Goal: Task Accomplishment & Management: Use online tool/utility

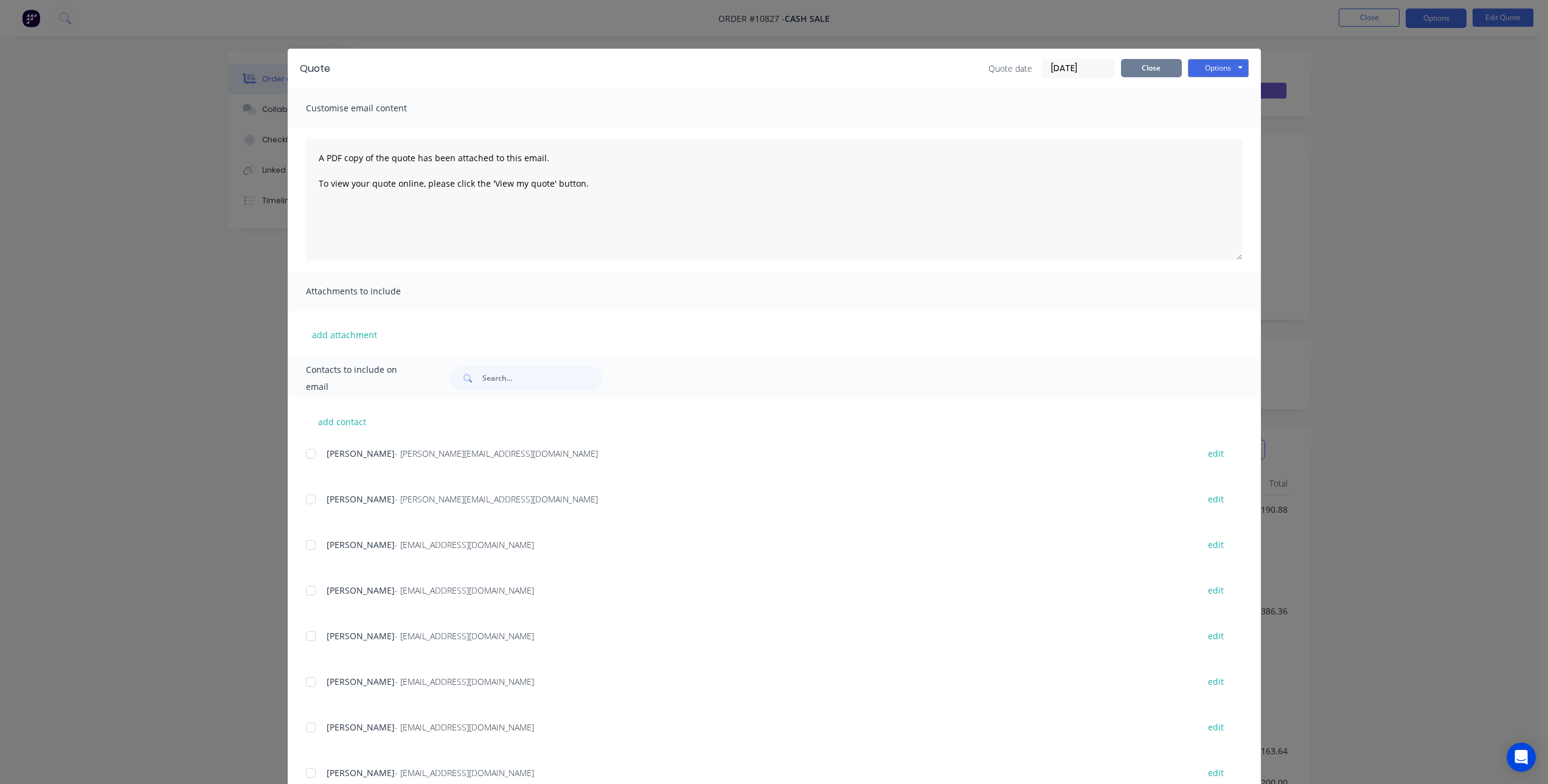
click at [1142, 64] on button "Close" at bounding box center [1151, 68] width 61 height 18
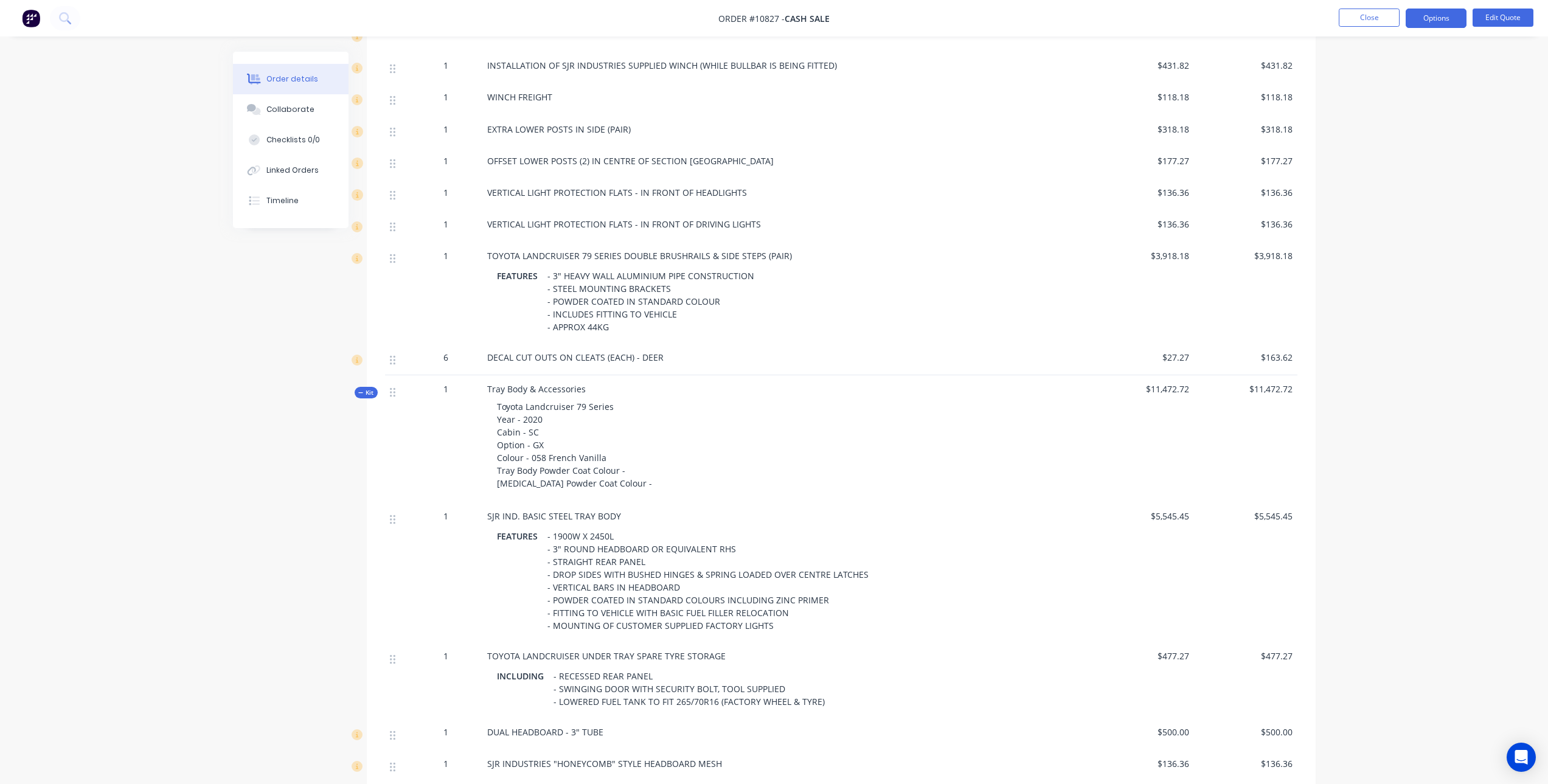
scroll to position [852, 0]
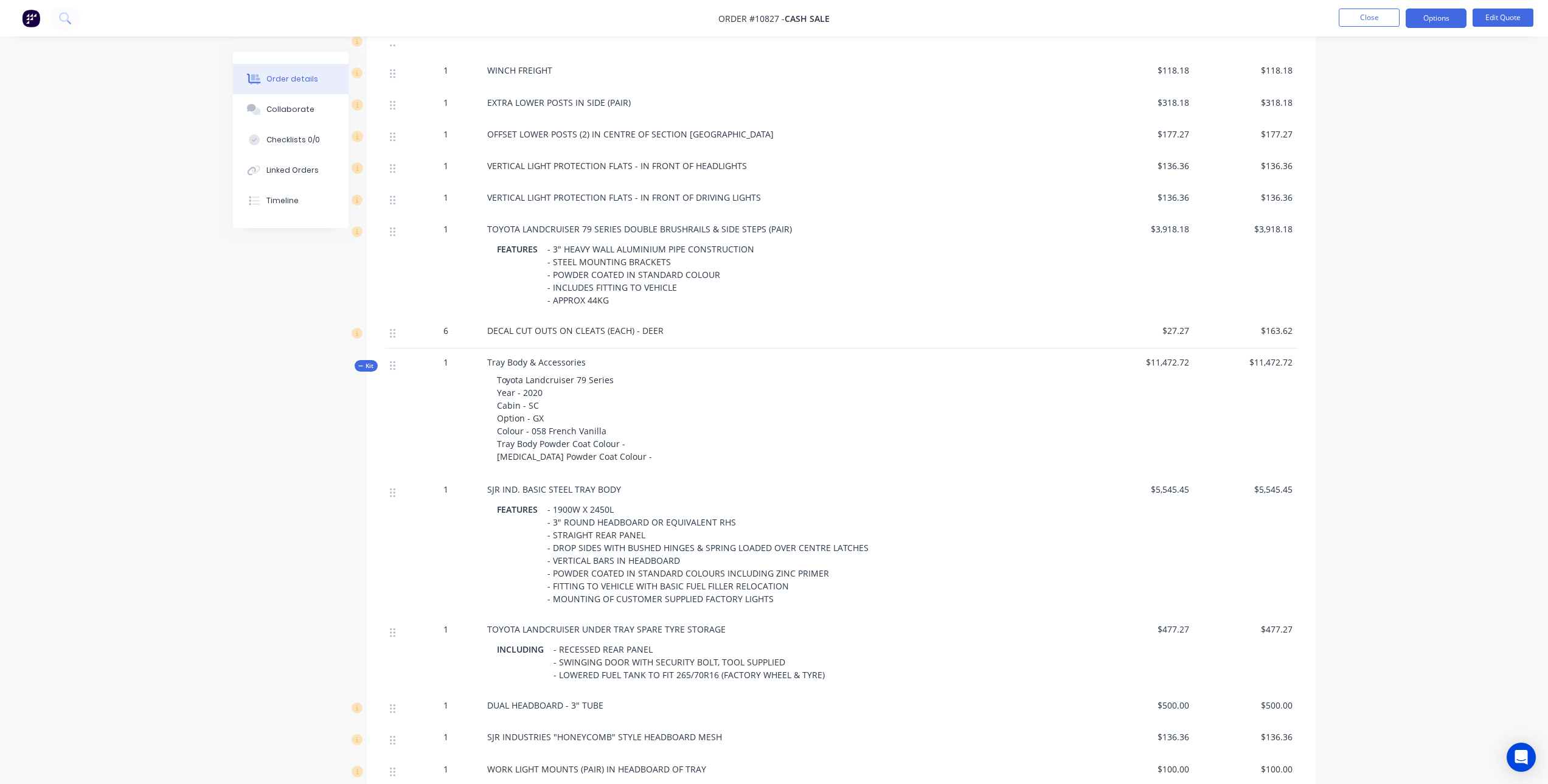
click at [588, 527] on div "- 1900W X 2450L - 3" ROUND HEADBOARD OR EQUIVALENT RHS - STRAIGHT REAR PANEL - …" at bounding box center [708, 554] width 331 height 107
drag, startPoint x: 645, startPoint y: 524, endPoint x: 740, endPoint y: 522, distance: 95.0
click at [740, 522] on div "- 1900W X 2450L - 3" ROUND HEADBOARD OR EQUIVALENT RHS - STRAIGHT REAR PANEL - …" at bounding box center [708, 554] width 331 height 107
click at [1499, 20] on button "Edit Quote" at bounding box center [1503, 17] width 61 height 18
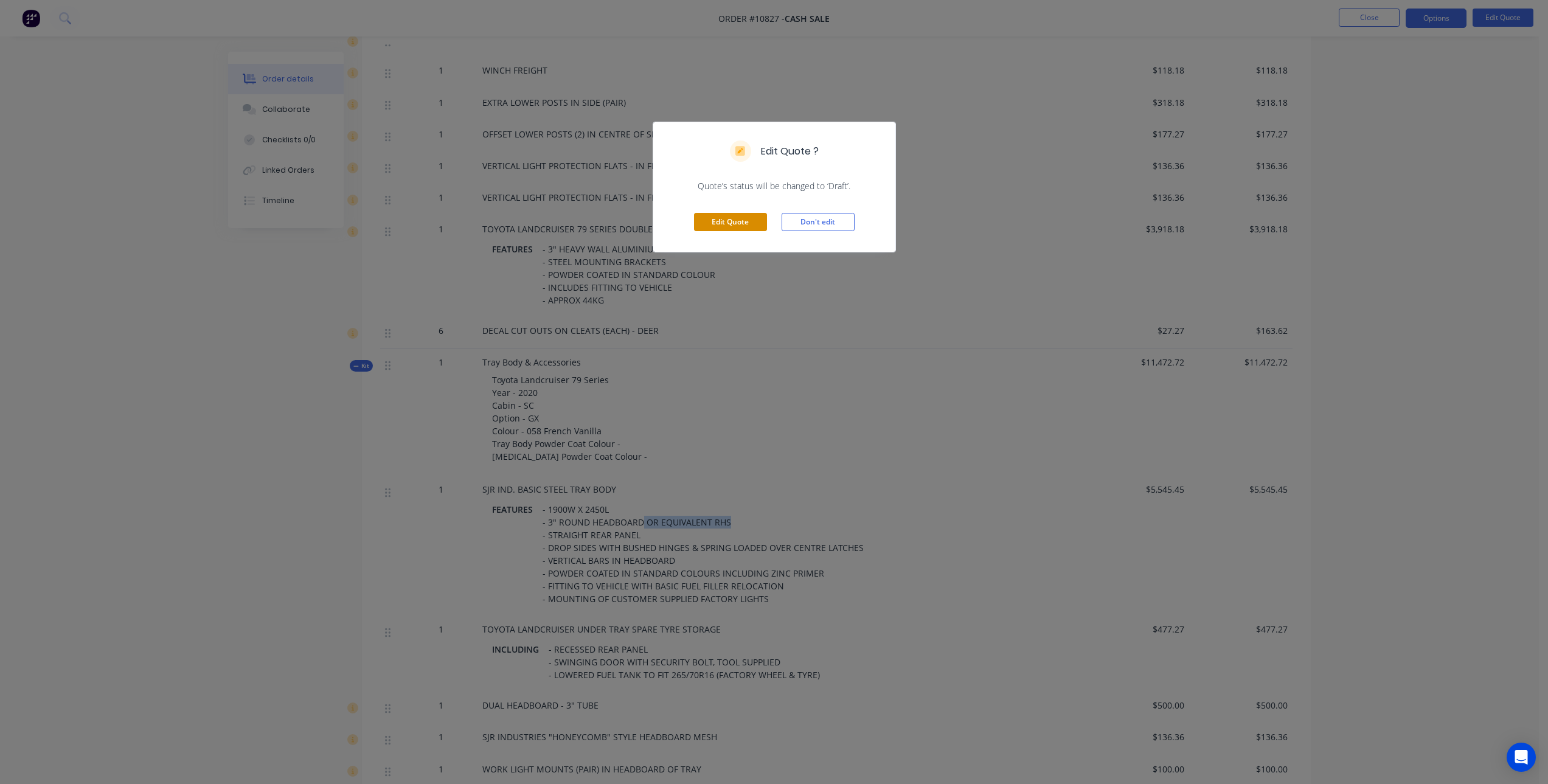
click at [743, 216] on button "Edit Quote" at bounding box center [730, 221] width 73 height 18
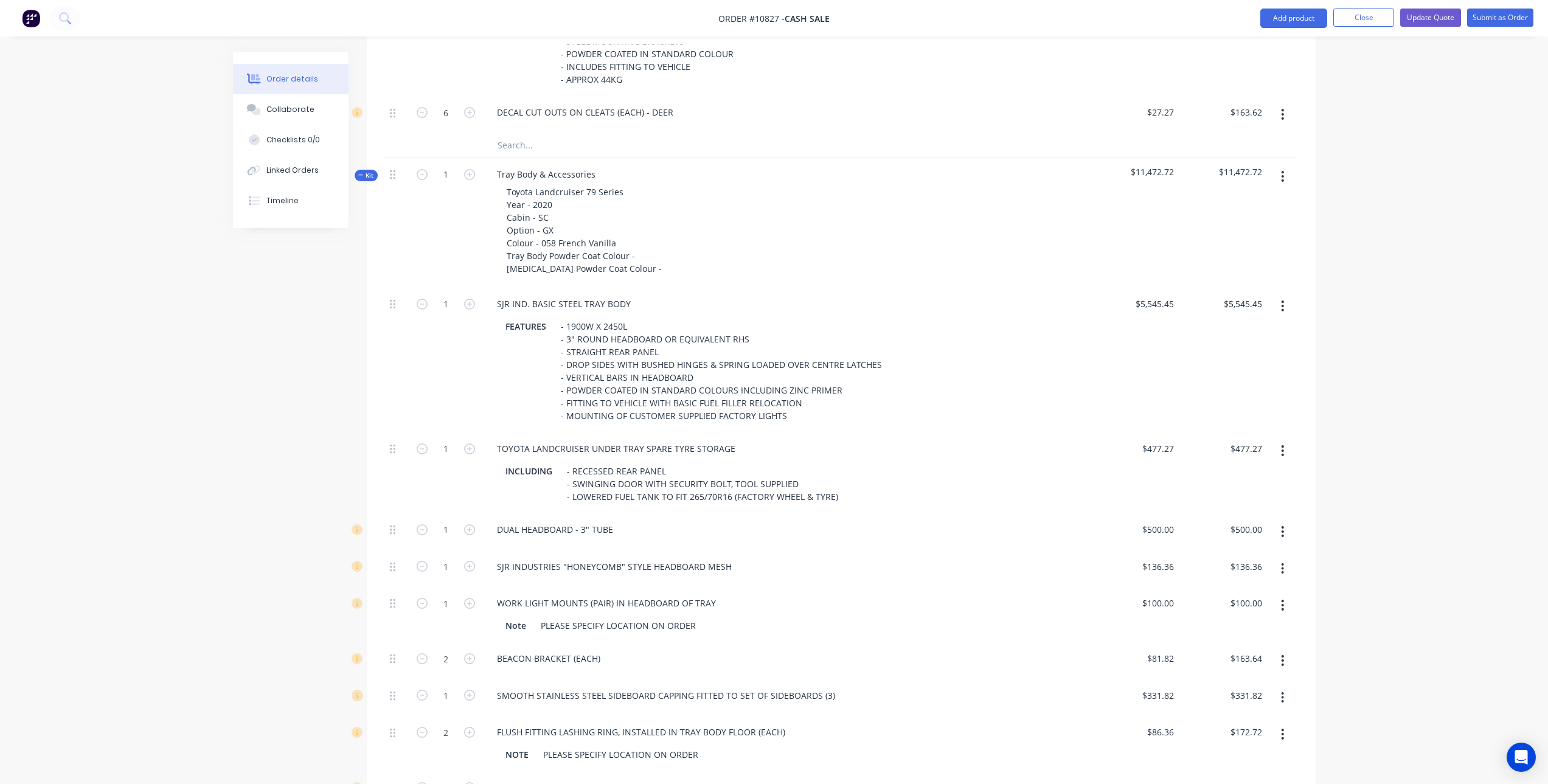
scroll to position [1156, 0]
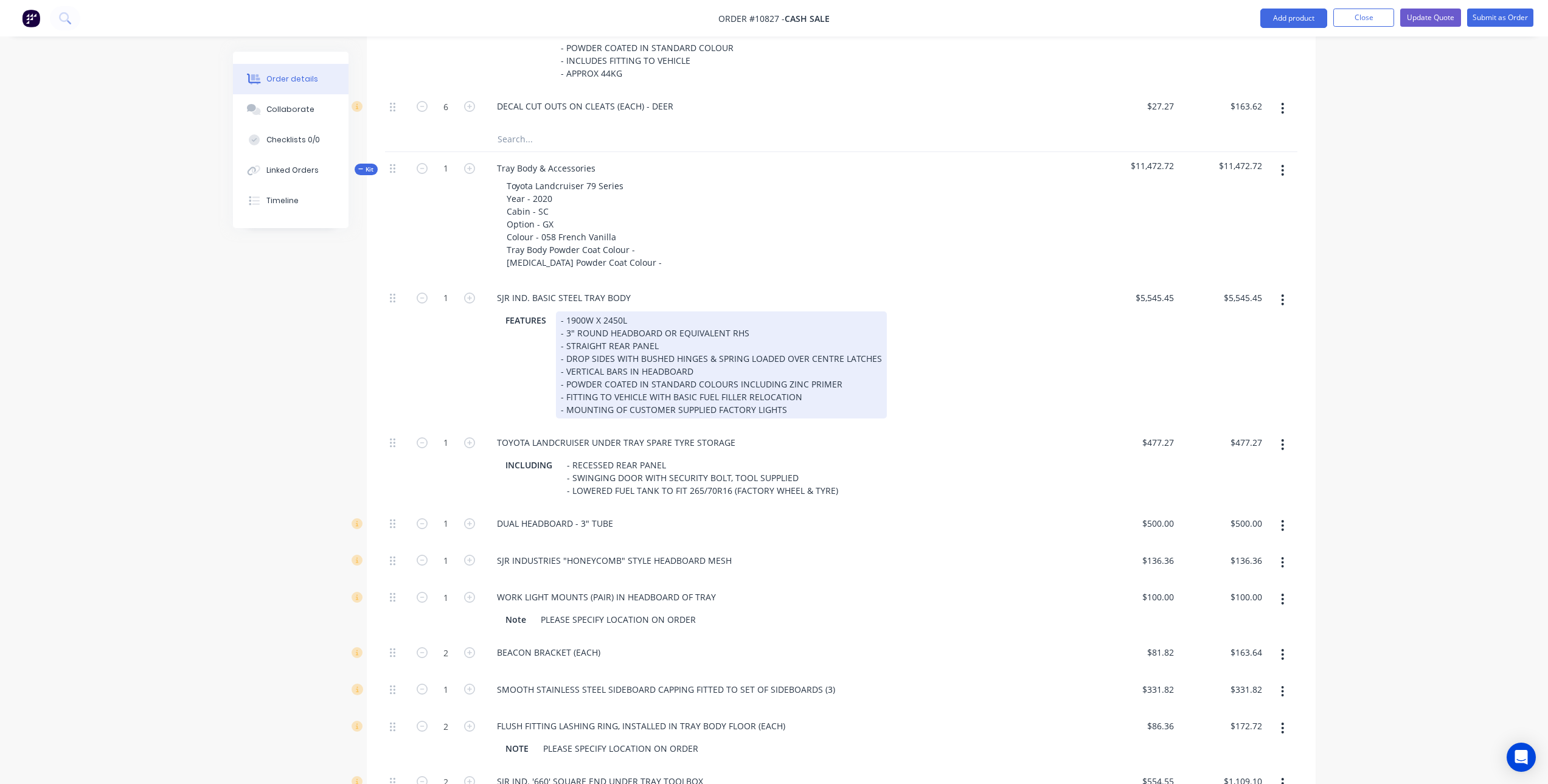
click at [625, 321] on div "- 1900W X 2450L - 3" ROUND HEADBOARD OR EQUIVALENT RHS - STRAIGHT REAR PANEL - …" at bounding box center [722, 364] width 331 height 107
drag, startPoint x: 657, startPoint y: 315, endPoint x: 745, endPoint y: 314, distance: 88.0
click at [745, 314] on div "- 1900W X 2450L - 3" ROUND HEADBOARD OR EQUIVALENT RHS - STRAIGHT REAR PANEL - …" at bounding box center [722, 364] width 331 height 107
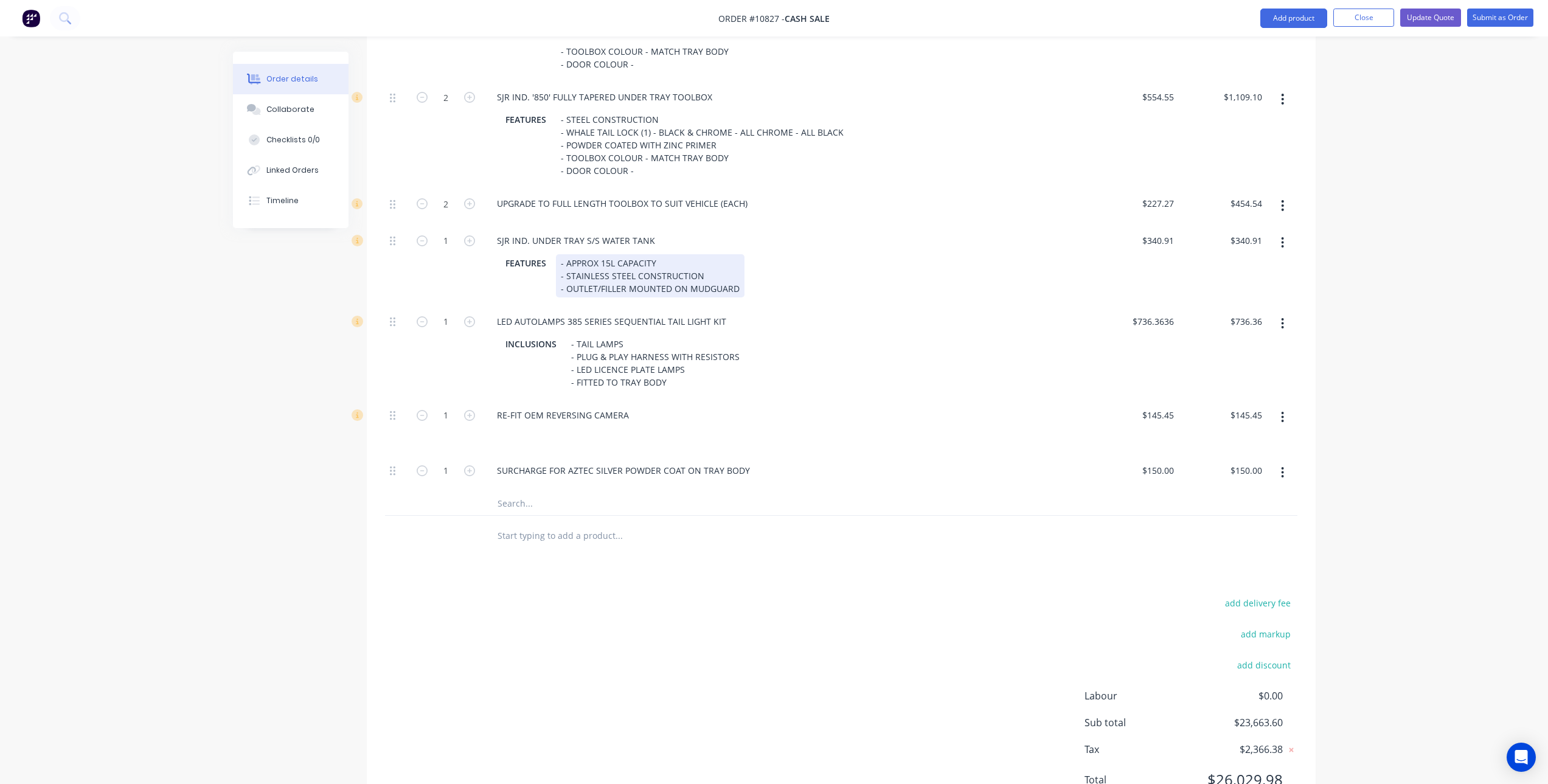
scroll to position [1984, 0]
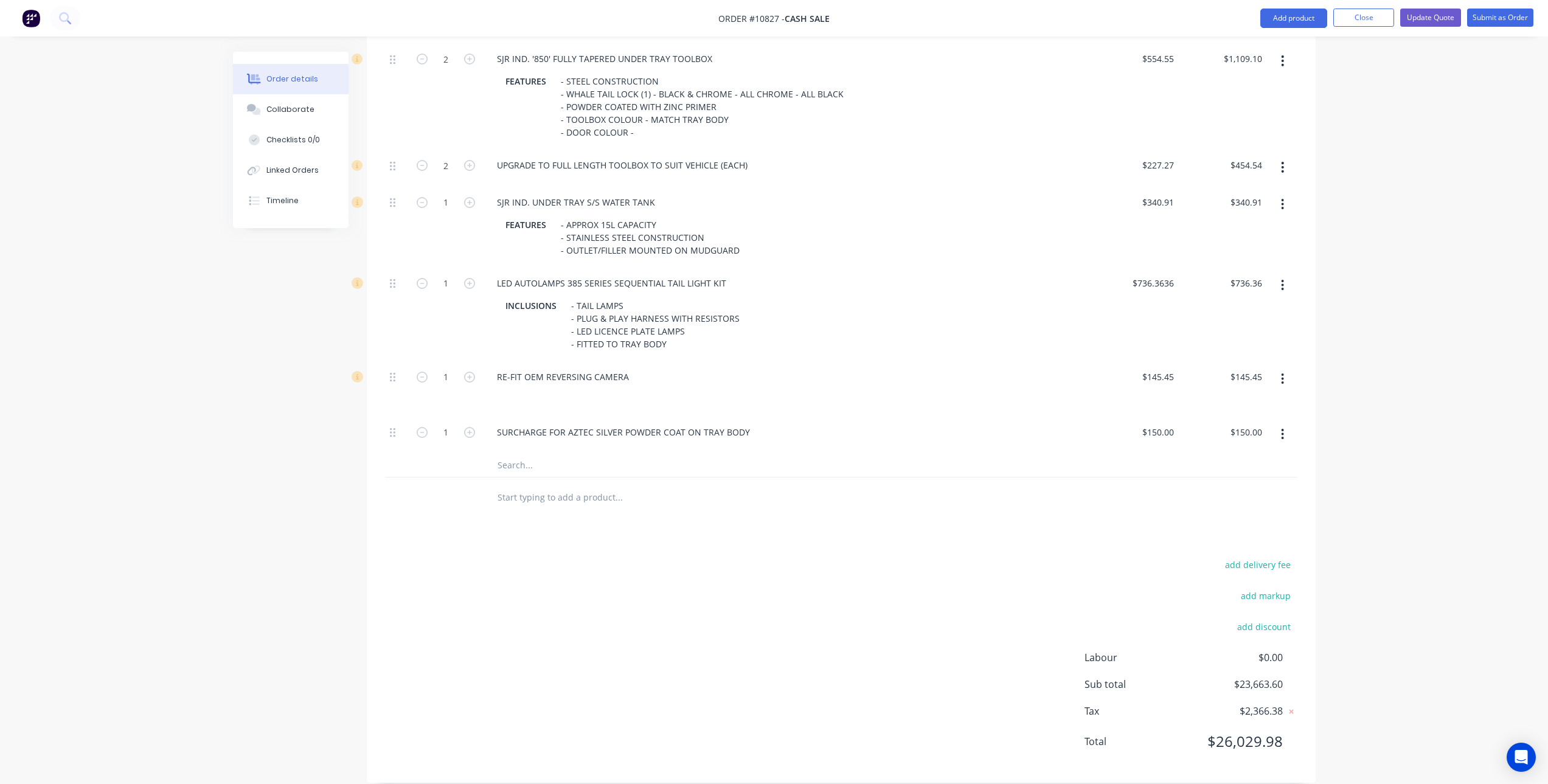
click at [538, 452] on input "text" at bounding box center [619, 464] width 243 height 24
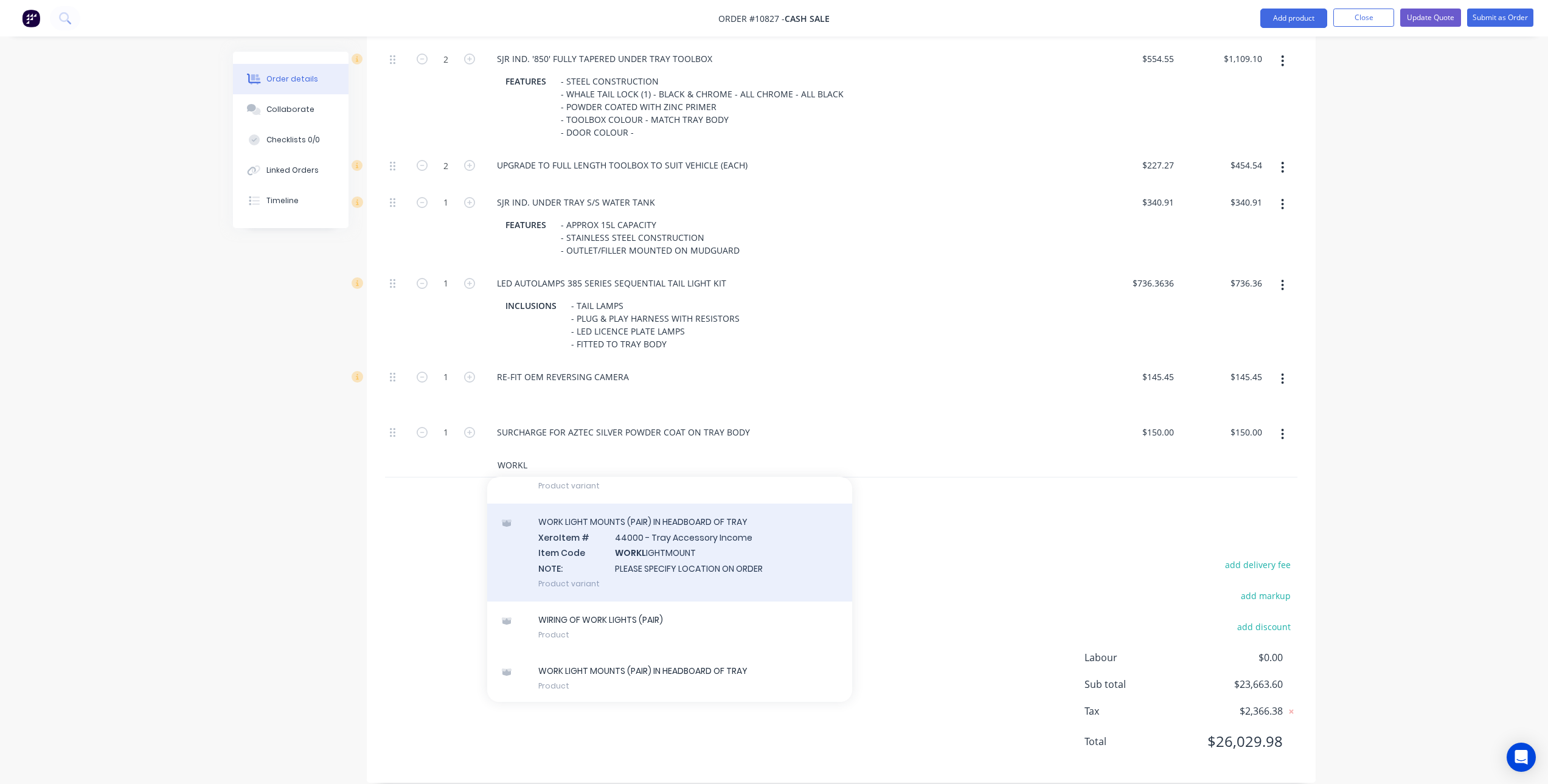
scroll to position [96, 0]
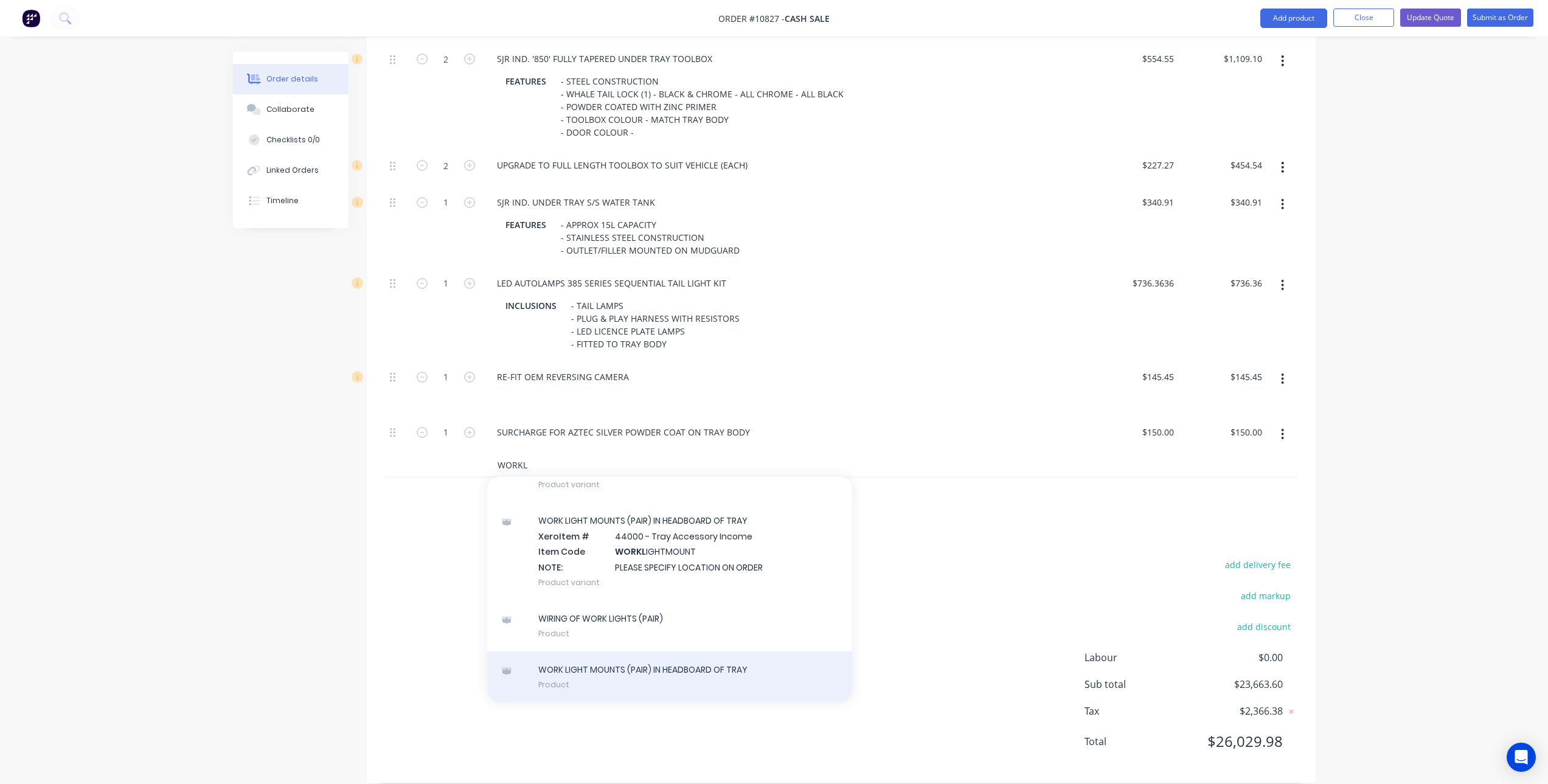
type input "WORKL"
click at [647, 653] on div "WORK LIGHT MOUNTS (PAIR) IN HEADBOARD OF TRAY Product" at bounding box center [670, 677] width 365 height 51
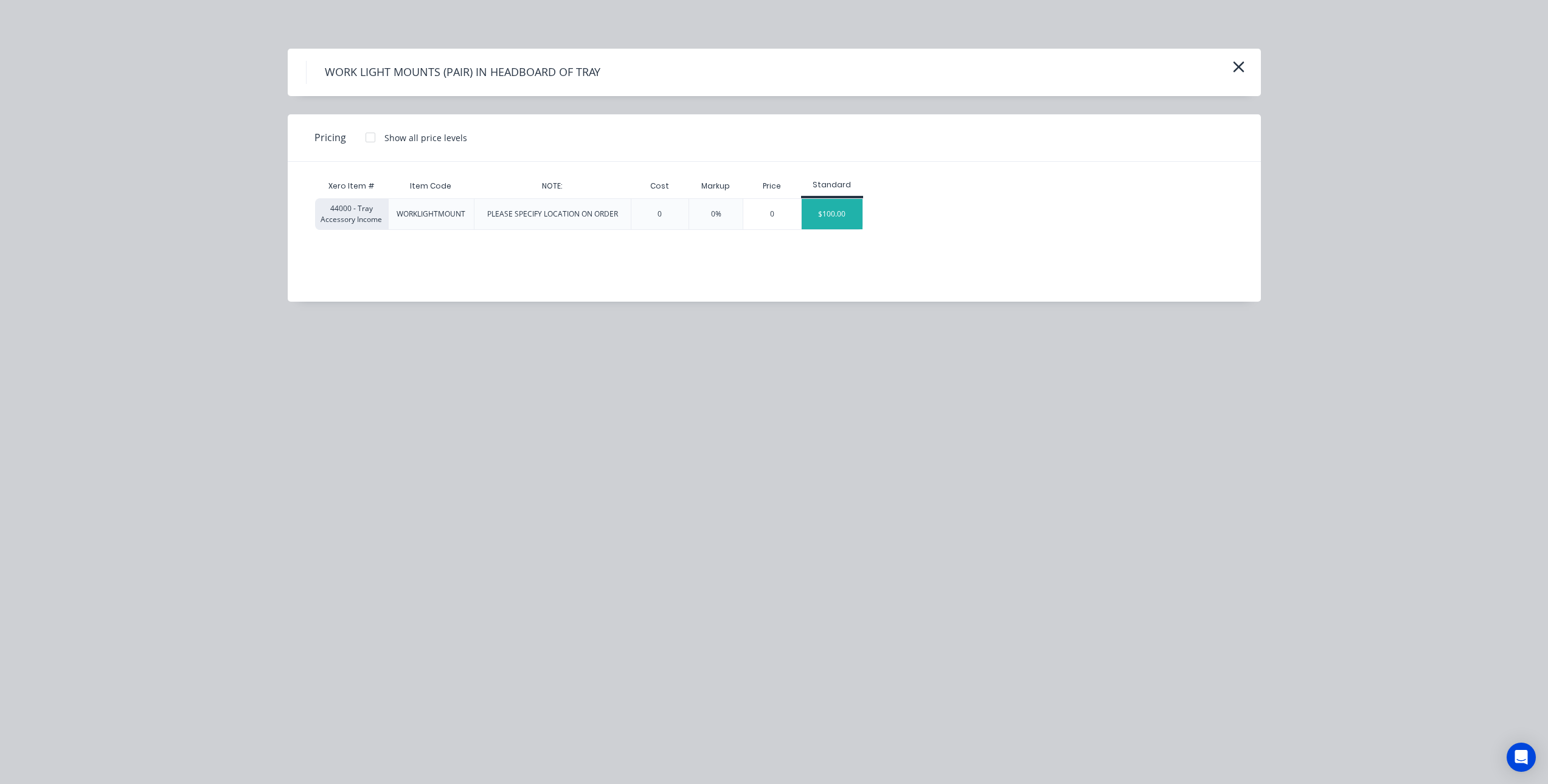
click at [823, 213] on div "$100.00" at bounding box center [831, 213] width 61 height 30
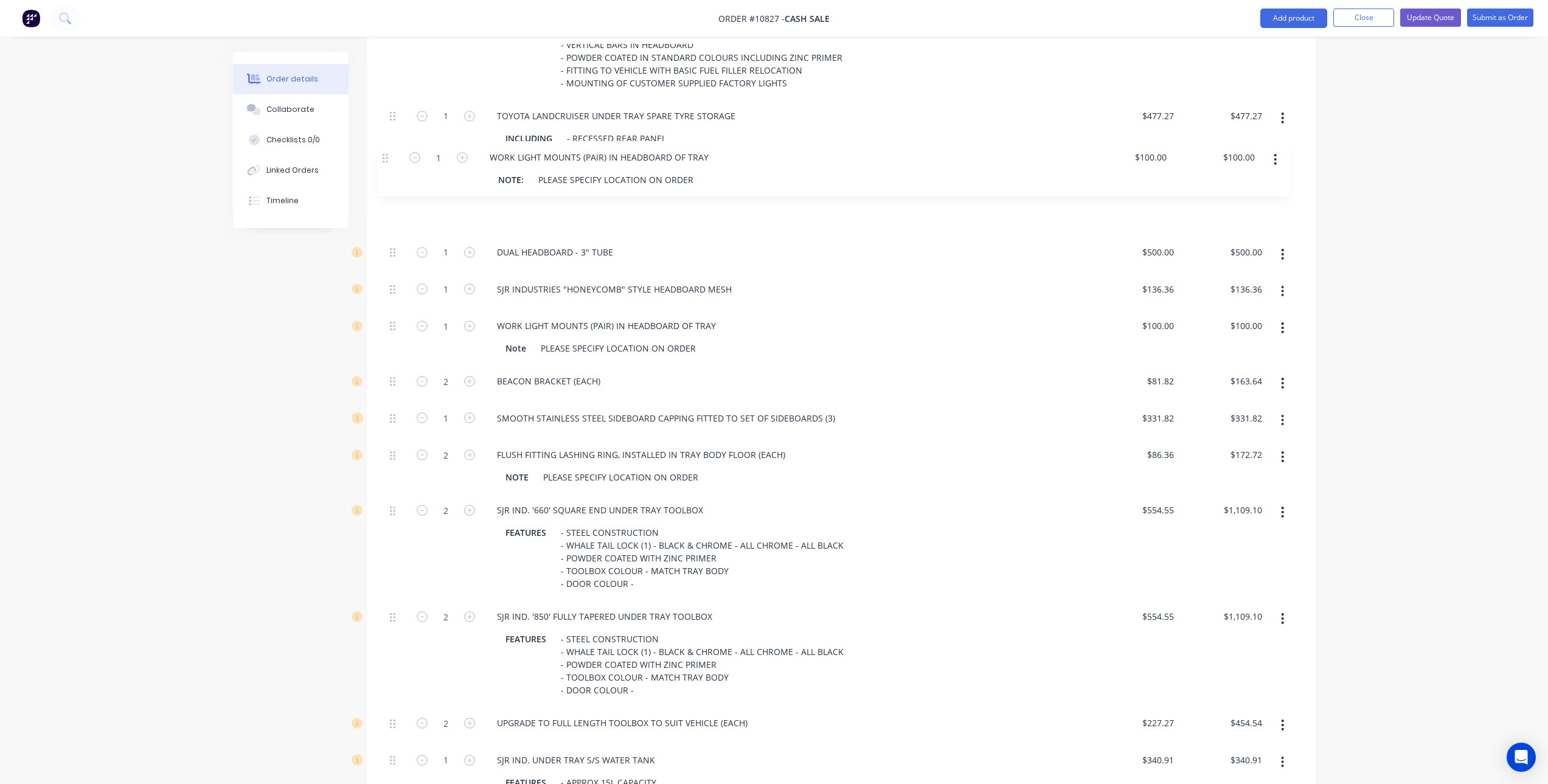
scroll to position [1480, 0]
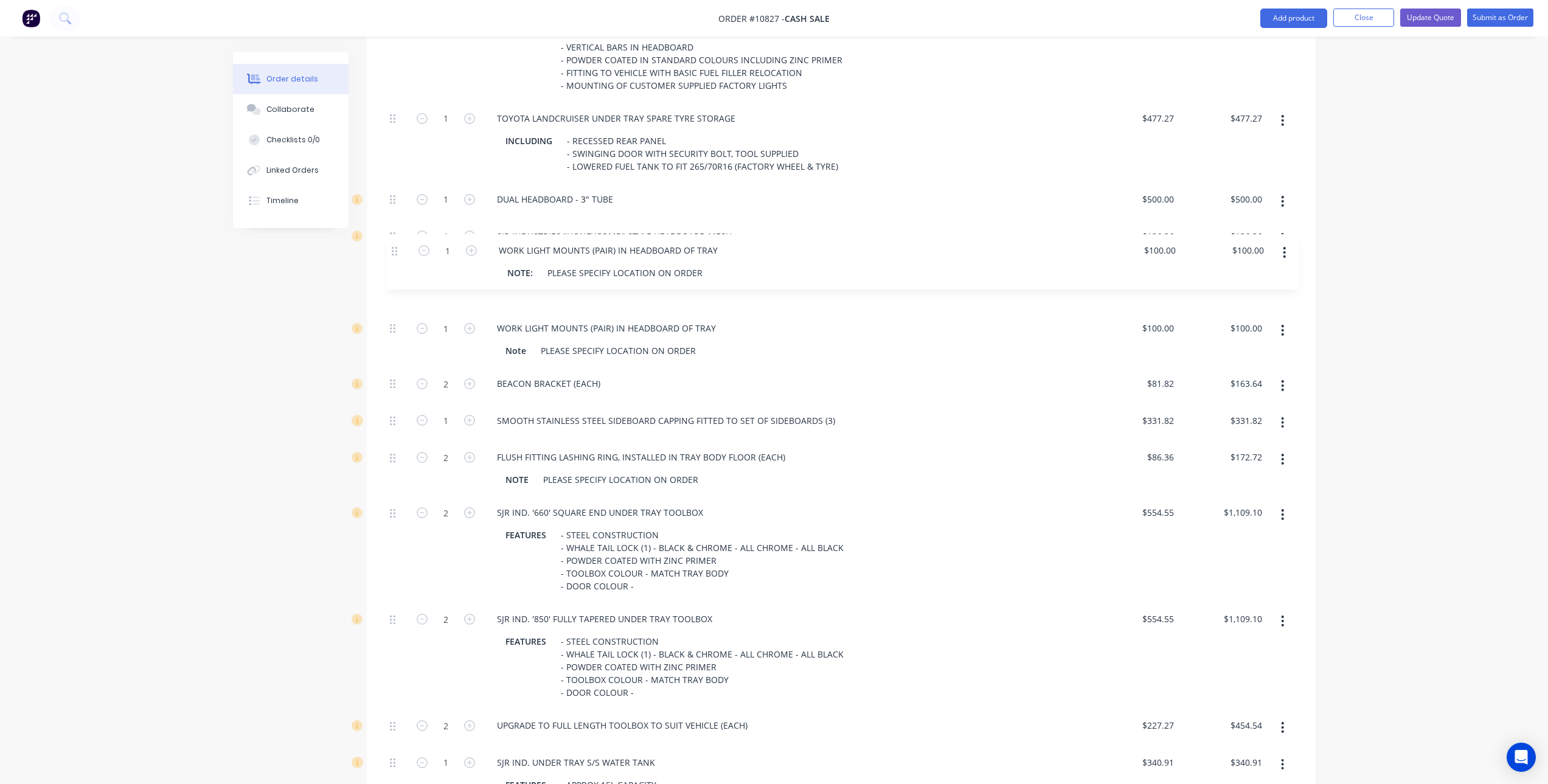
drag, startPoint x: 390, startPoint y: 454, endPoint x: 391, endPoint y: 248, distance: 206.0
click at [391, 248] on div "1 SJR IND. BASIC STEEL TRAY BODY FEATURES - 1900W X 2450L - 3" ROUND HEADBOARD …" at bounding box center [841, 485] width 913 height 1056
click at [1283, 324] on icon "button" at bounding box center [1283, 331] width 3 height 14
click at [1221, 402] on div "Delete" at bounding box center [1239, 410] width 93 height 18
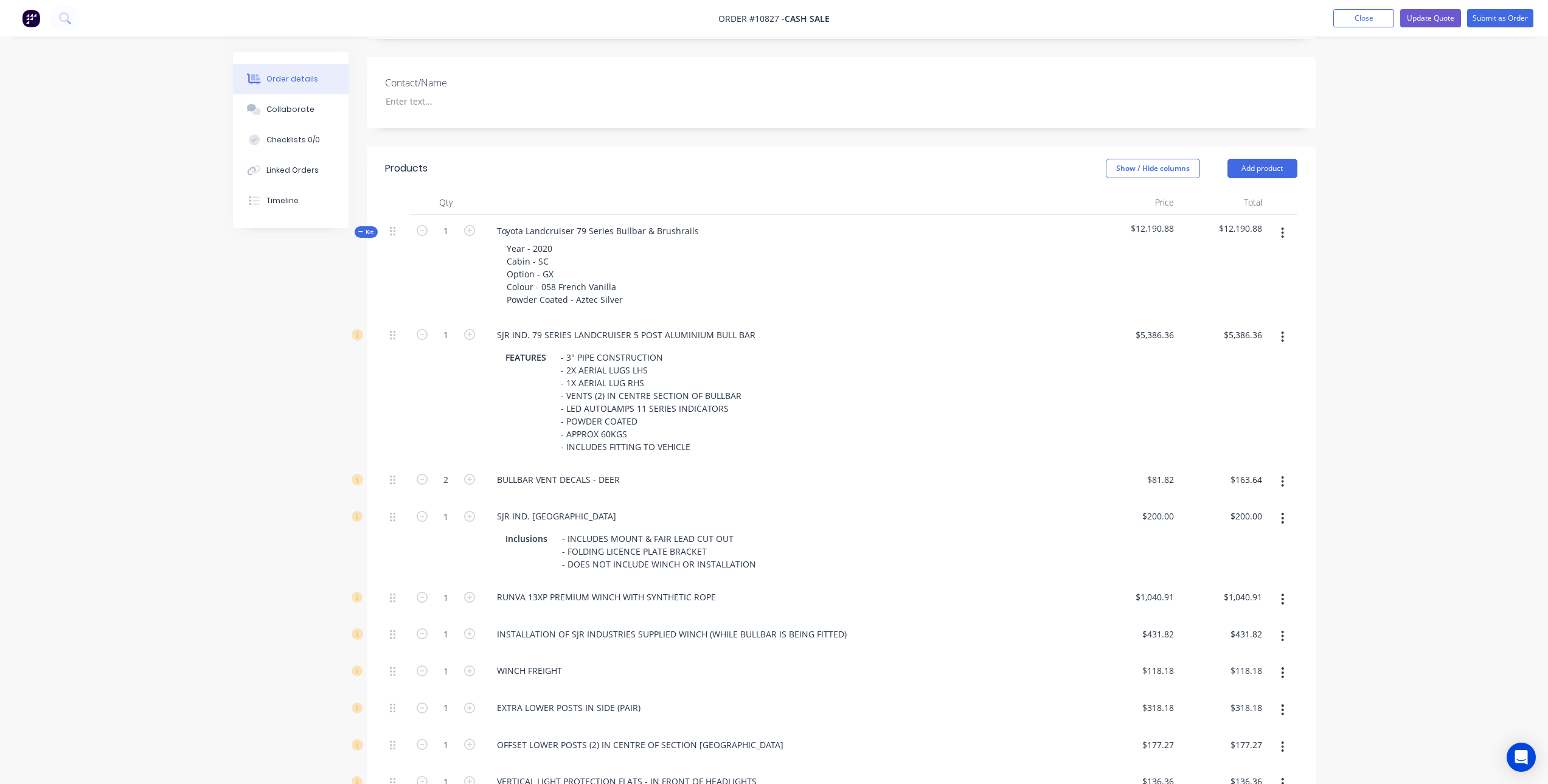
scroll to position [141, 0]
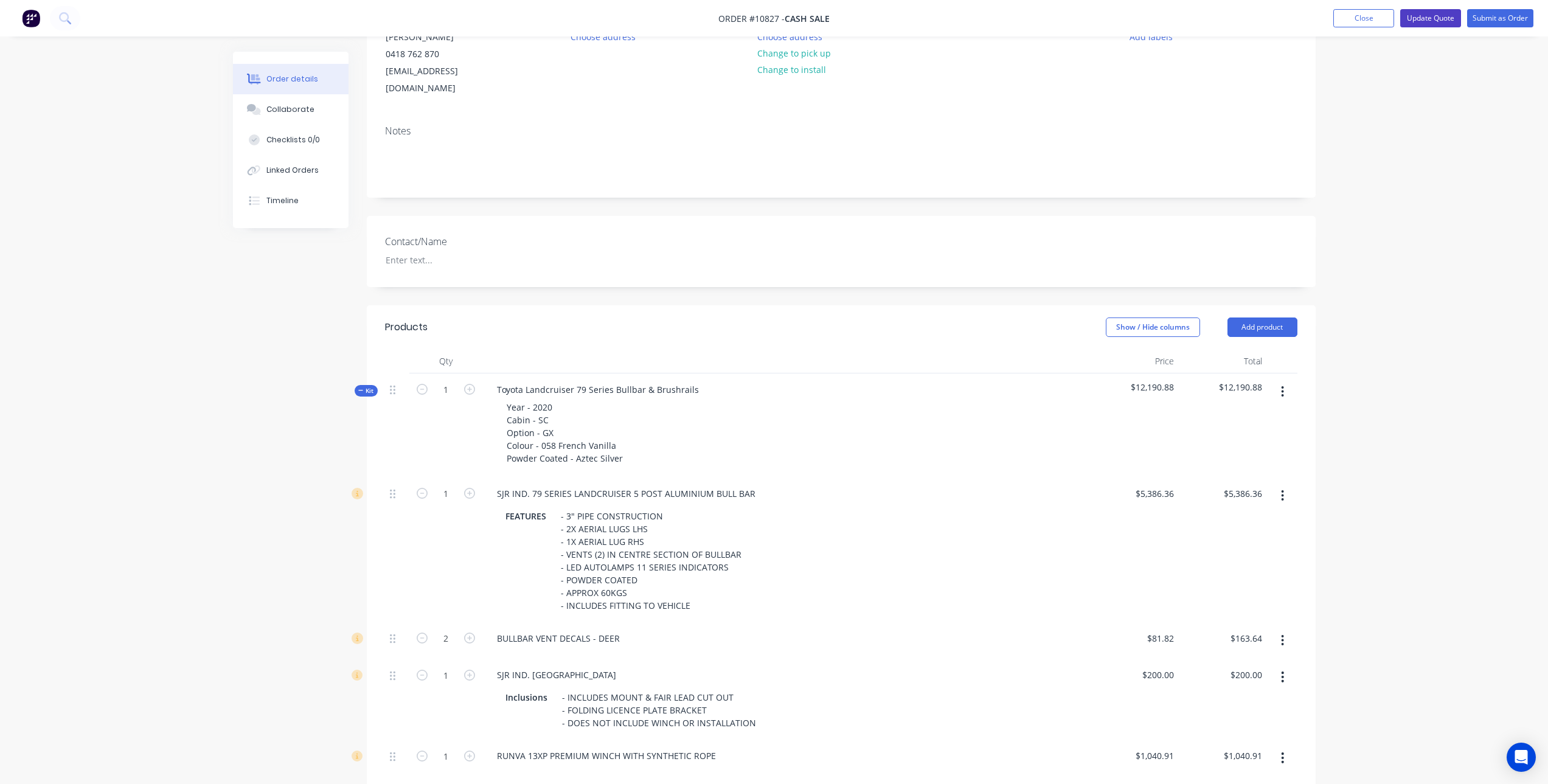
click at [1418, 18] on button "Update Quote" at bounding box center [1431, 18] width 61 height 18
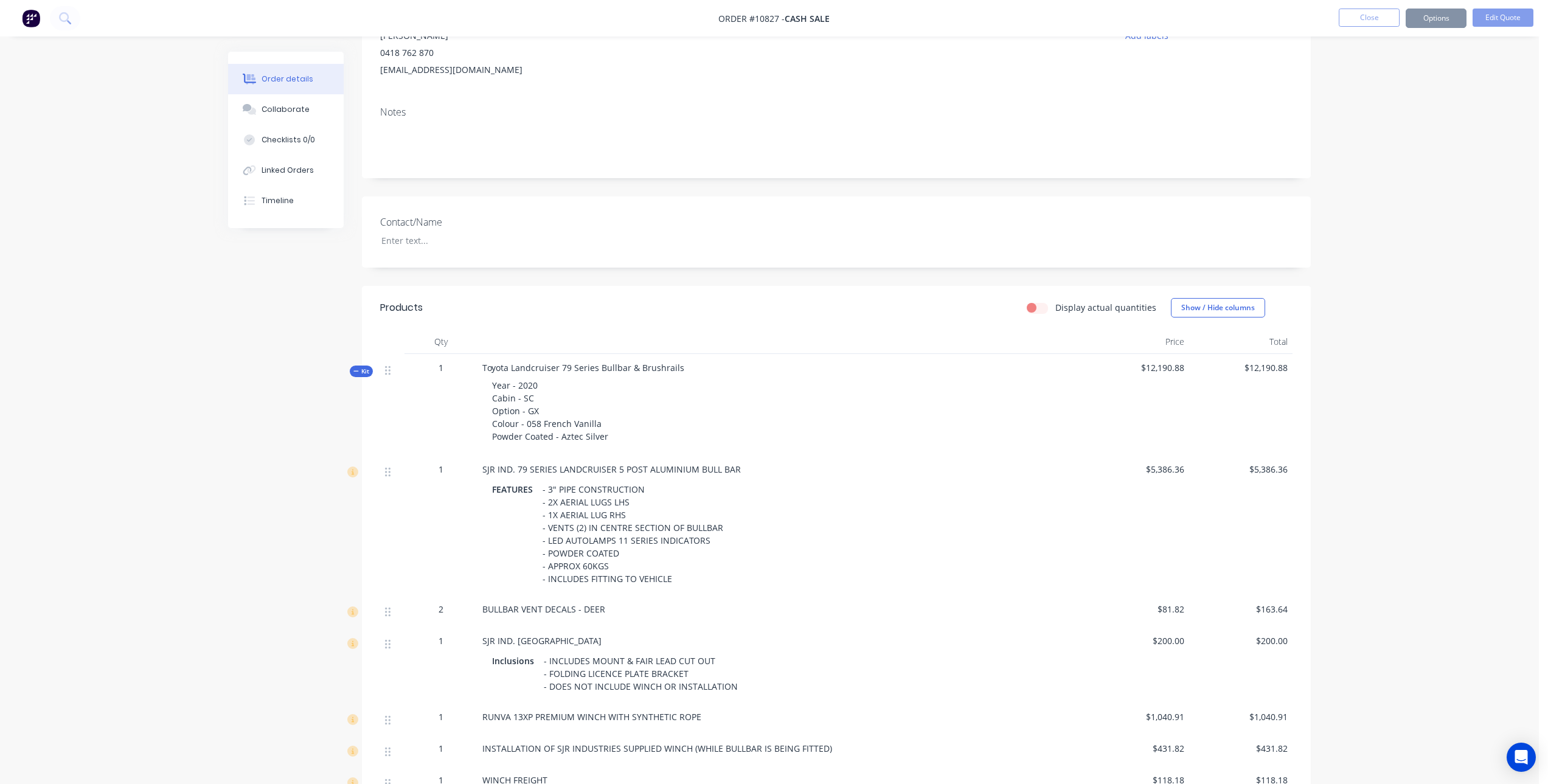
scroll to position [0, 0]
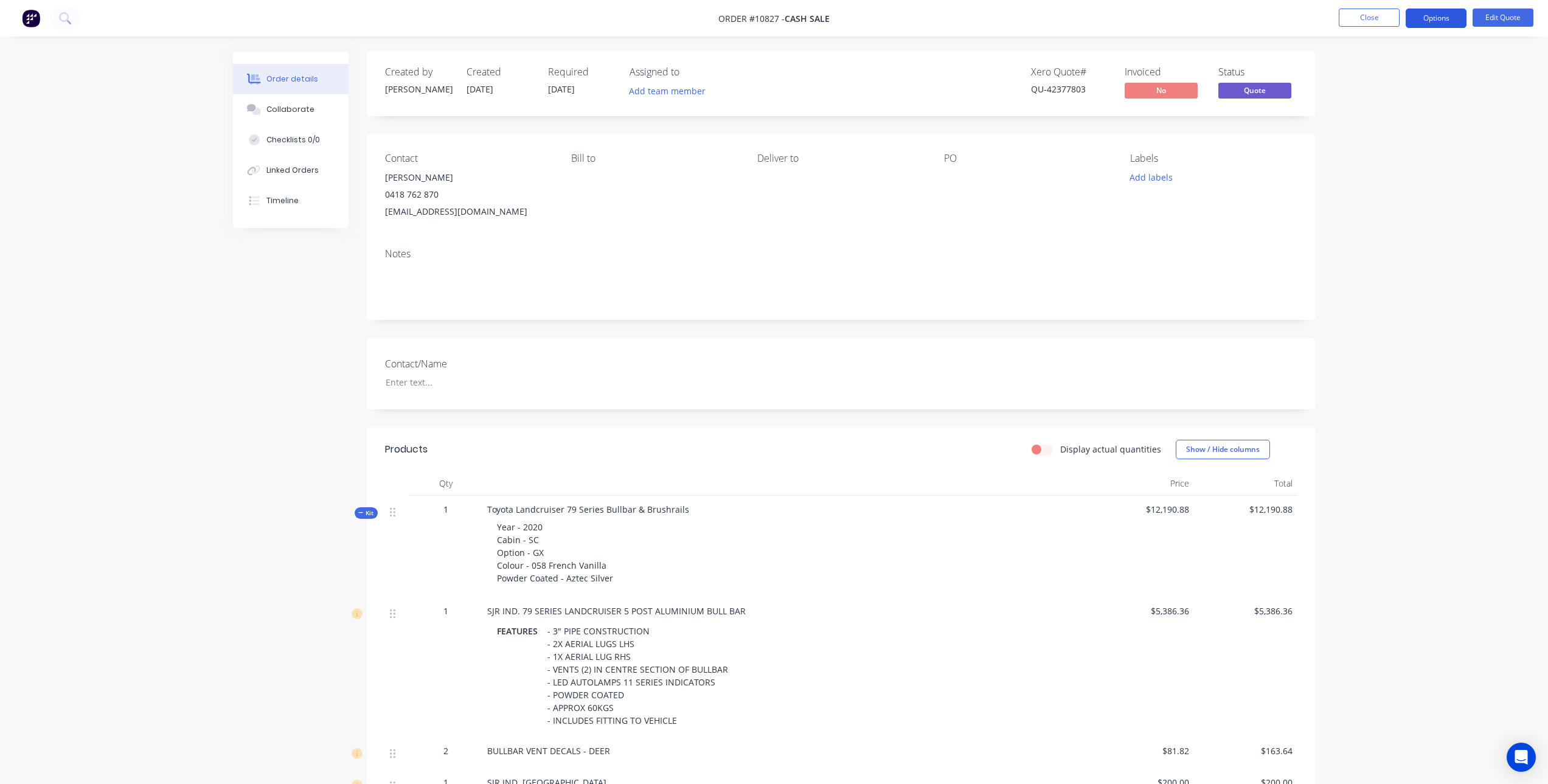
click at [1431, 18] on button "Options" at bounding box center [1436, 18] width 61 height 20
click at [1380, 72] on div "Quote" at bounding box center [1400, 74] width 112 height 18
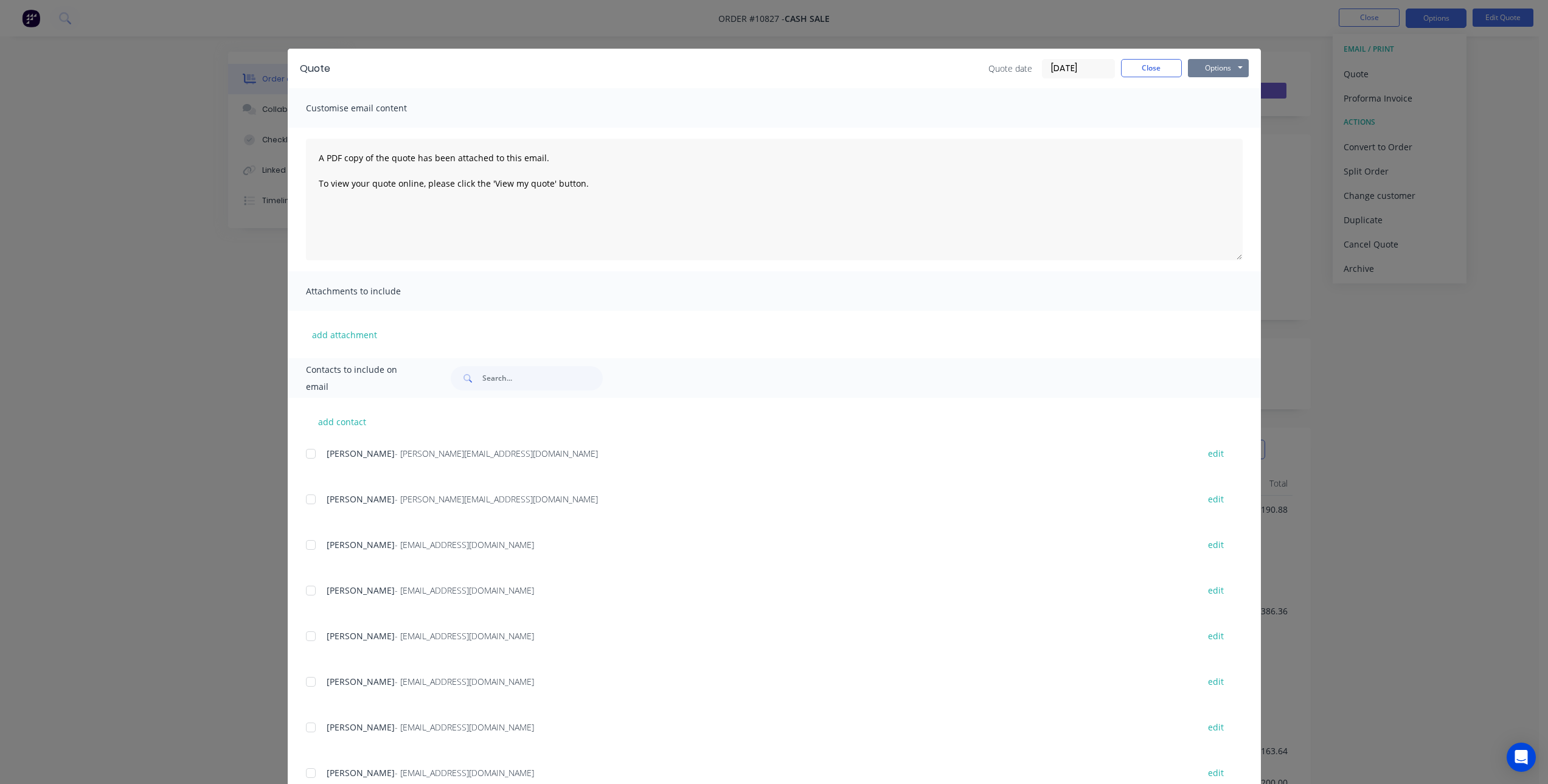
click at [1221, 64] on button "Options" at bounding box center [1218, 68] width 61 height 18
click at [1227, 85] on button "Preview" at bounding box center [1227, 89] width 78 height 20
click at [1208, 69] on button "Options" at bounding box center [1218, 68] width 61 height 18
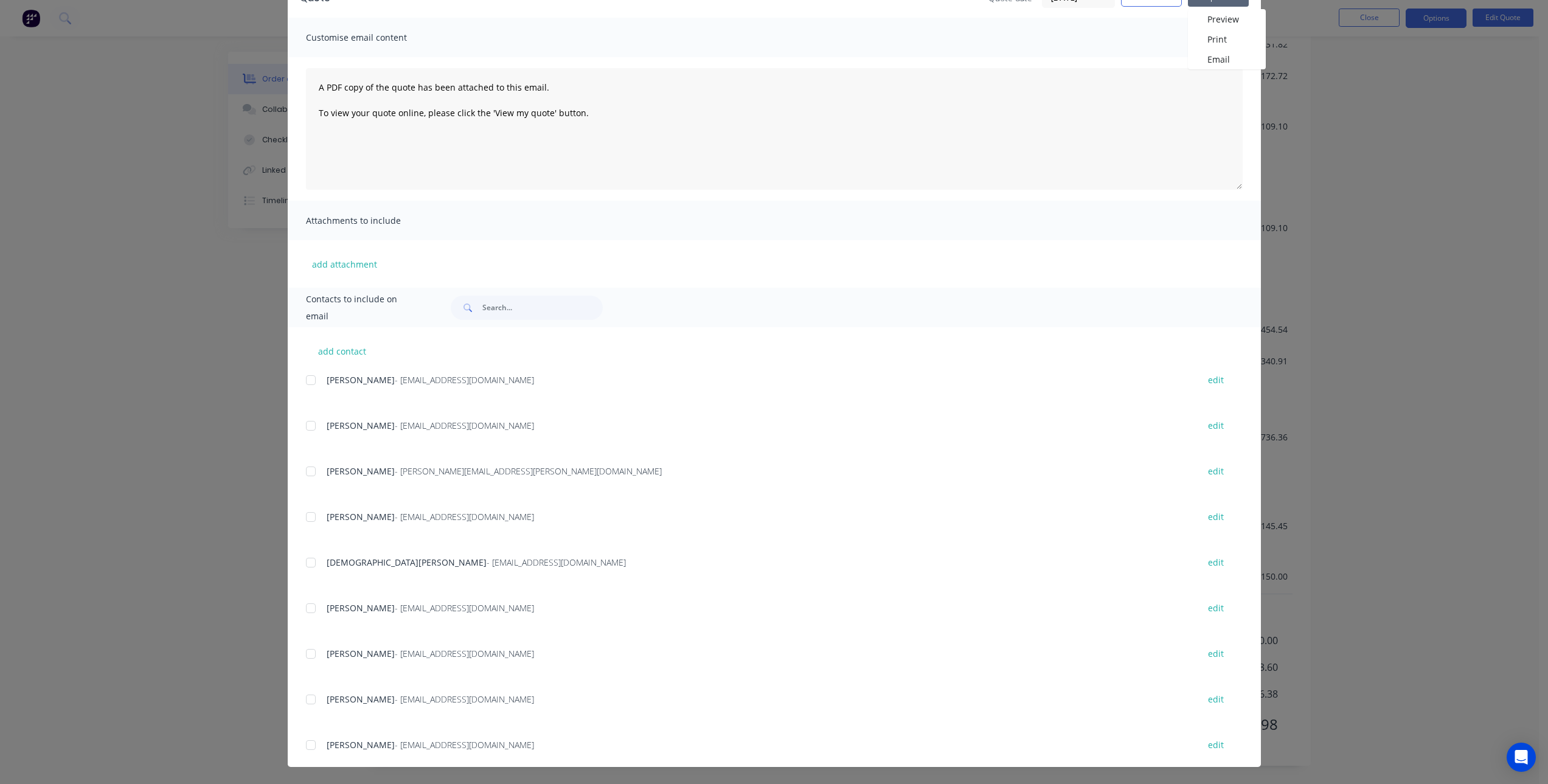
scroll to position [1250, 0]
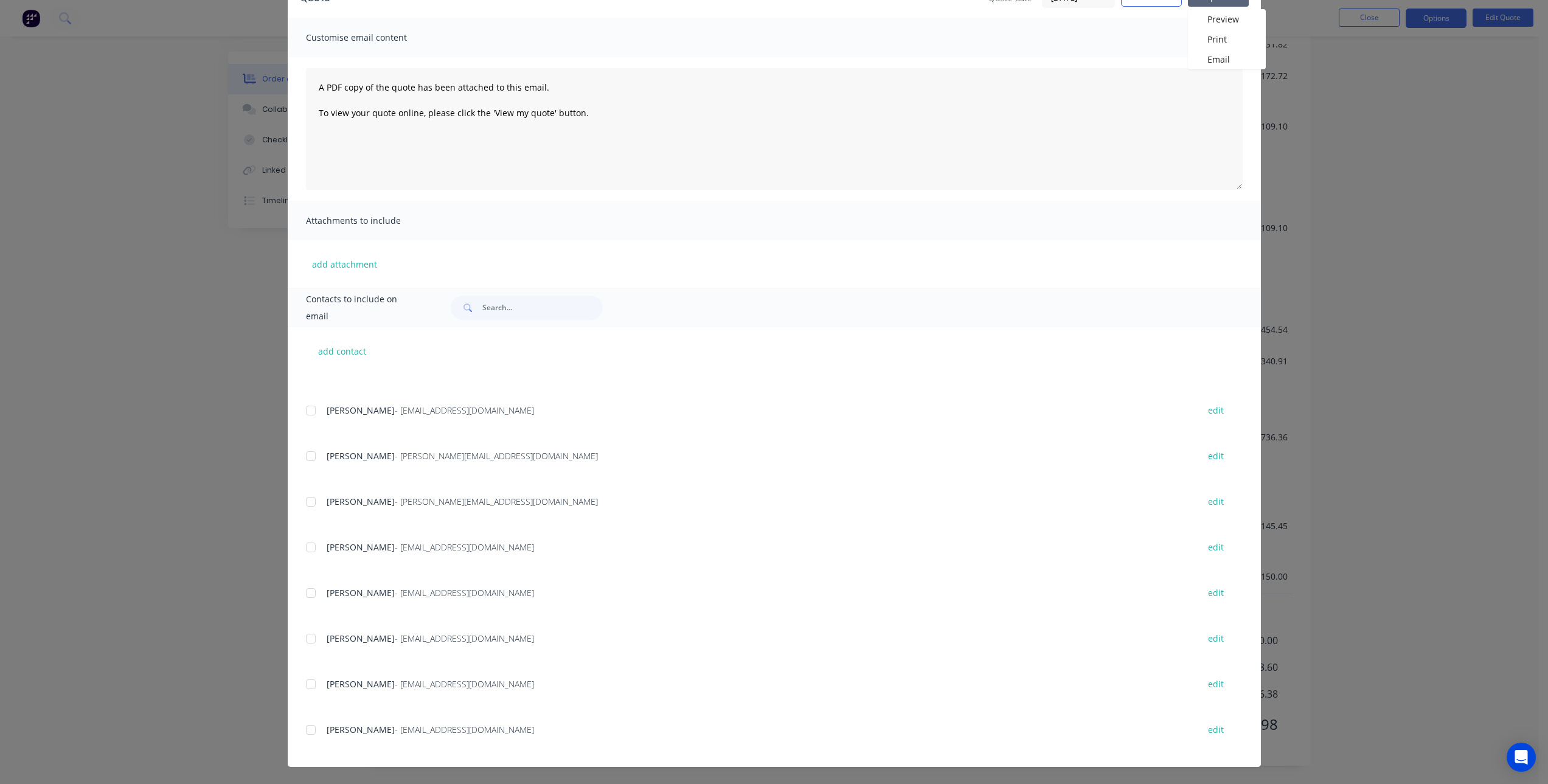
click at [308, 733] on div at bounding box center [310, 730] width 24 height 24
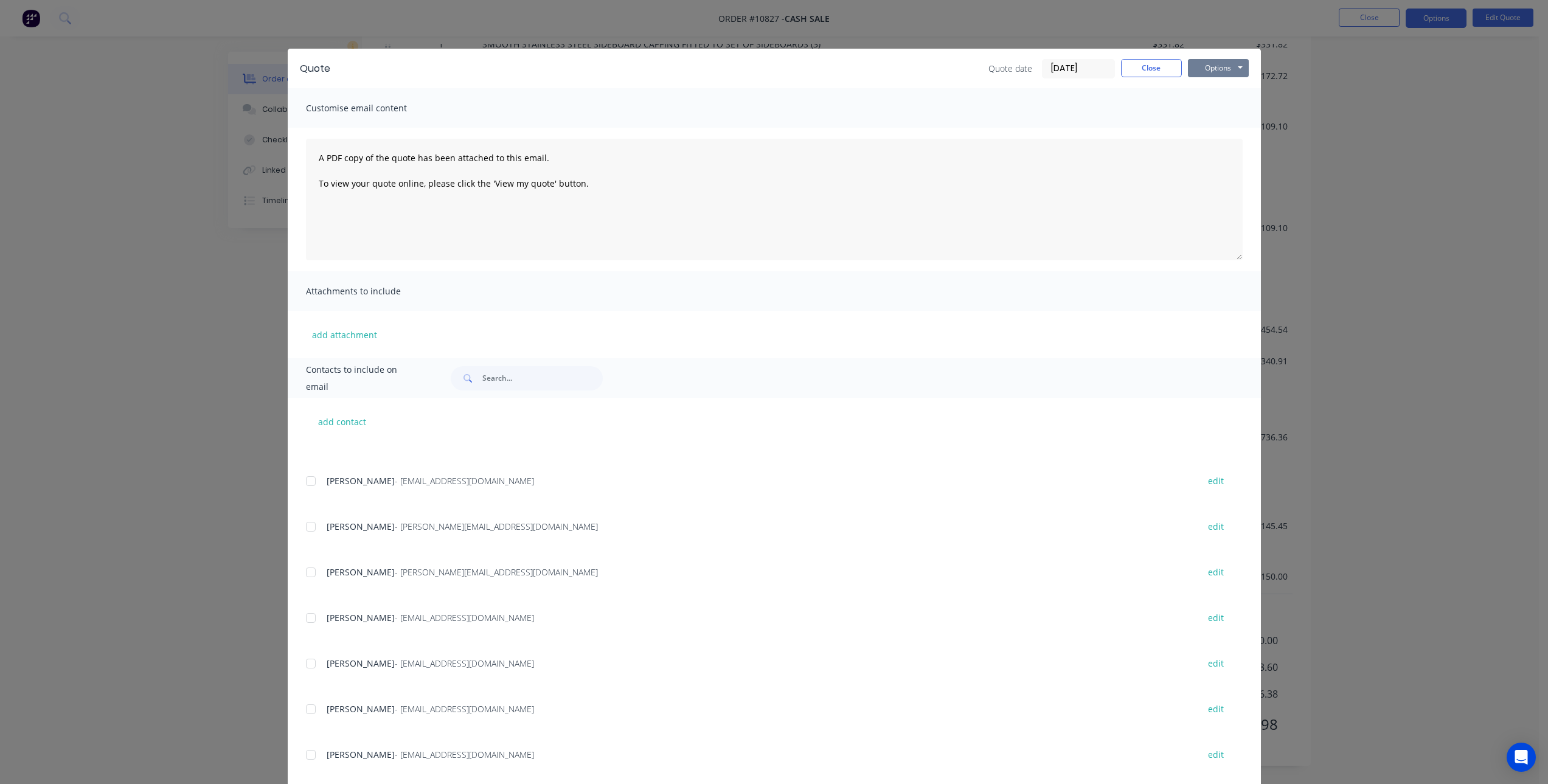
click at [1209, 67] on button "Options" at bounding box center [1218, 68] width 61 height 18
click at [1225, 125] on button "Email" at bounding box center [1227, 129] width 78 height 20
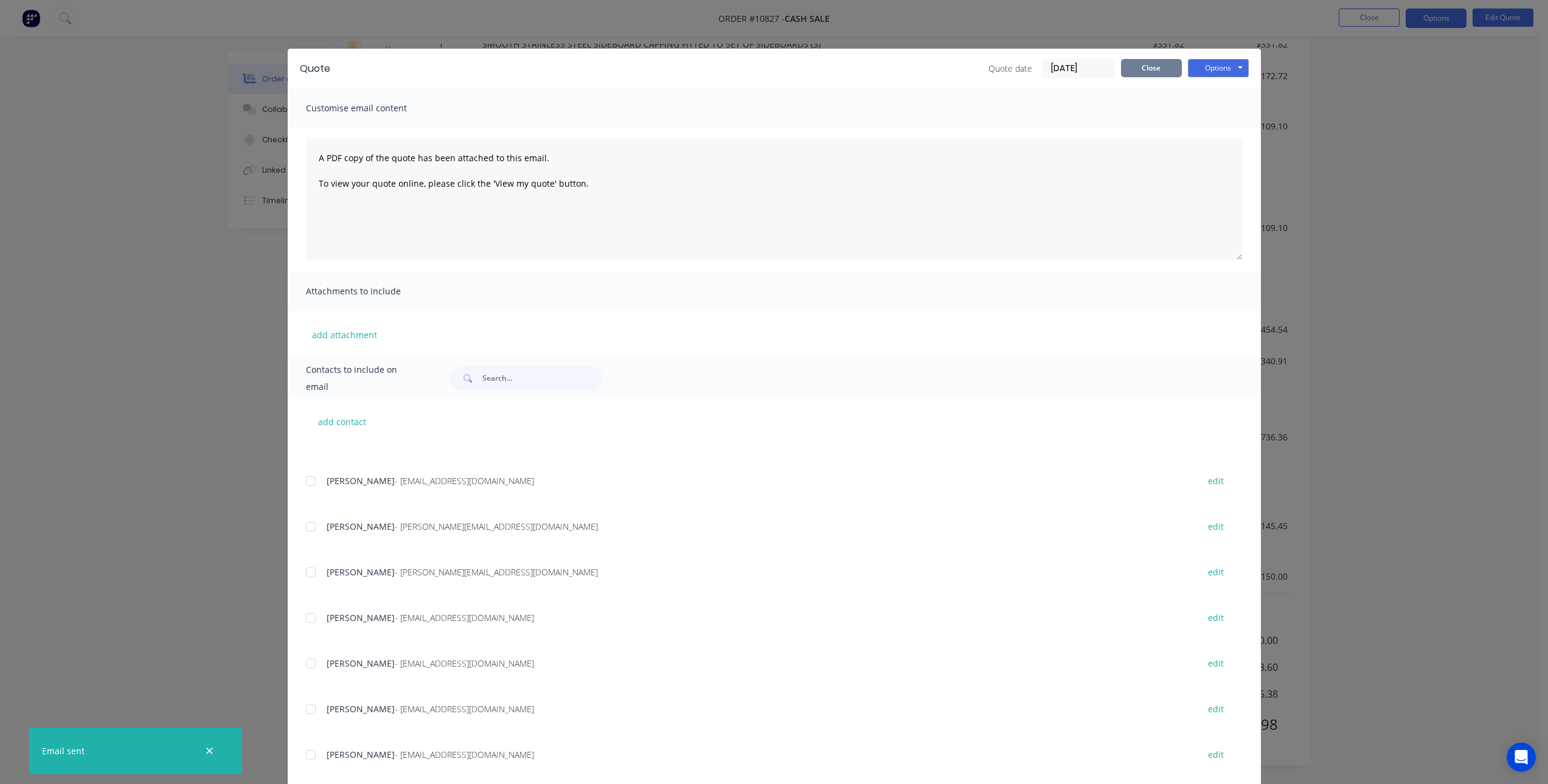
click at [1153, 64] on button "Close" at bounding box center [1151, 68] width 61 height 18
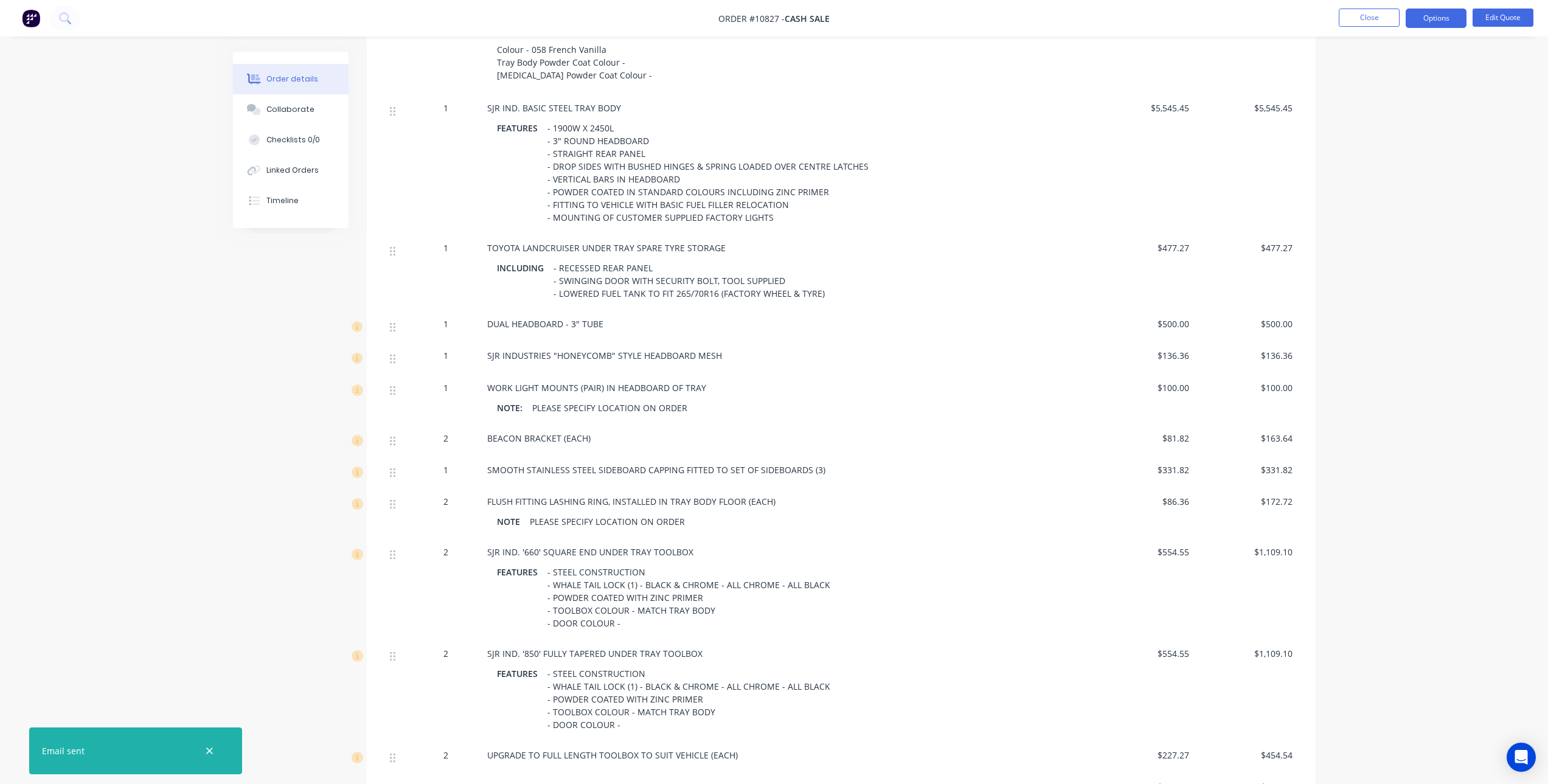
scroll to position [746, 0]
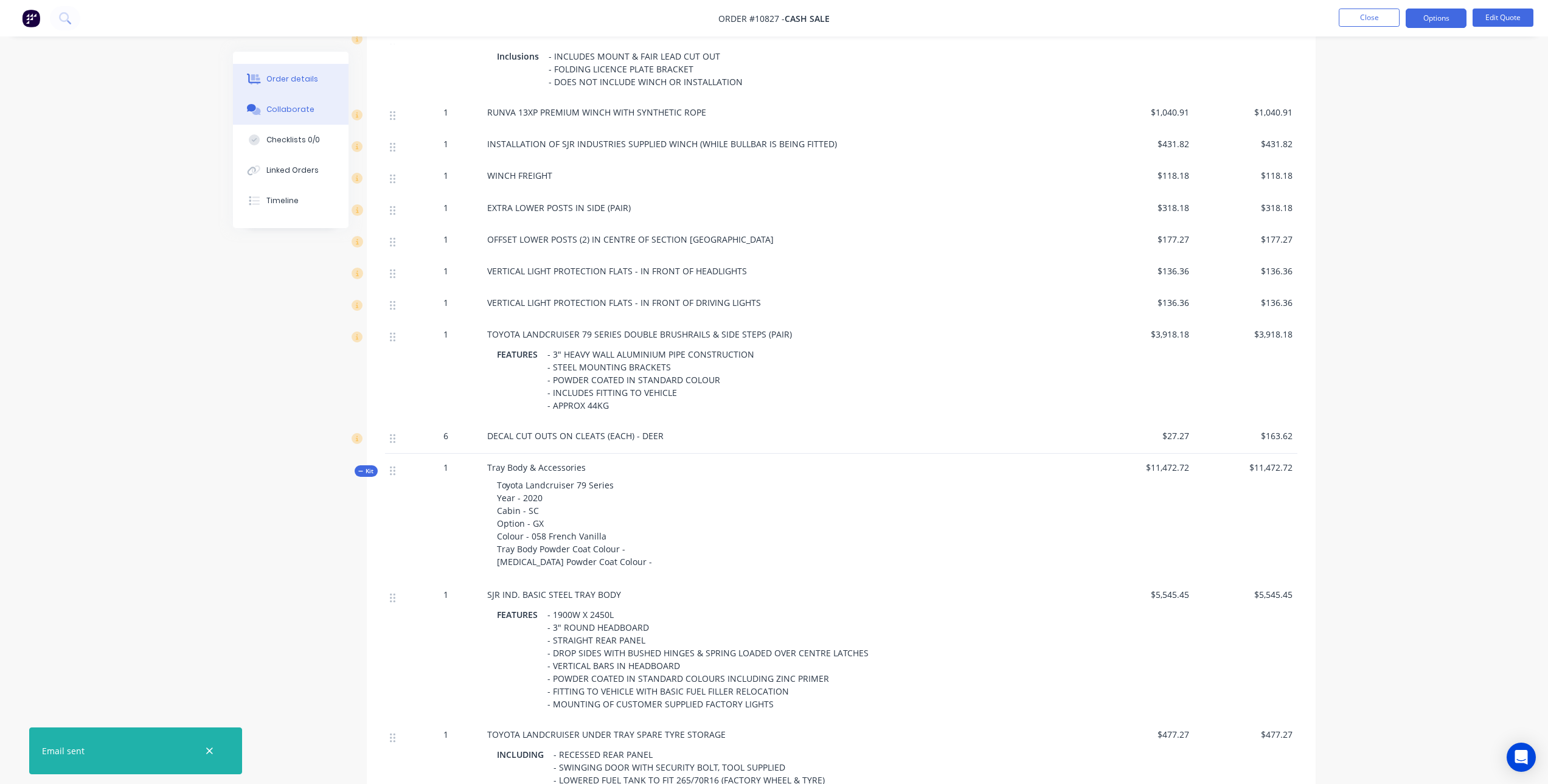
click at [298, 107] on div "Collaborate" at bounding box center [291, 109] width 48 height 11
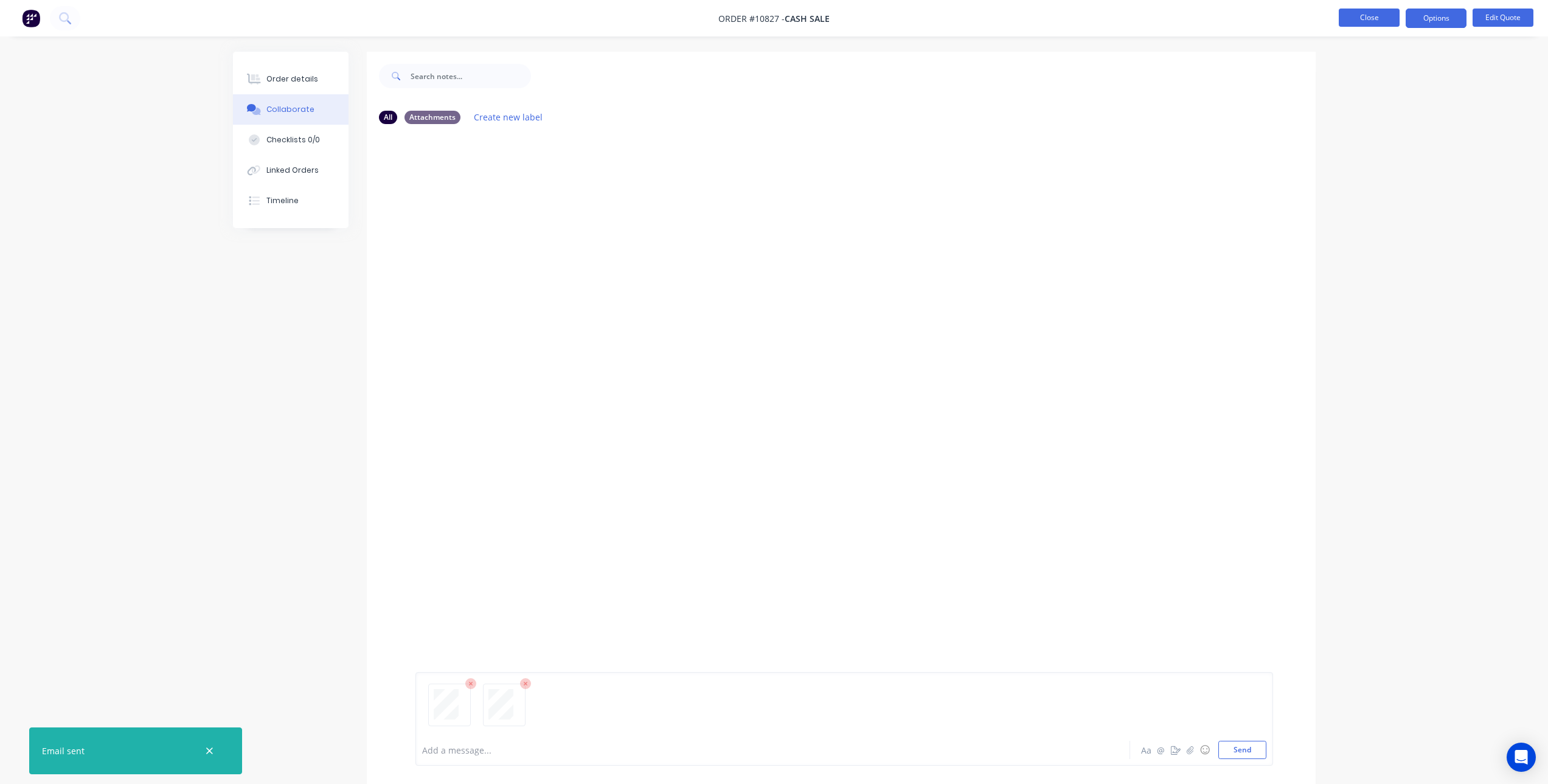
click at [1355, 17] on button "Close" at bounding box center [1369, 17] width 61 height 18
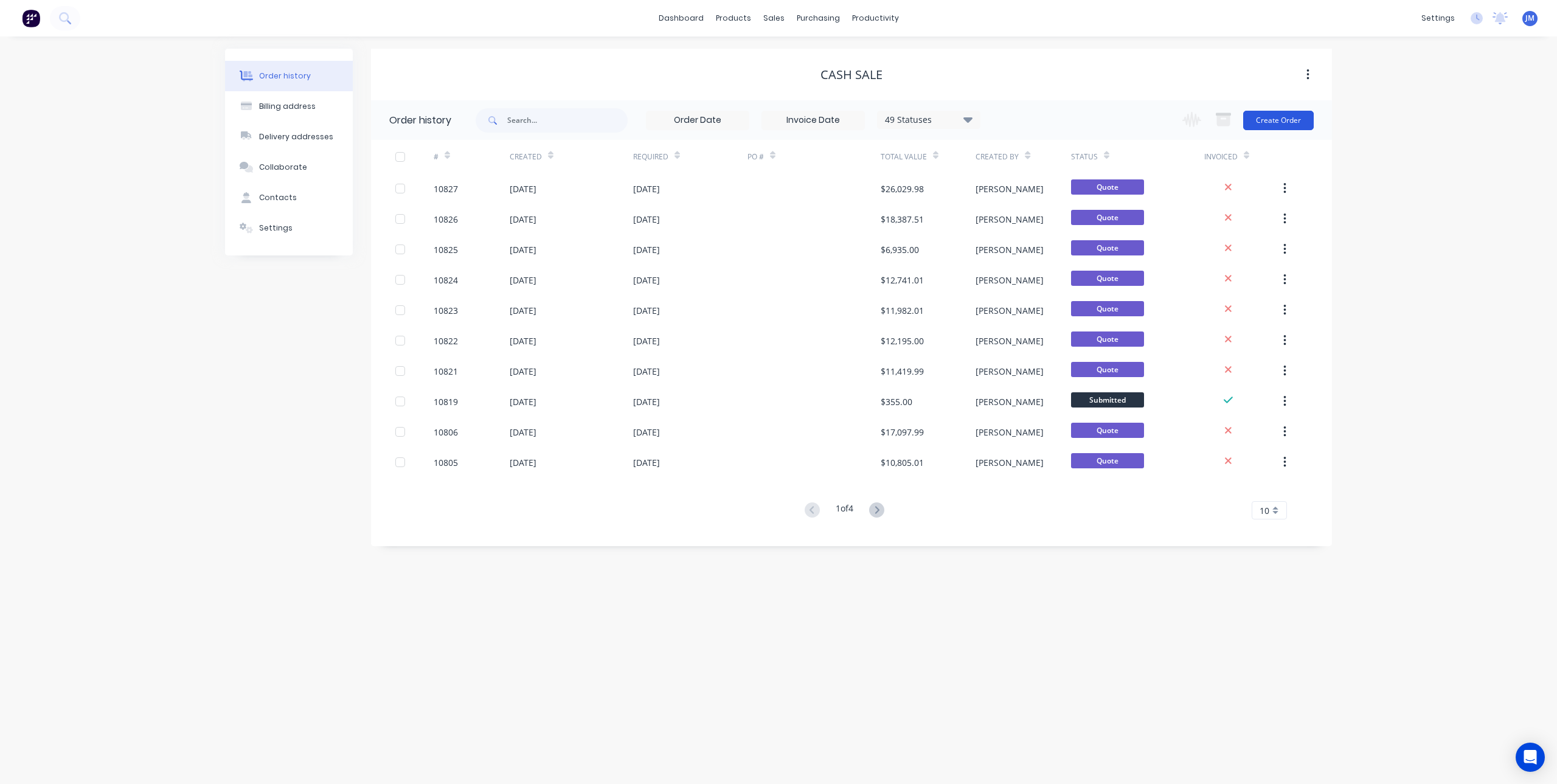
click at [1266, 118] on button "Create Order" at bounding box center [1279, 120] width 70 height 20
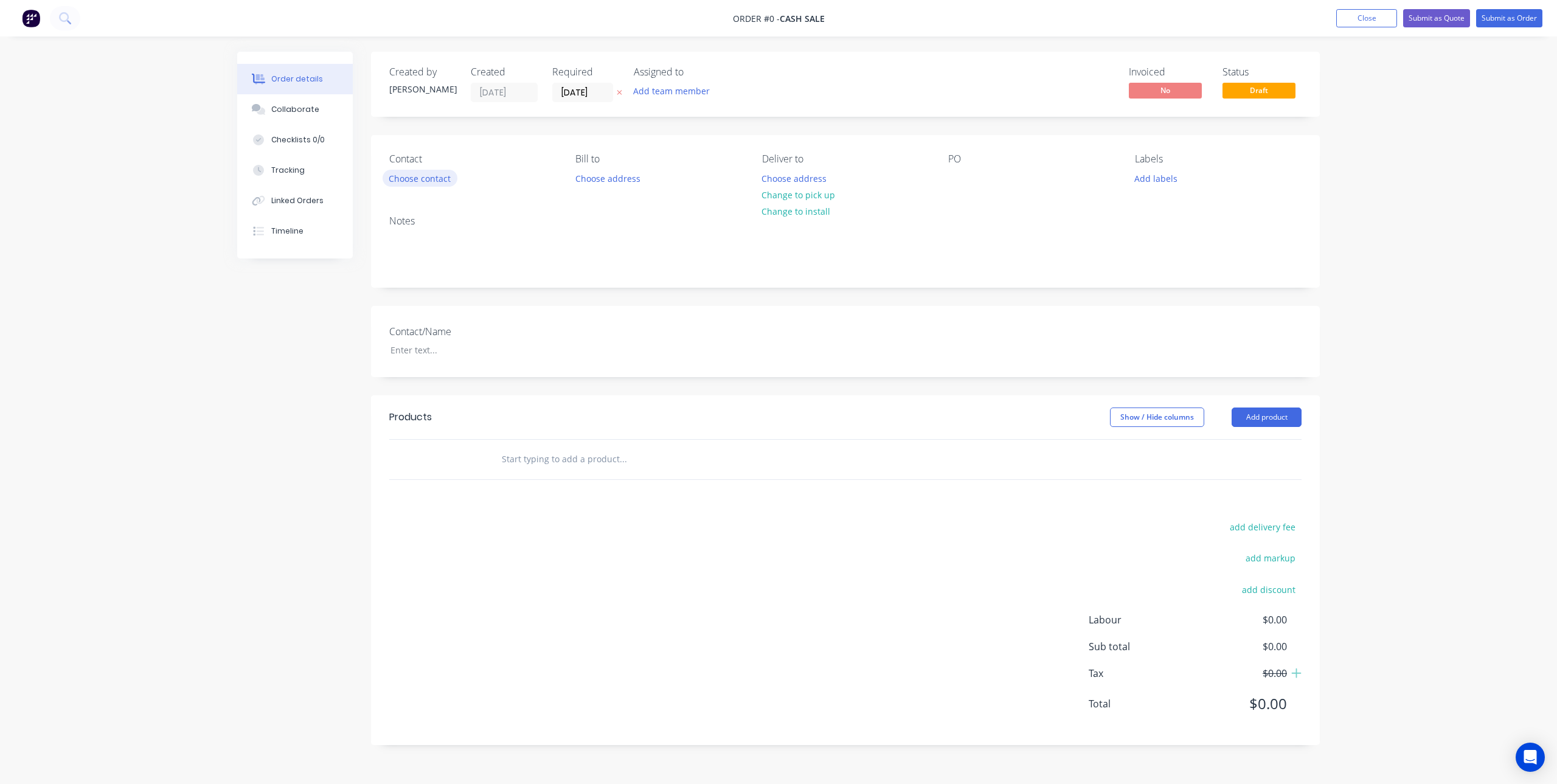
click at [428, 177] on button "Choose contact" at bounding box center [419, 177] width 75 height 16
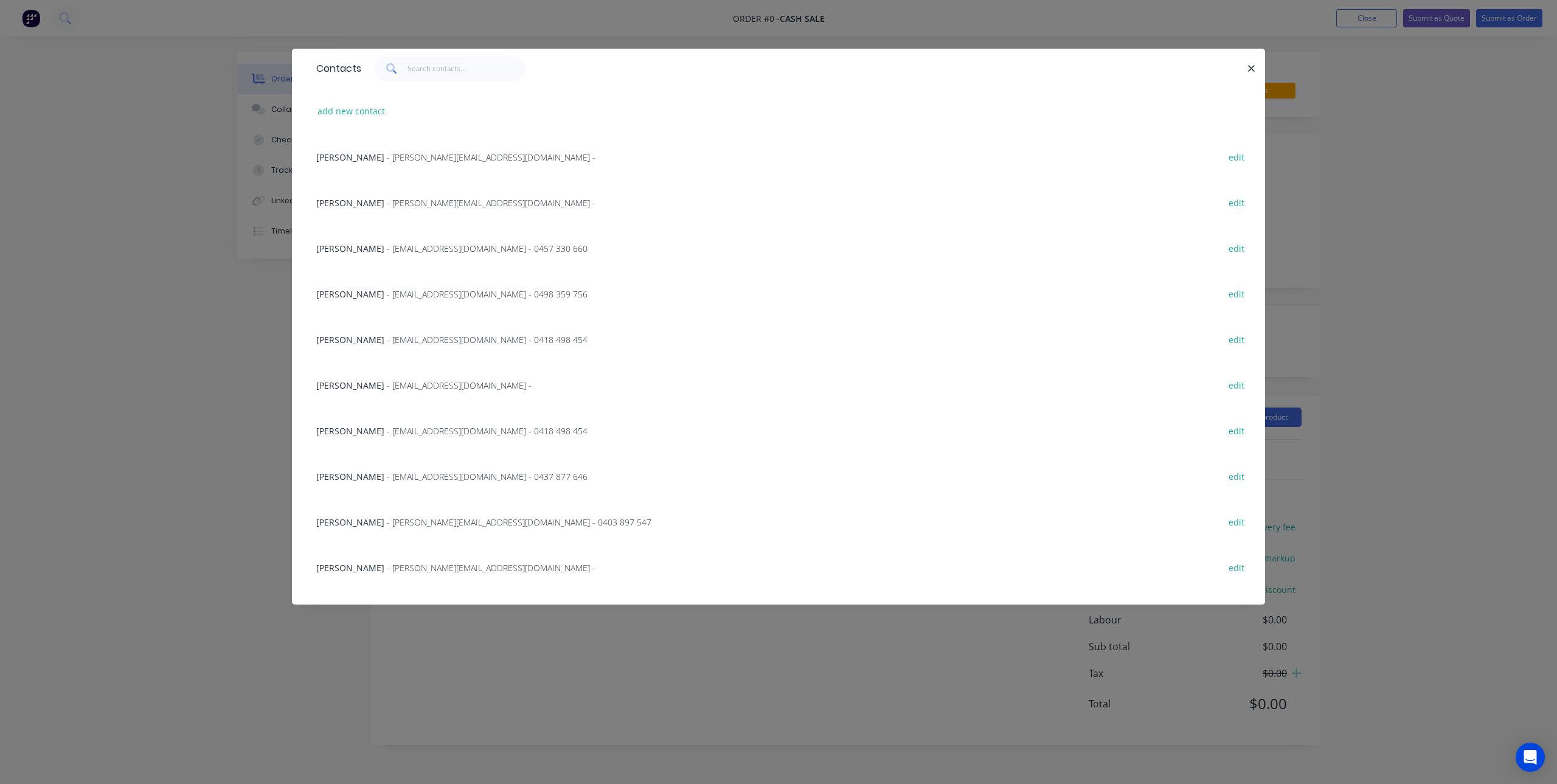
click at [357, 102] on div "add new contact" at bounding box center [778, 111] width 937 height 45
click at [356, 119] on button "add new contact" at bounding box center [351, 111] width 81 height 16
select select "AU"
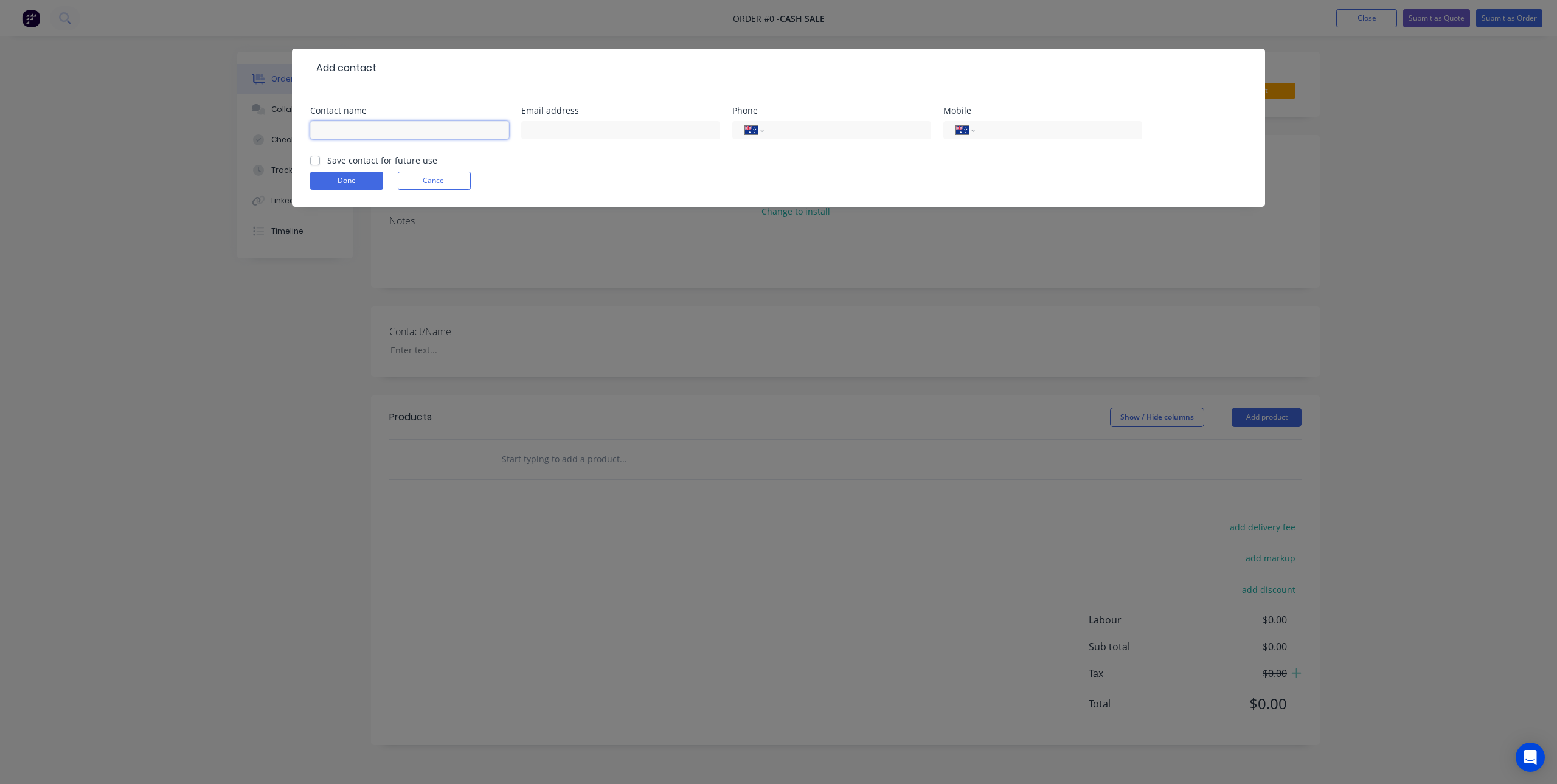
click at [378, 127] on input "text" at bounding box center [410, 129] width 199 height 18
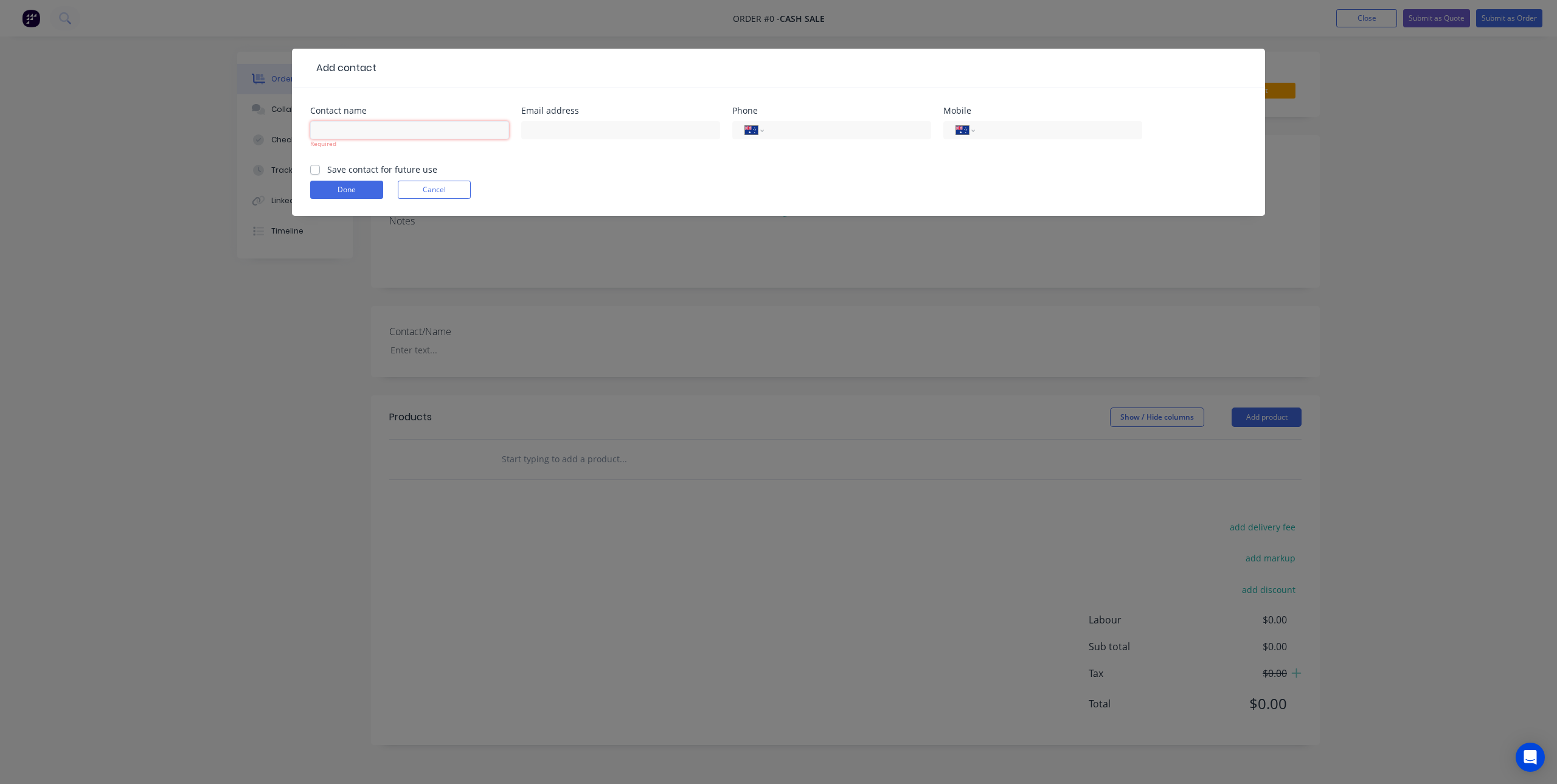
click at [350, 128] on input "text" at bounding box center [410, 129] width 199 height 18
paste input "[PERSON_NAME]"
type input "[PERSON_NAME]"
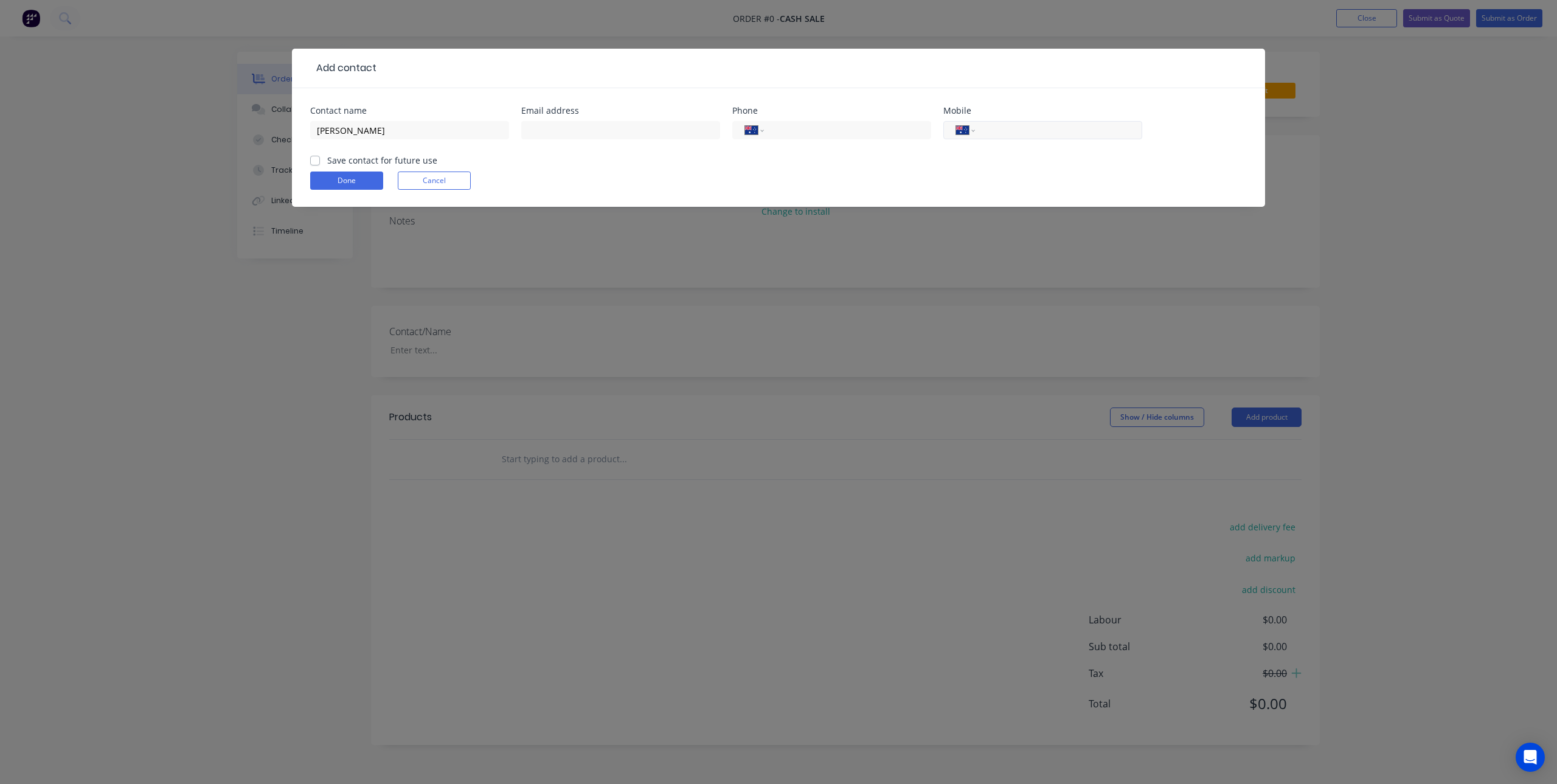
click at [1031, 129] on input "tel" at bounding box center [1057, 130] width 146 height 14
paste input "0480 356 414"
type input "0480 356 414"
click at [567, 129] on input "text" at bounding box center [620, 129] width 199 height 18
paste input "[EMAIL_ADDRESS][DOMAIN_NAME]"
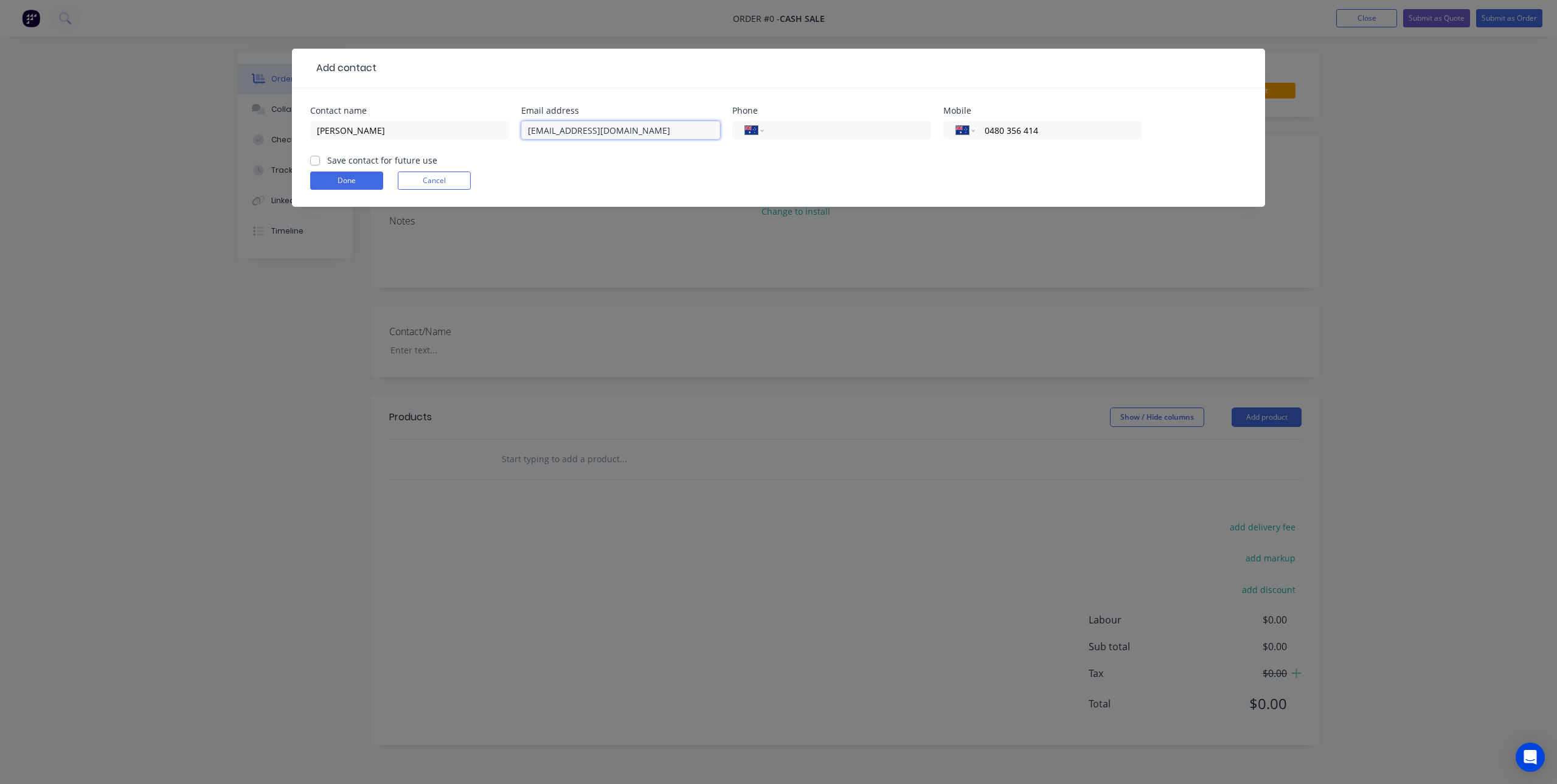
type input "[EMAIL_ADDRESS][DOMAIN_NAME]"
click at [308, 159] on div "Contact name [PERSON_NAME] Email address [EMAIL_ADDRESS][DOMAIN_NAME] Phone Int…" at bounding box center [779, 147] width 973 height 118
click at [327, 160] on label "Save contact for future use" at bounding box center [382, 160] width 110 height 13
click at [315, 160] on input "Save contact for future use" at bounding box center [314, 159] width 9 height 11
checkbox input "true"
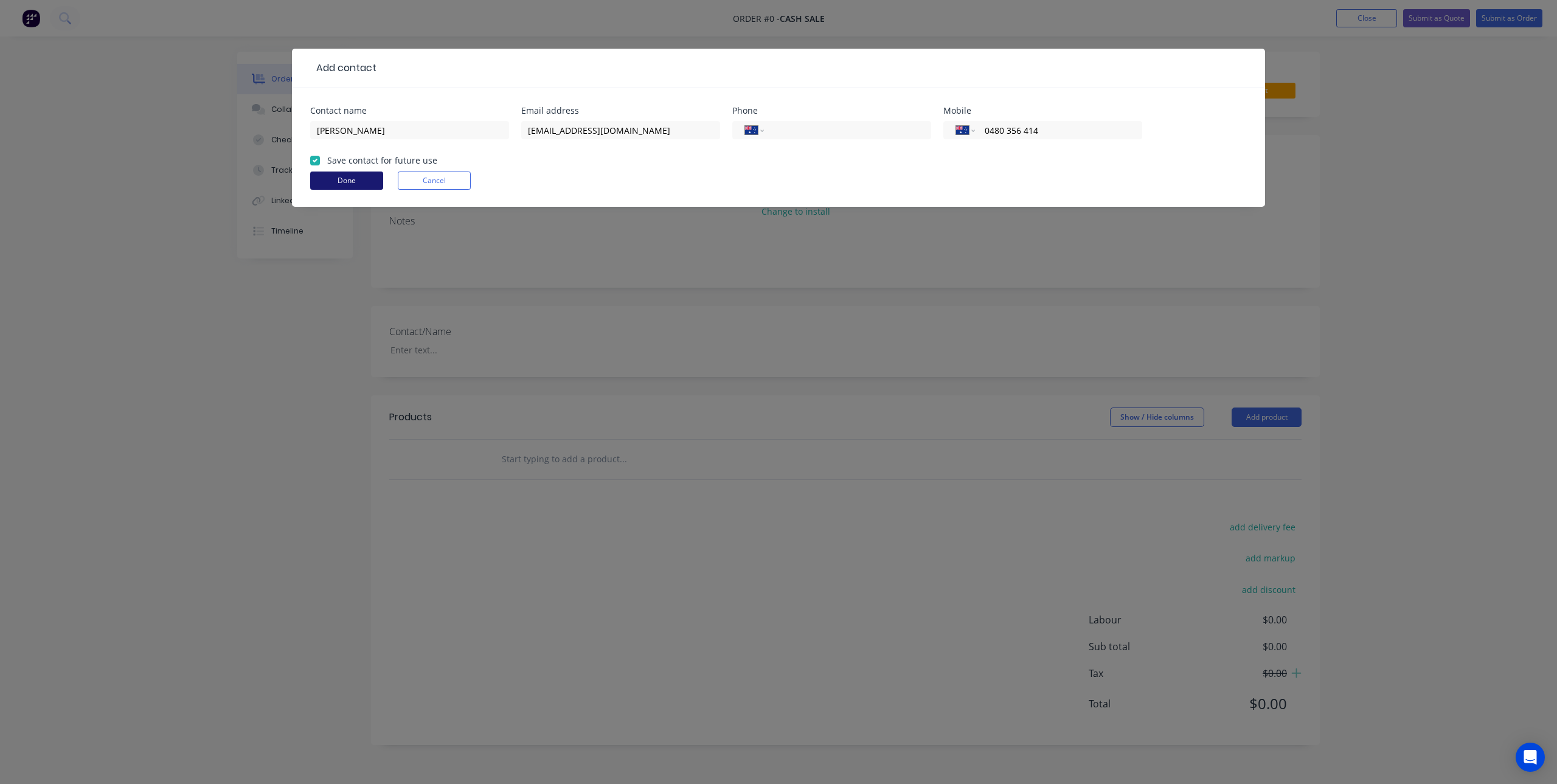
click at [356, 188] on button "Done" at bounding box center [346, 180] width 73 height 18
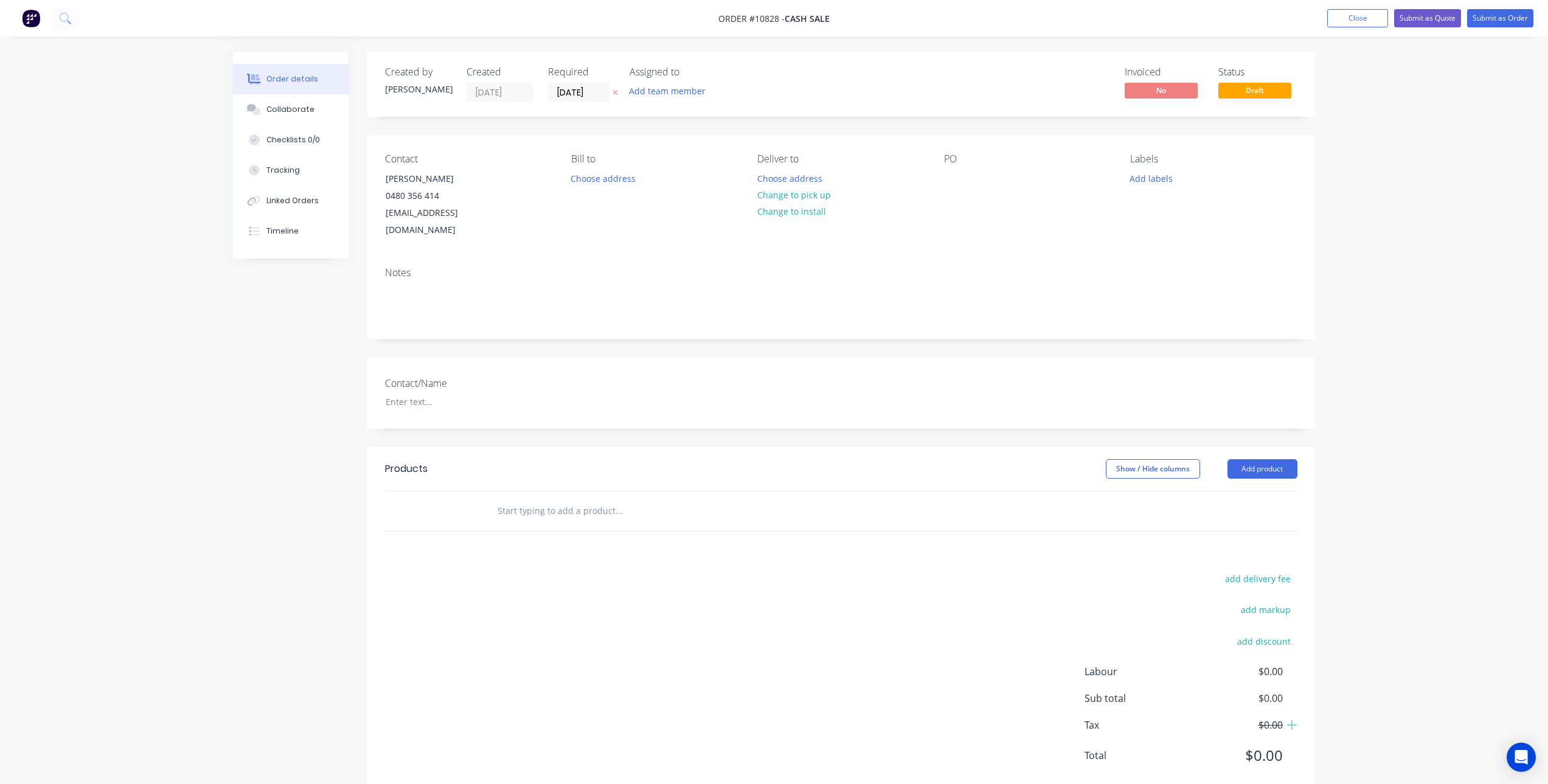
click at [569, 499] on input "text" at bounding box center [619, 511] width 243 height 24
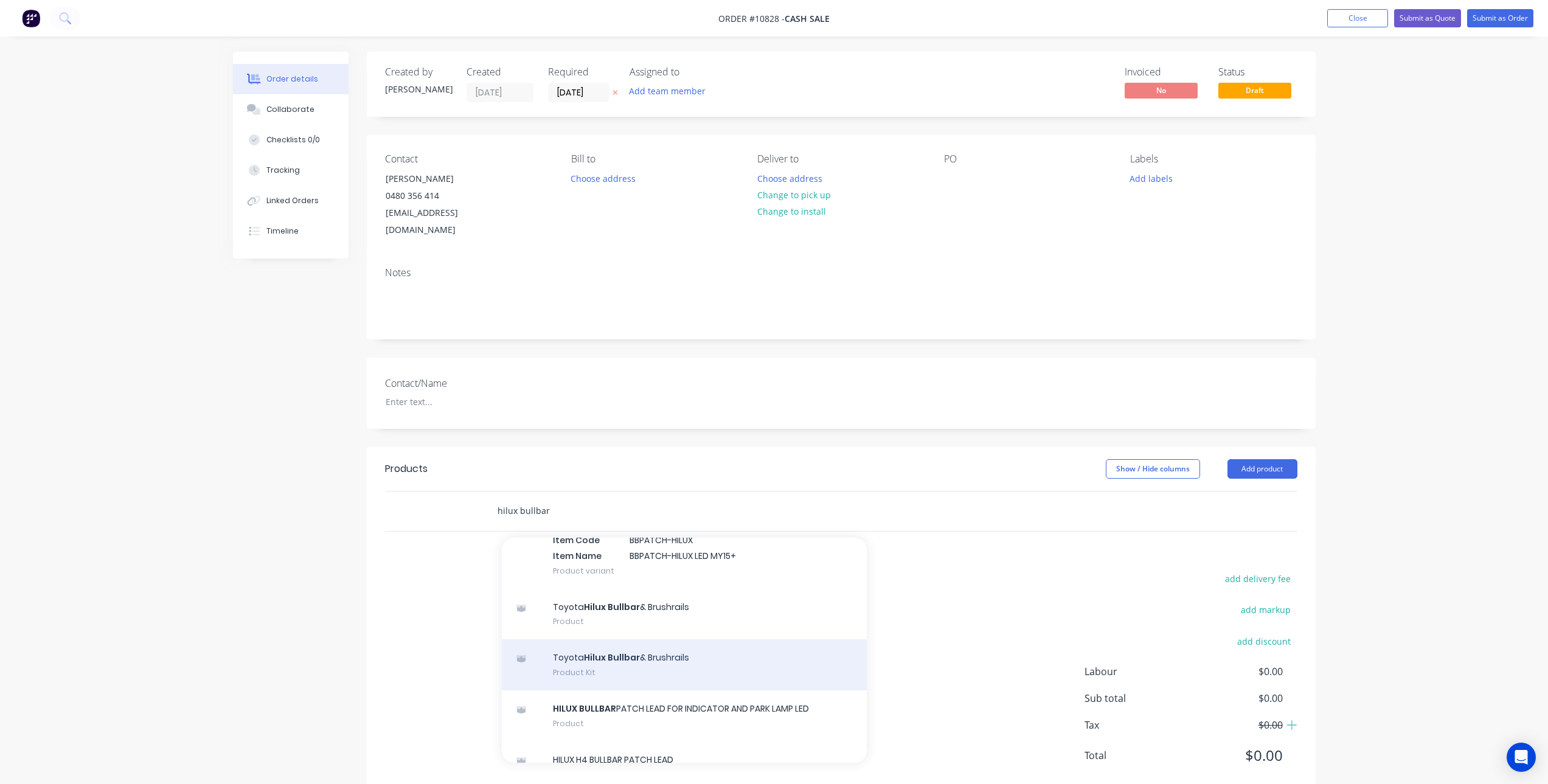
type input "hilux bullbar"
click at [639, 653] on div "Toyota Hilux Bullbar & Brushrails Product Kit" at bounding box center [685, 665] width 365 height 51
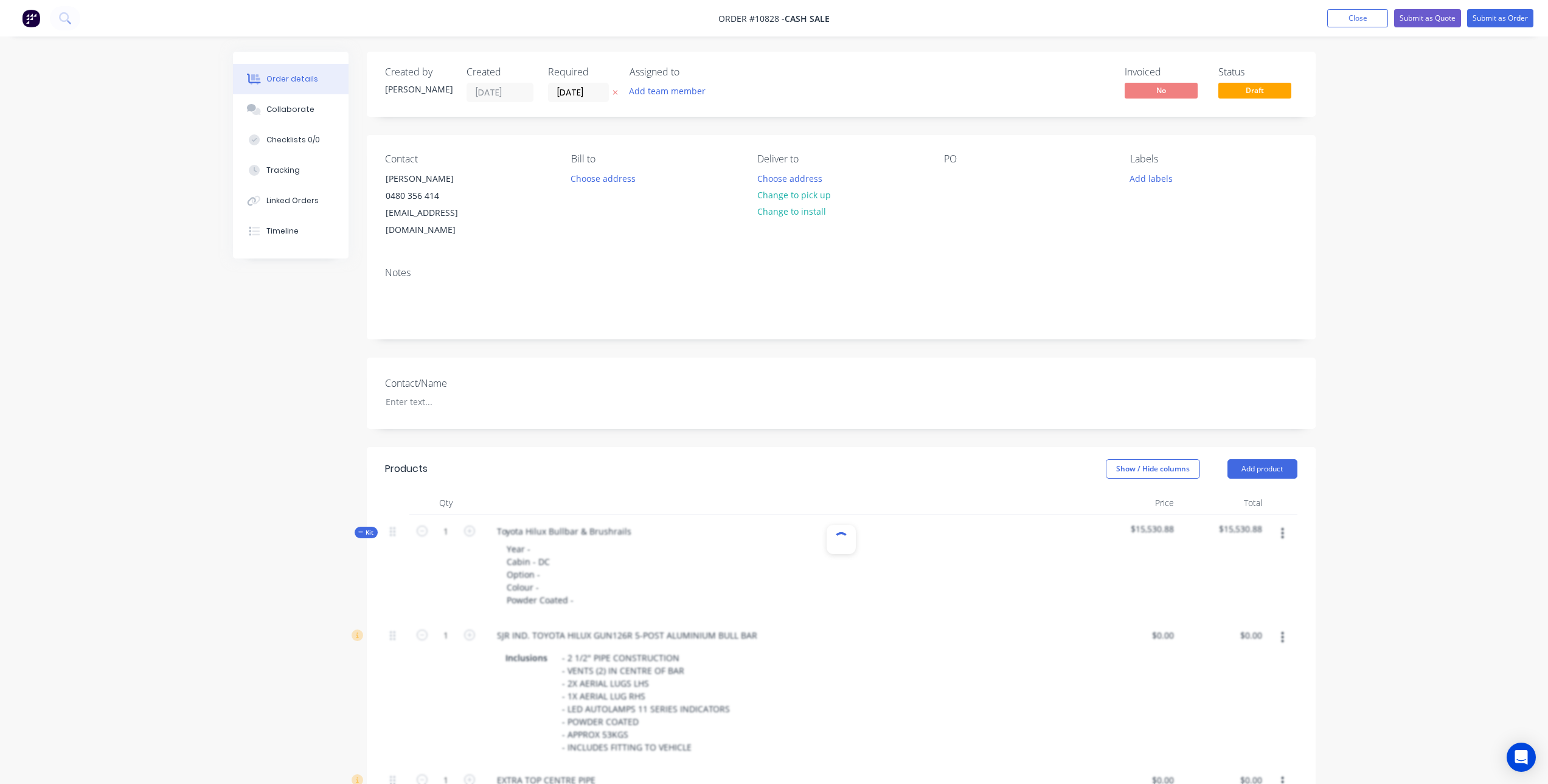
type input "$5,227.27"
type input "$109.10"
type input "$268.18"
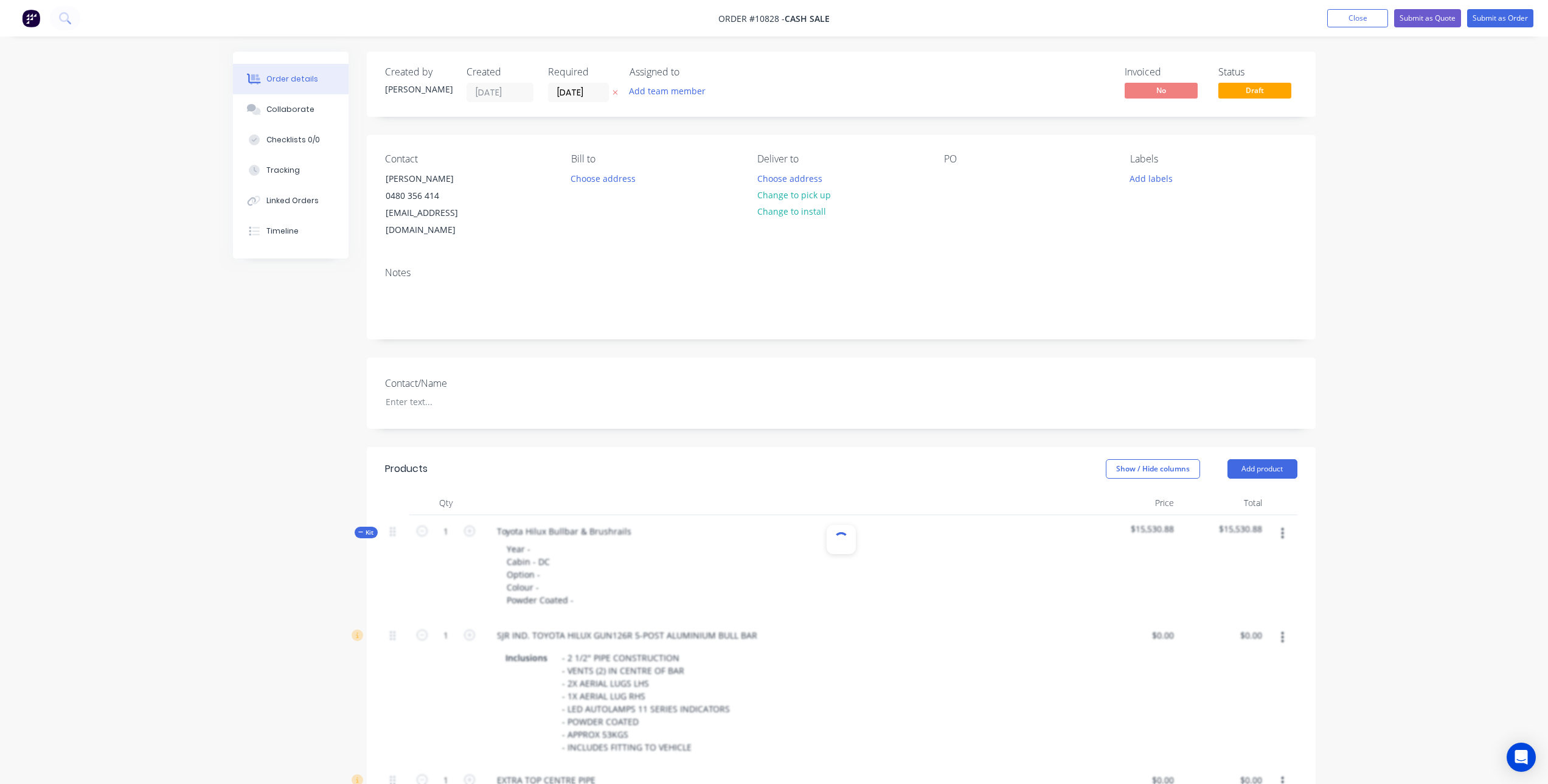
type input "$268.18"
type input "$381.82"
type input "$159.09"
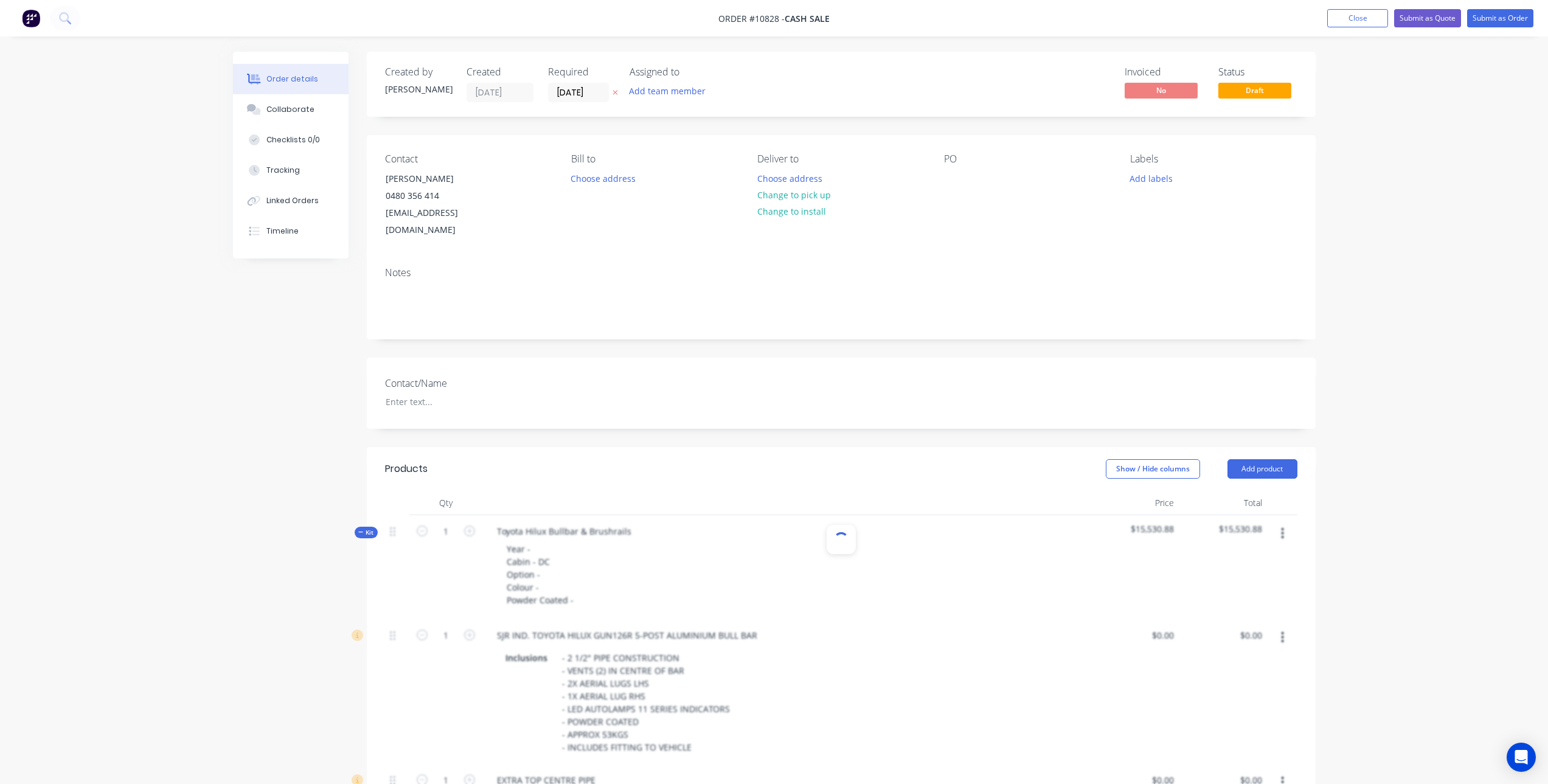
type input "$318.18"
type input "$81.82"
type input "$200.00"
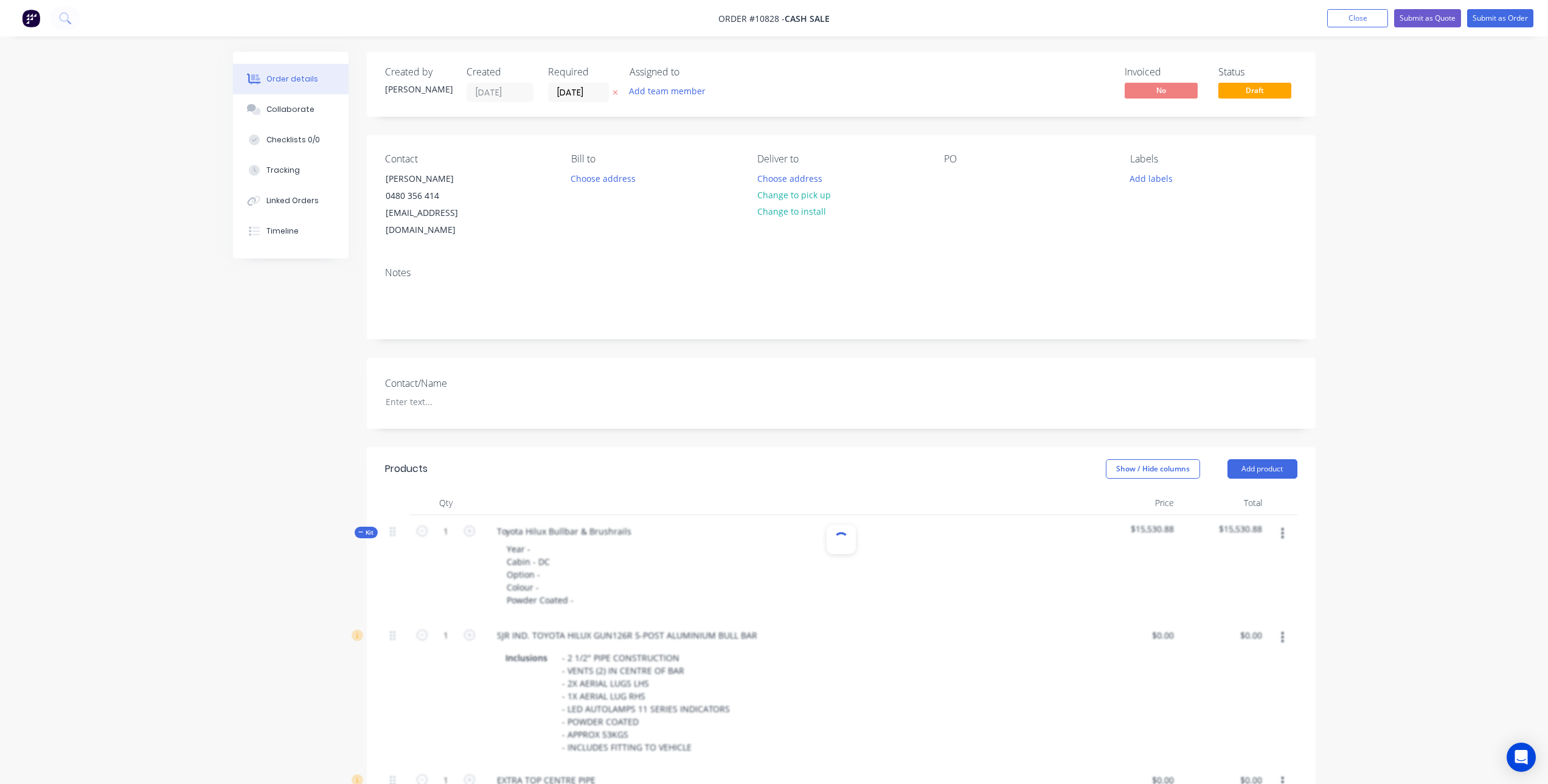
type input "$200.00"
type input "$1,022.73"
type input "$817.27"
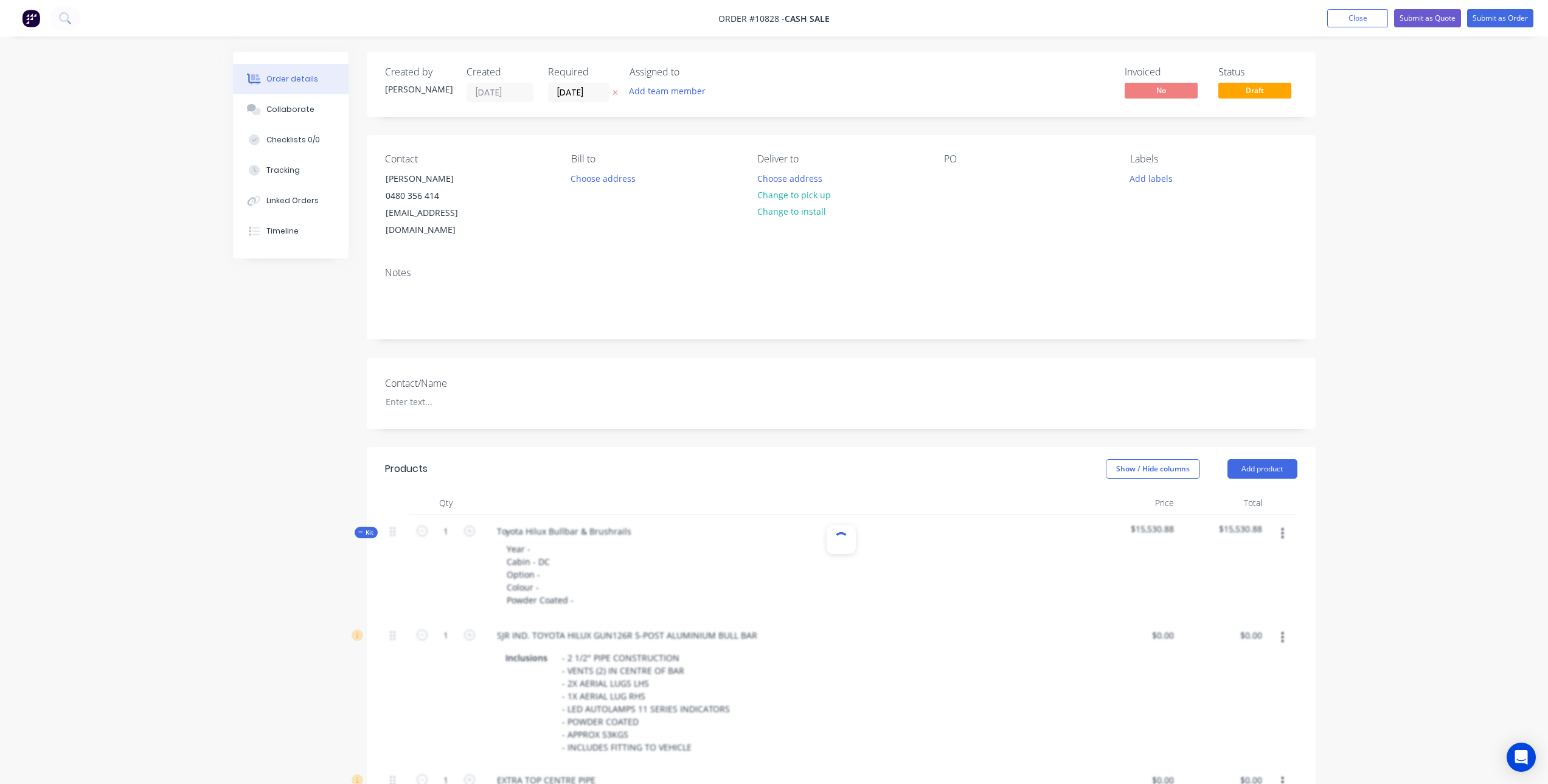
type input "$118.18"
type input "$431.82"
type input "$718.18"
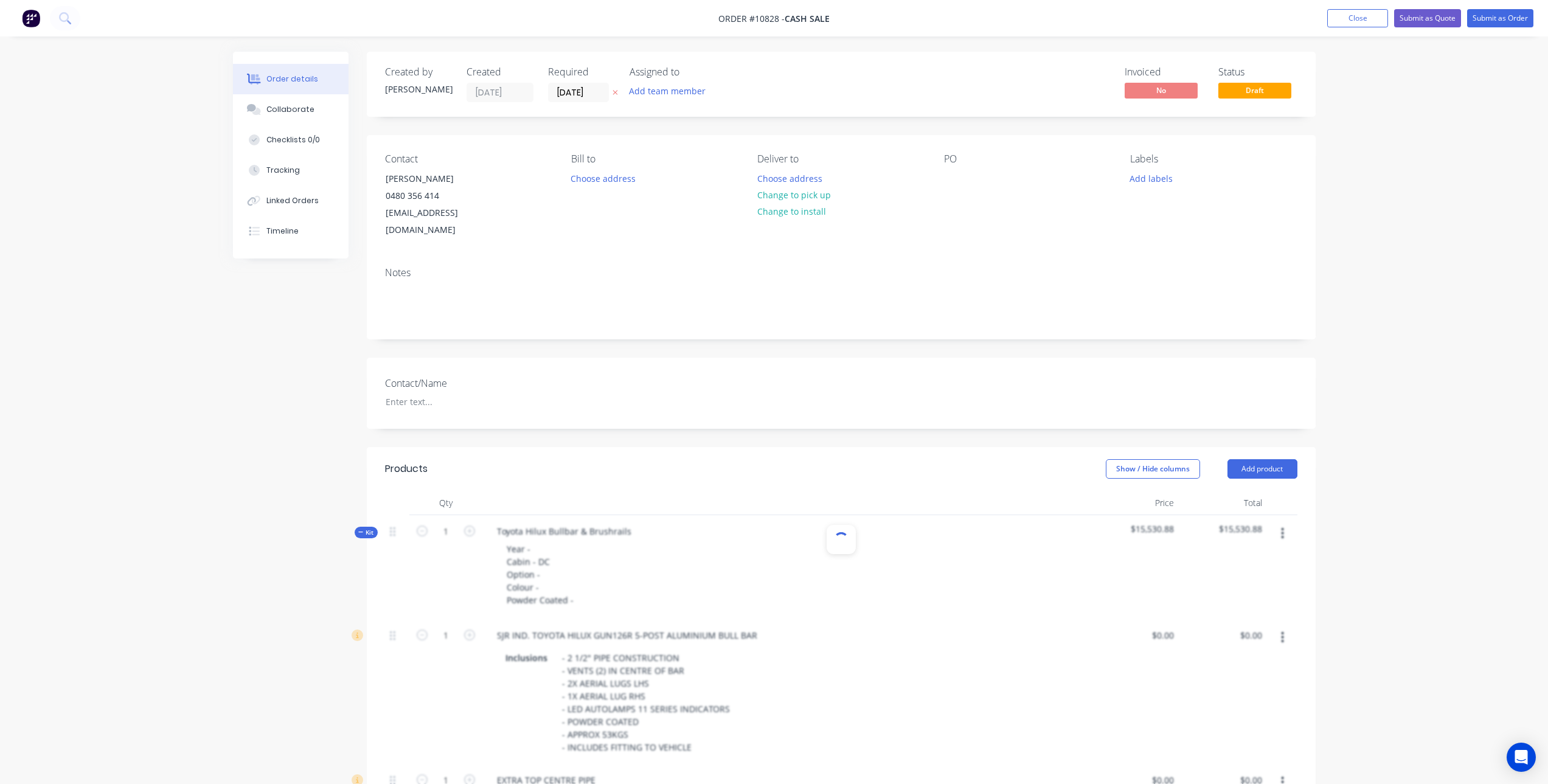
type input "$718.18"
type input "$318.18"
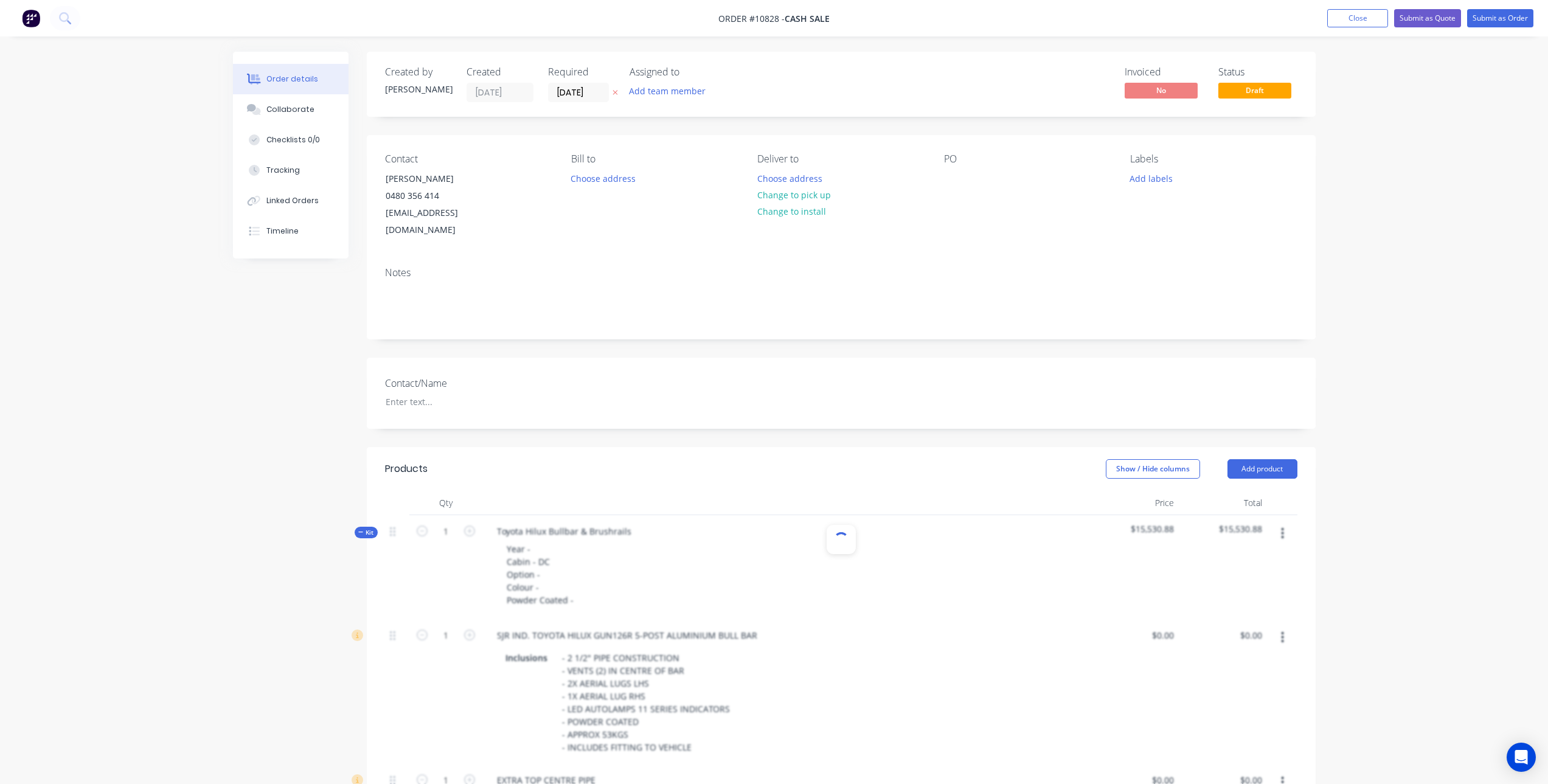
type input "$177.27"
type input "$50.00"
type input "$100.00"
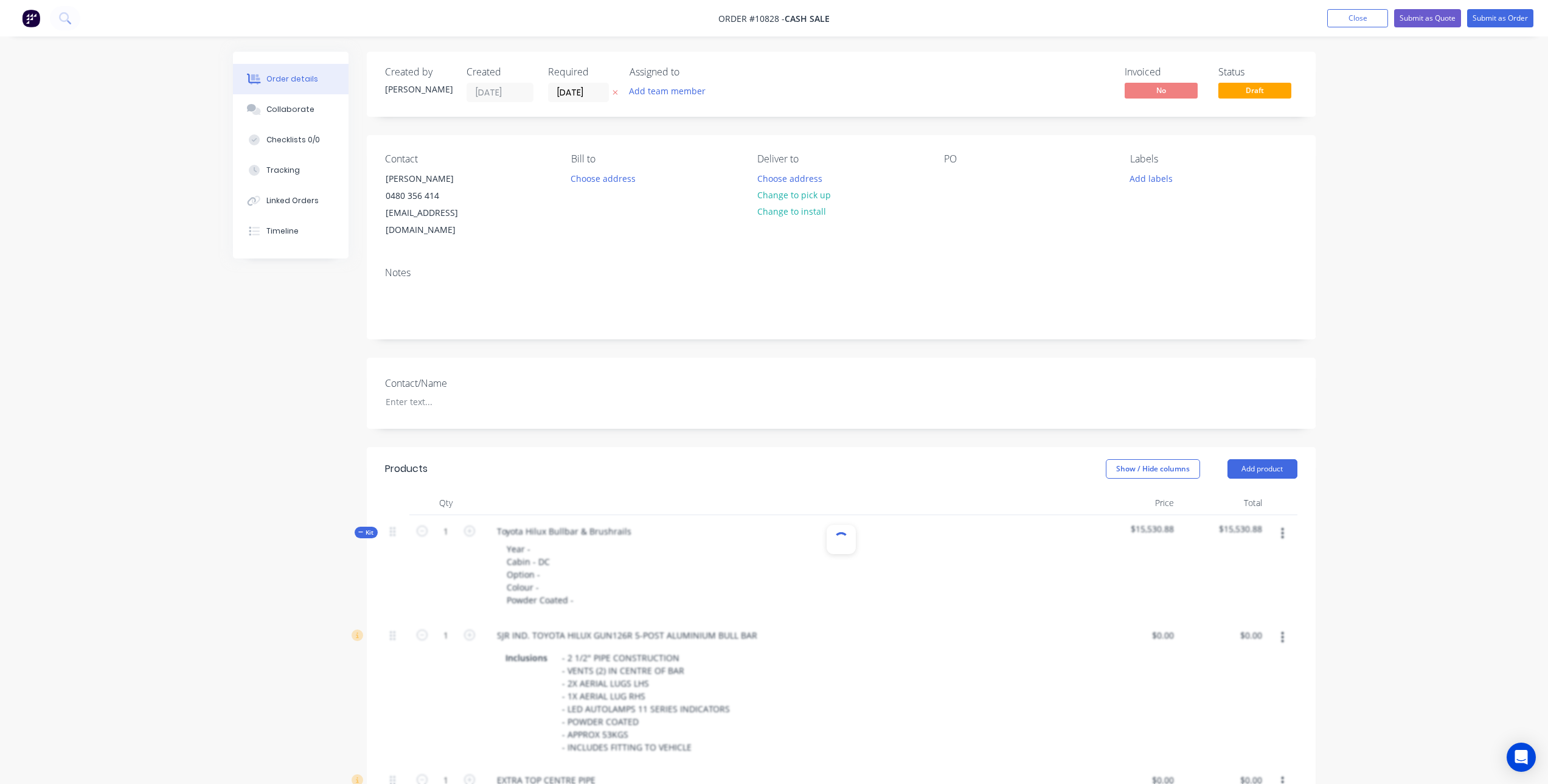
type input "$100.00"
type input "$54.55"
type input "$136.36"
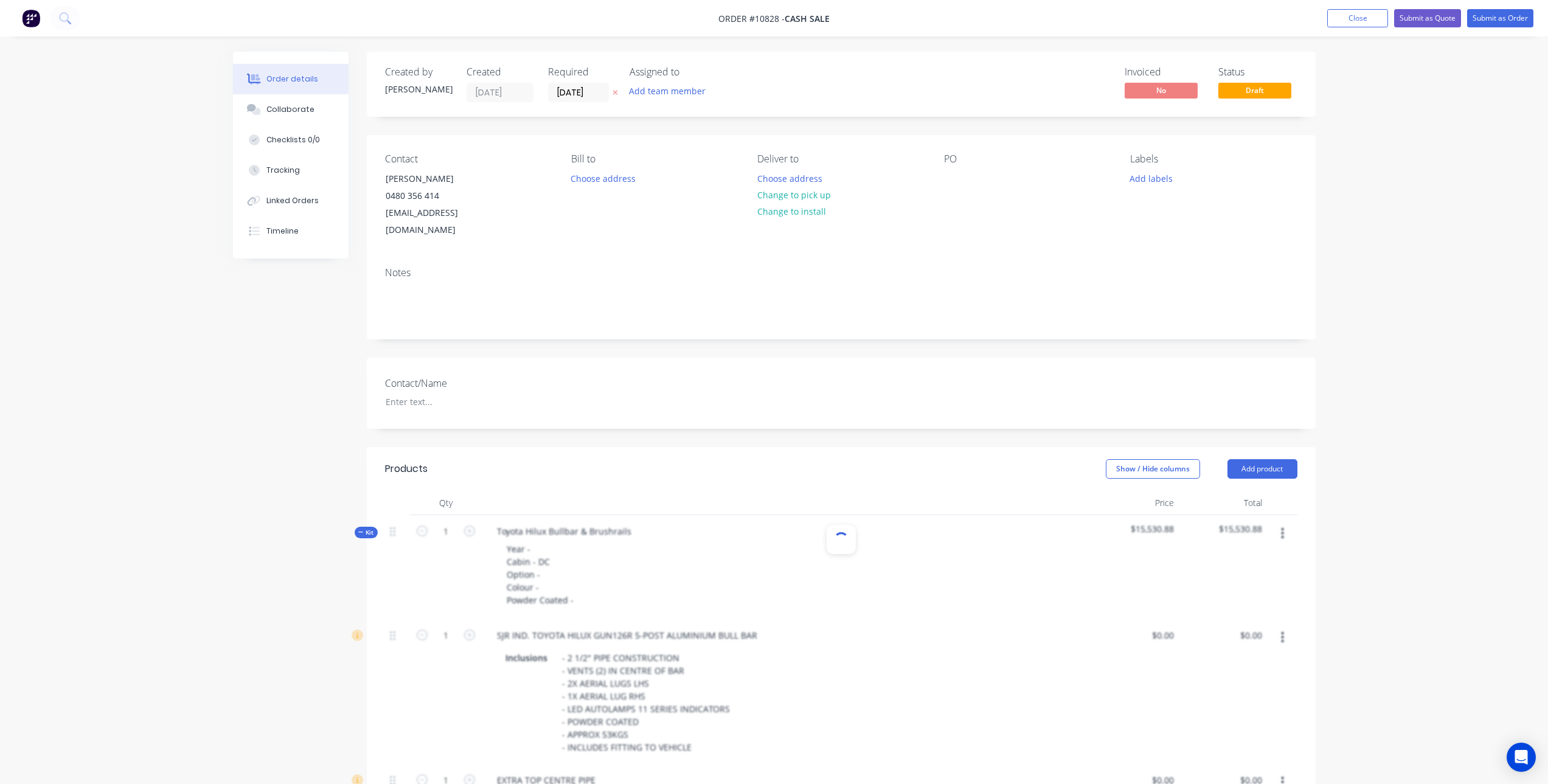
type input "$136.36"
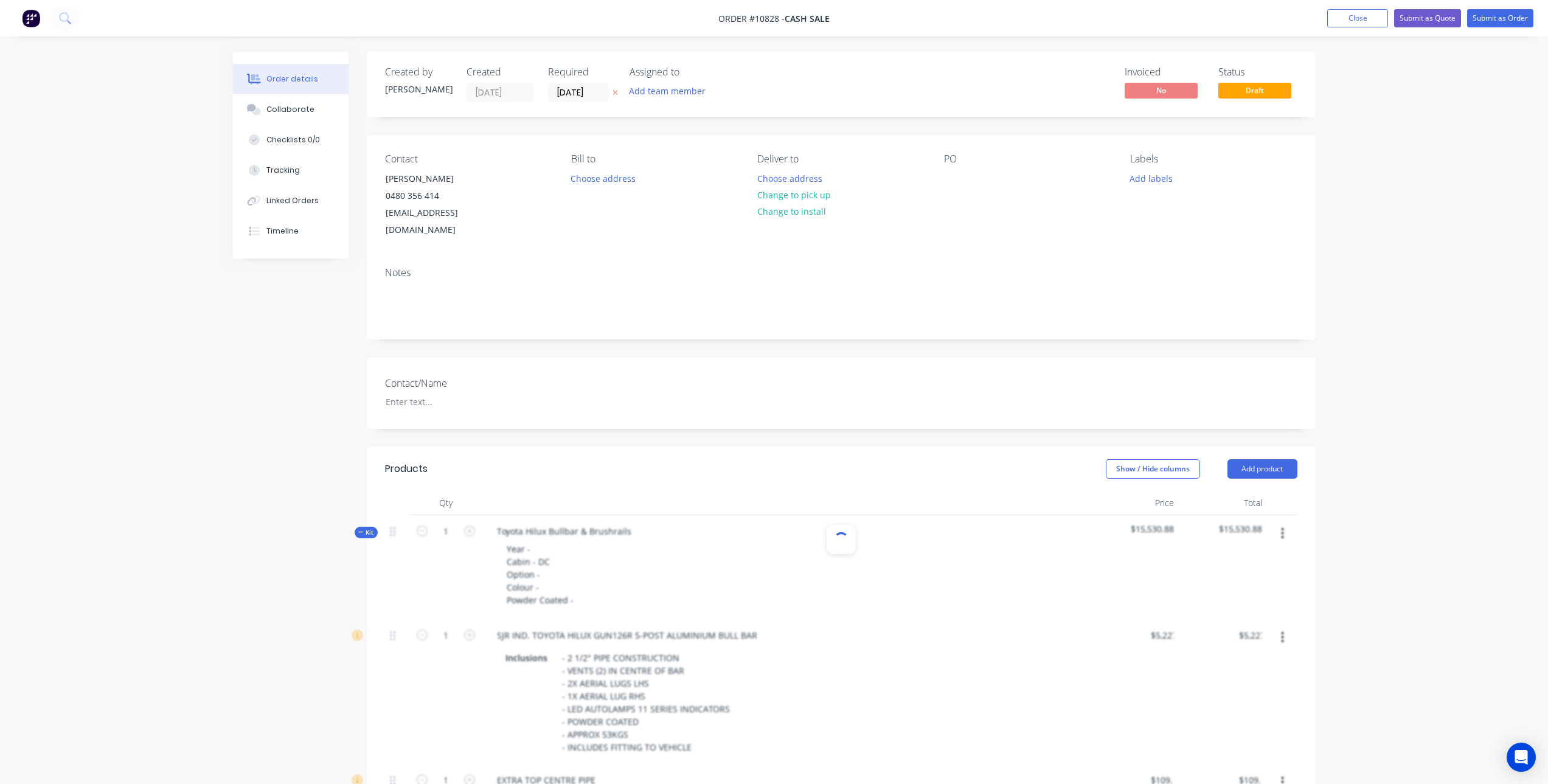
type input "$136.36"
type input "$177.27"
type input "$3,772.73"
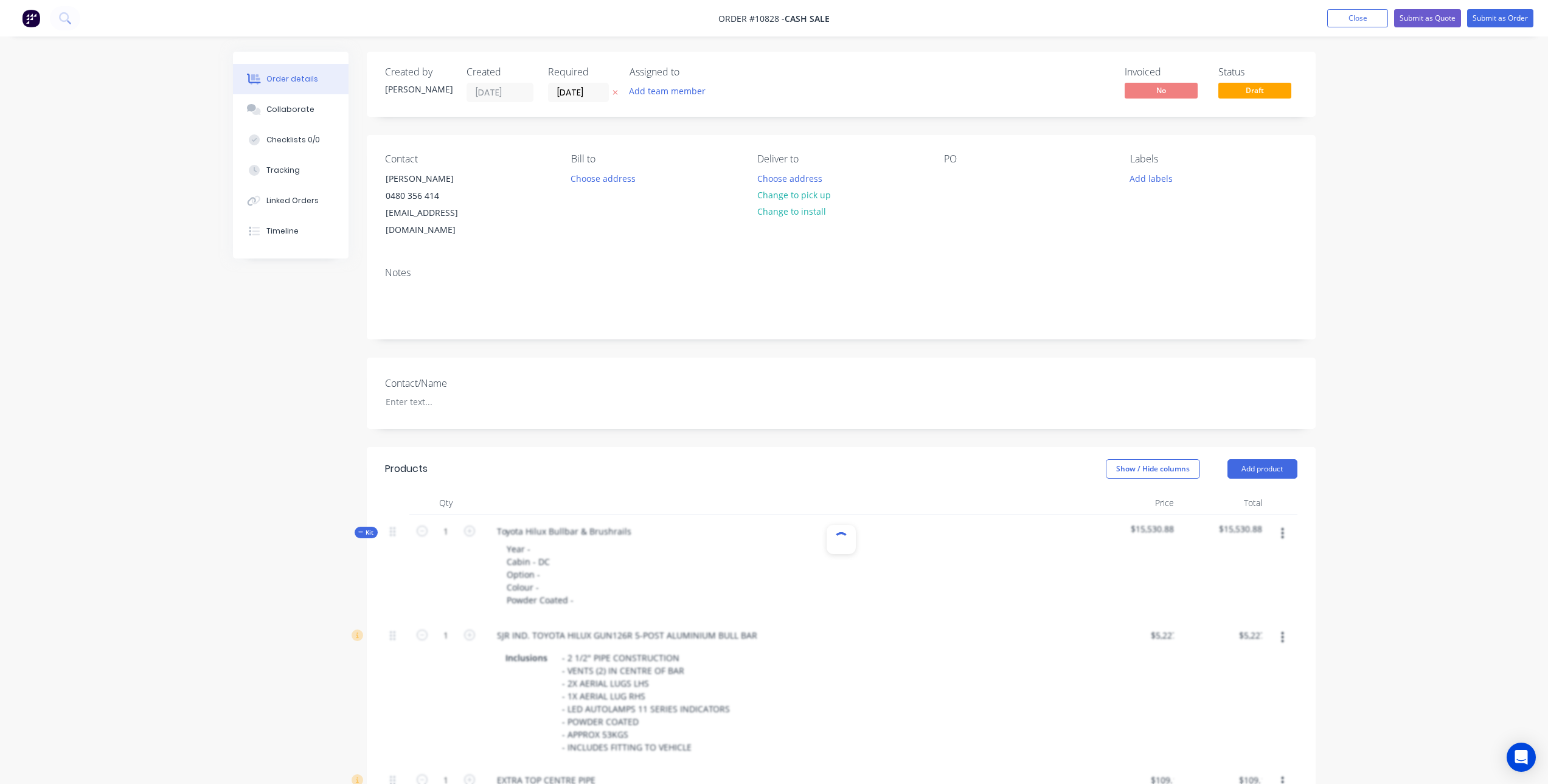
type input "$27.27"
type input "$163.62"
click at [558, 540] on div "Year - Cabin - DC Option - Colour - Powder Coated -" at bounding box center [540, 574] width 87 height 69
click at [529, 540] on div "Year - 2018 Cabin - DC Option - Colour - Powder Coated -" at bounding box center [540, 574] width 87 height 69
click at [561, 552] on div "Year - 07 2018 Cabin - DC Option - Colour - Powder Coated -" at bounding box center [540, 574] width 87 height 69
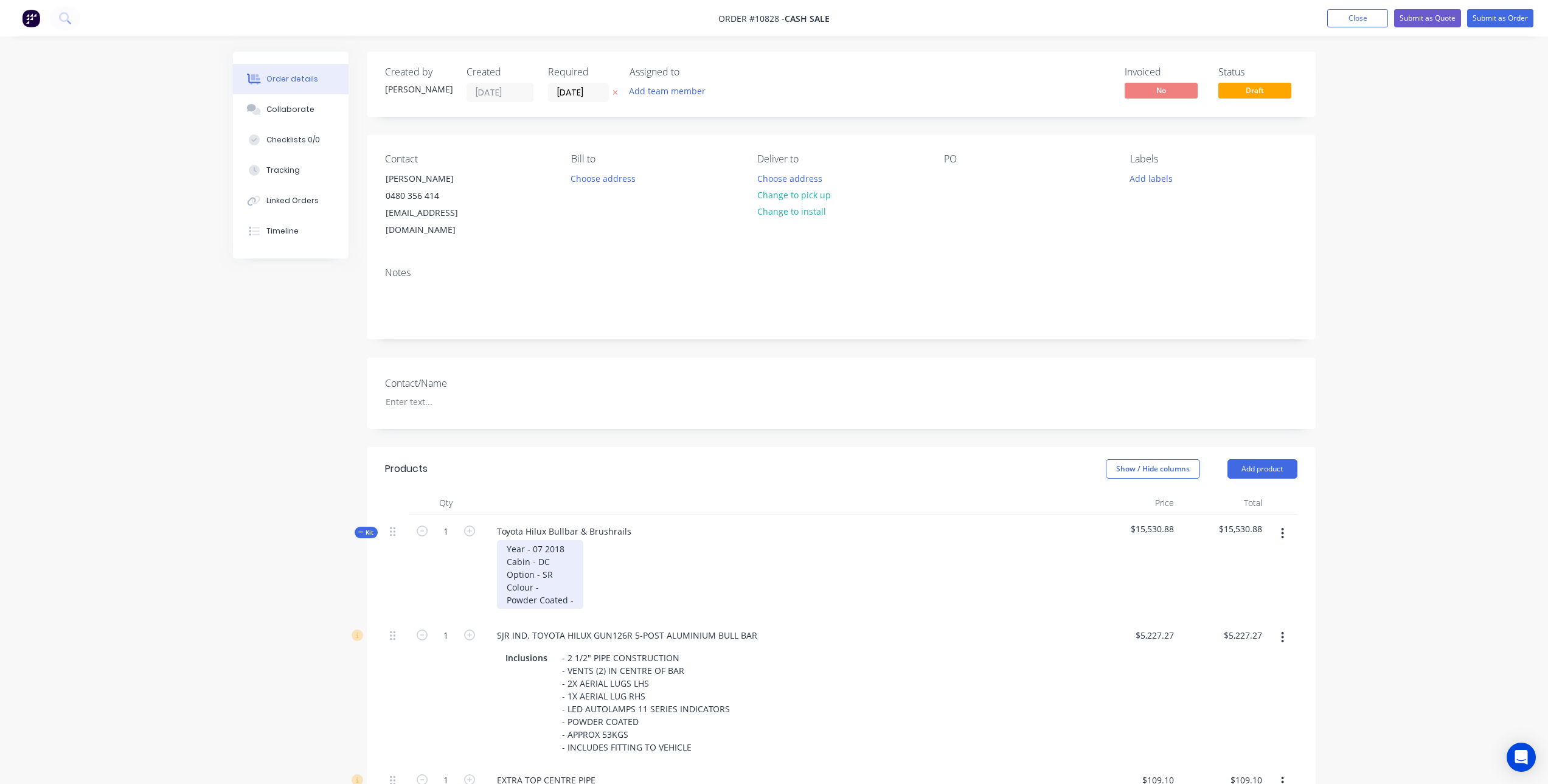
click at [565, 570] on div "Year - 07 2018 Cabin - DC Option - SR Colour - Powder Coated -" at bounding box center [540, 574] width 87 height 69
click at [590, 581] on div "Year - 07 2018 Cabin - DC Option - SR Colour - 040 Glacier White Powder Coated -" at bounding box center [560, 574] width 126 height 69
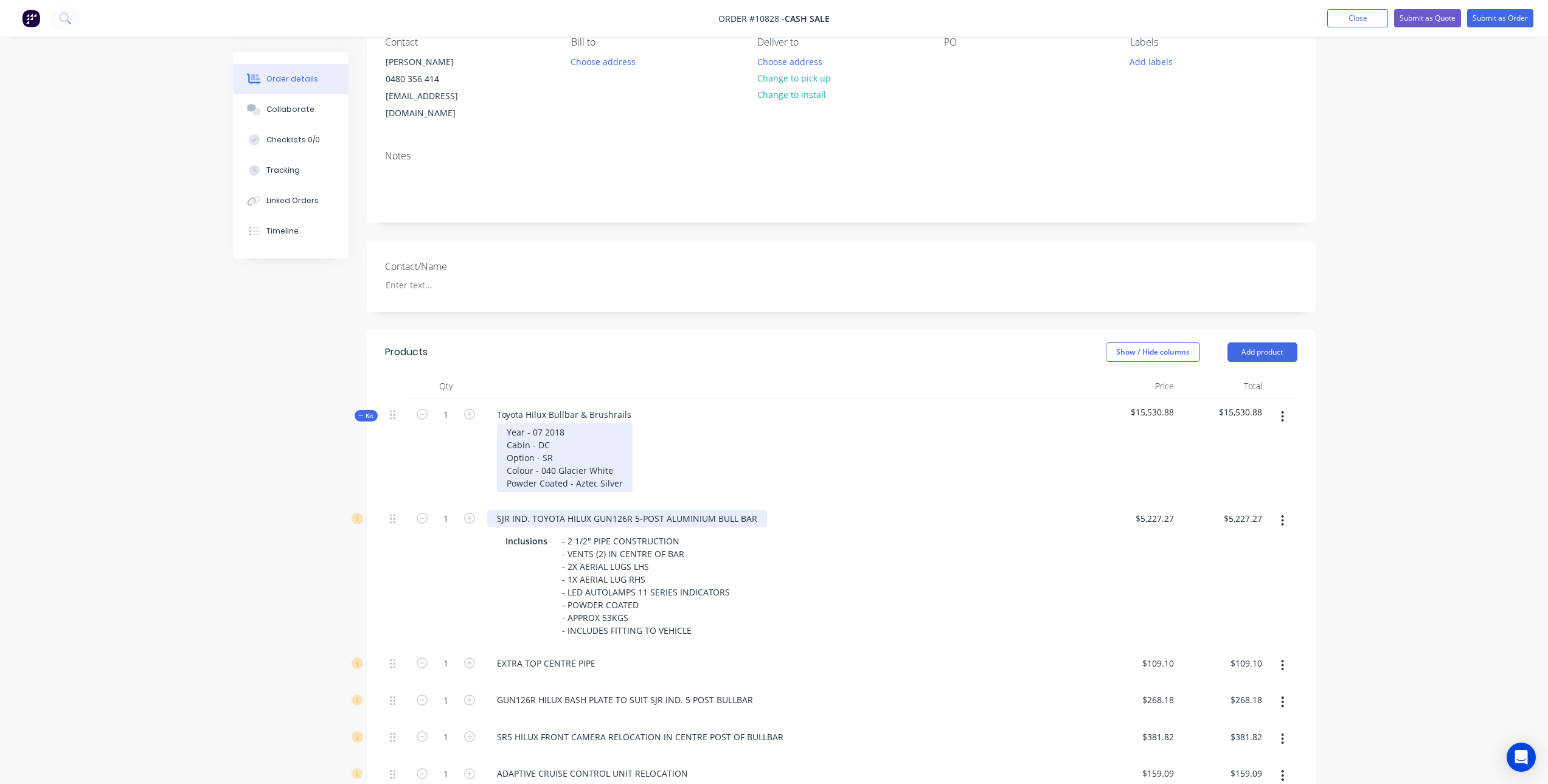
scroll to position [122, 0]
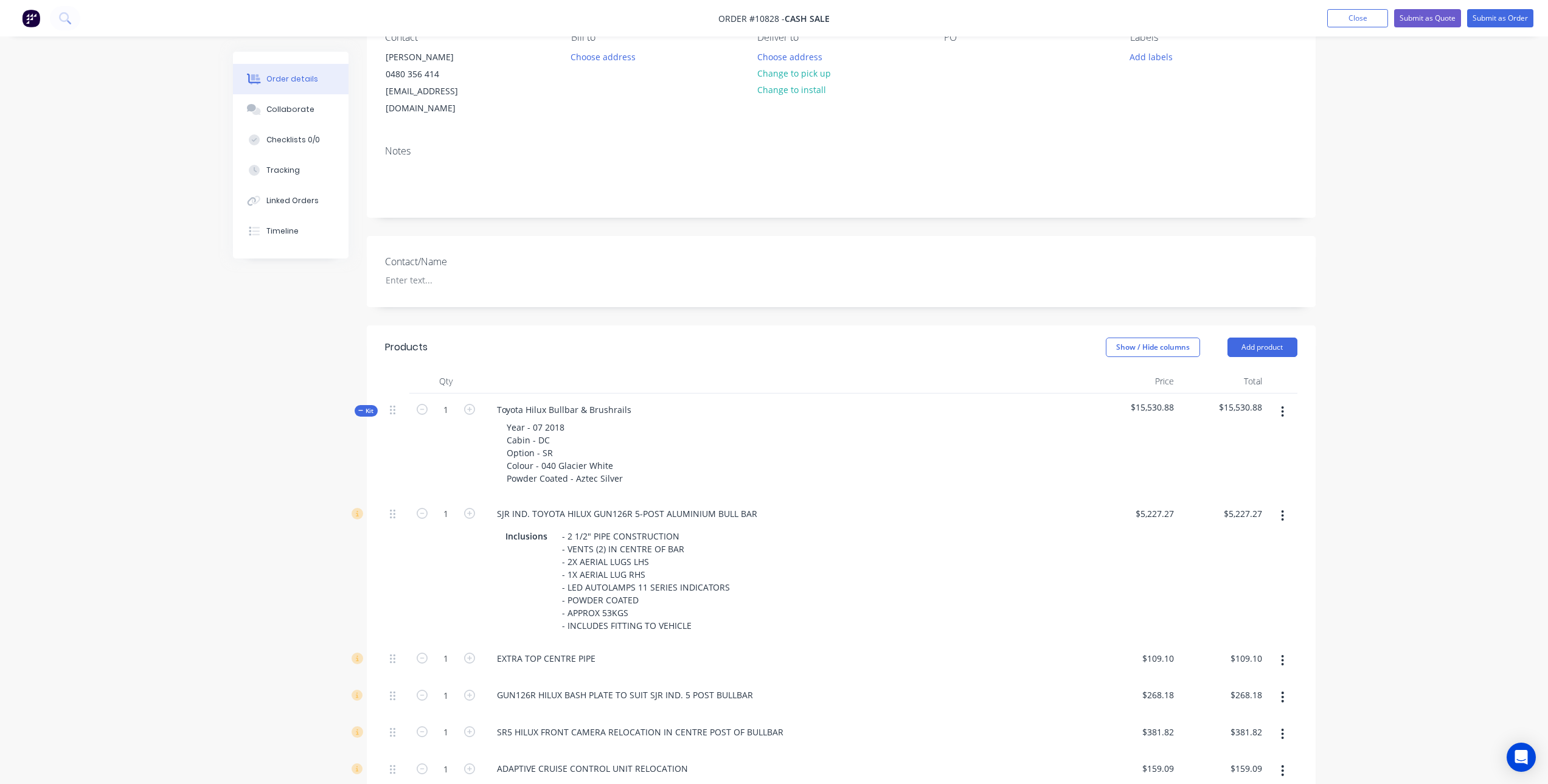
click at [1285, 649] on button "button" at bounding box center [1282, 661] width 28 height 22
click at [1232, 733] on div "Delete" at bounding box center [1239, 741] width 93 height 18
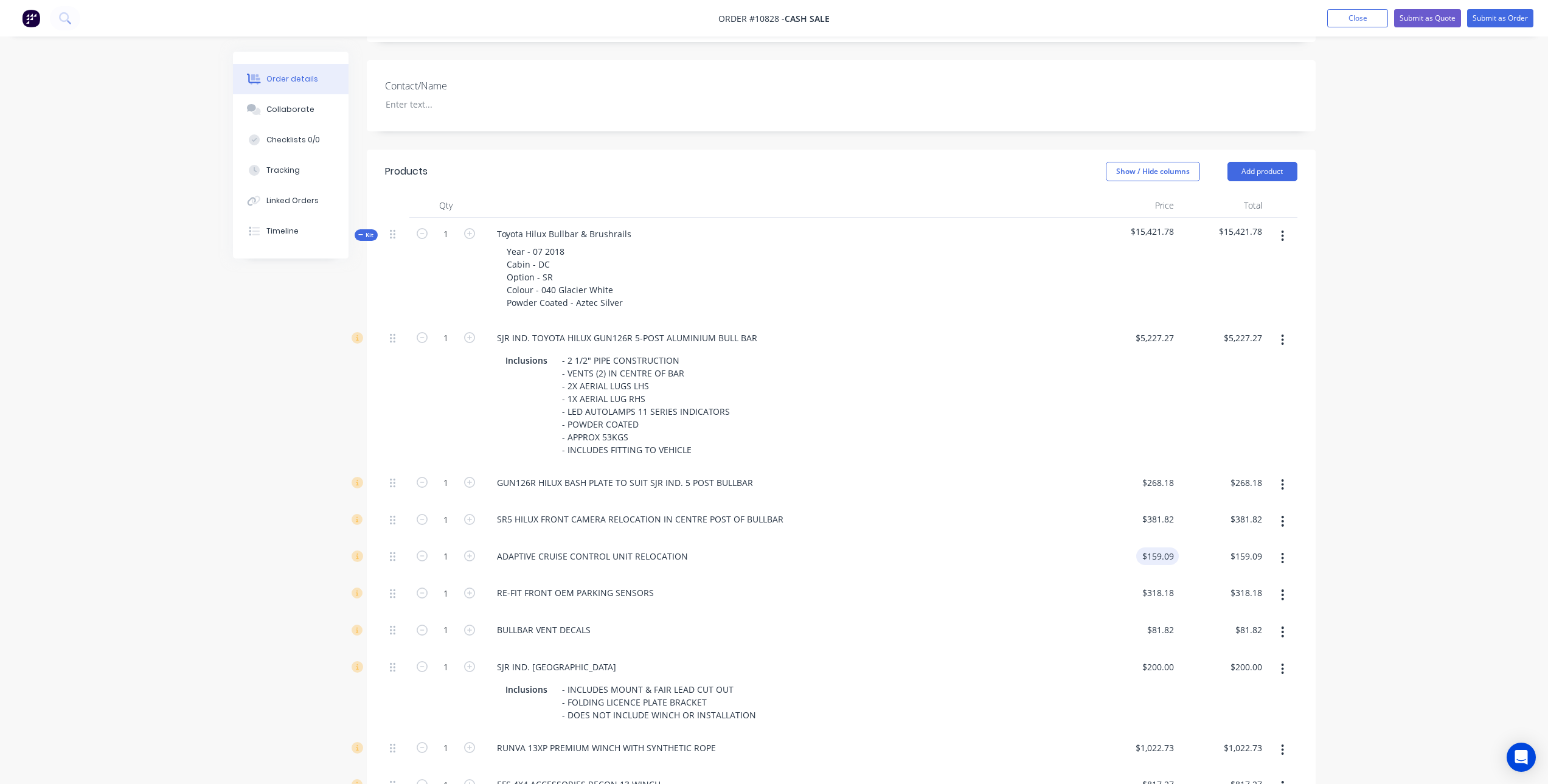
scroll to position [304, 0]
click at [1286, 504] on button "button" at bounding box center [1282, 515] width 28 height 22
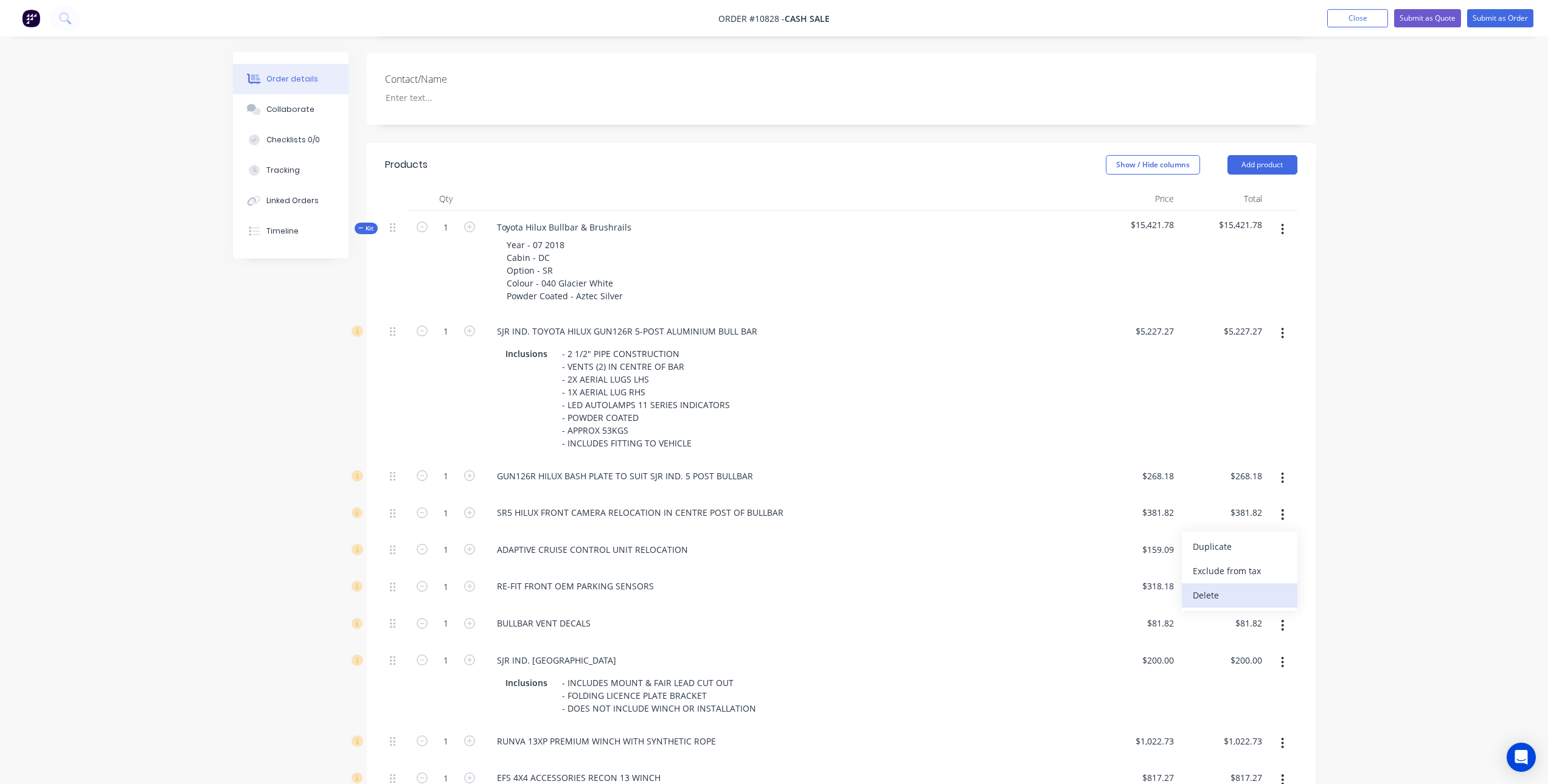
click at [1221, 586] on div "Delete" at bounding box center [1239, 595] width 93 height 18
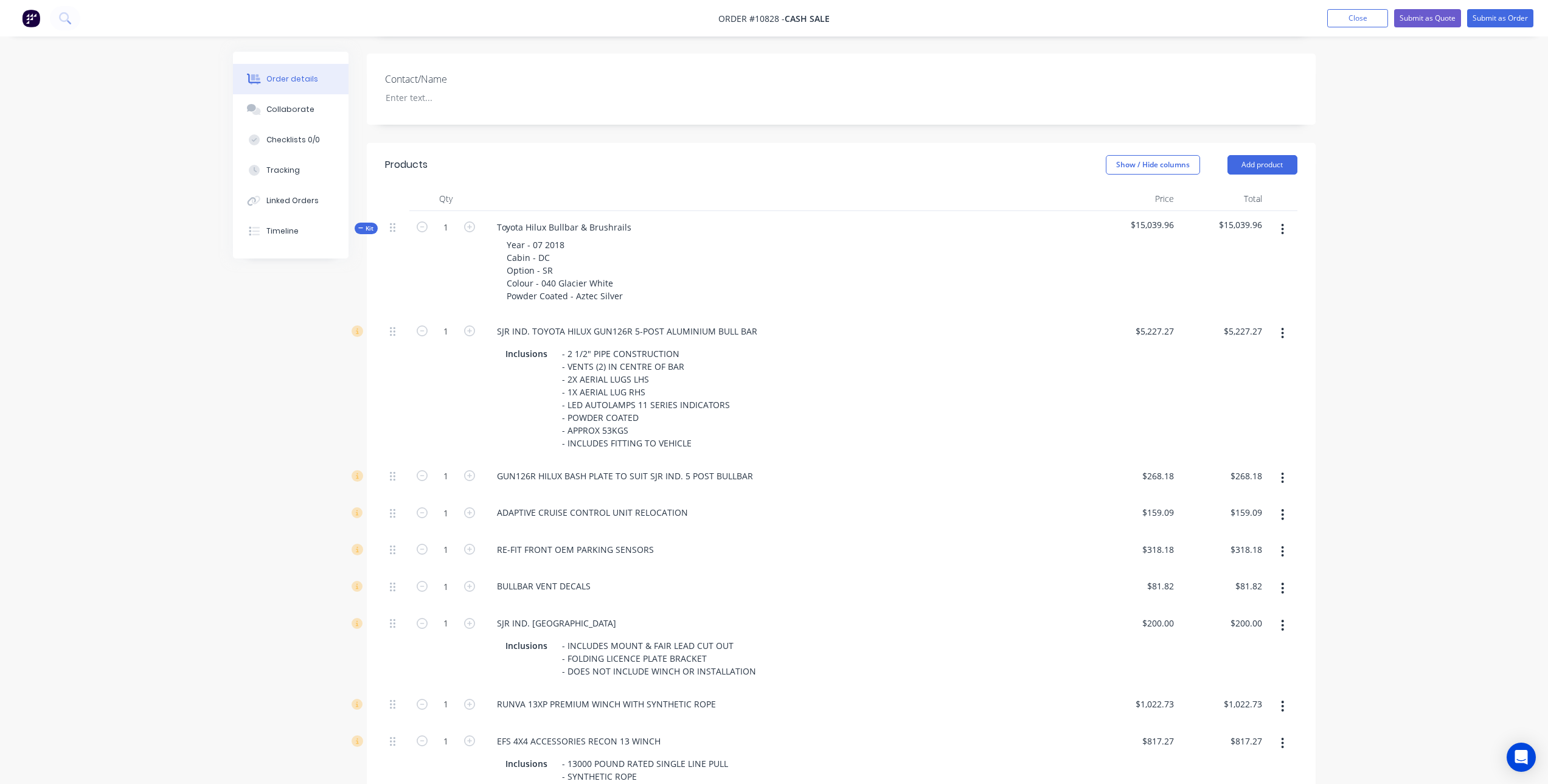
click at [1280, 541] on button "button" at bounding box center [1282, 552] width 28 height 22
click at [1265, 624] on div "Delete" at bounding box center [1239, 632] width 93 height 18
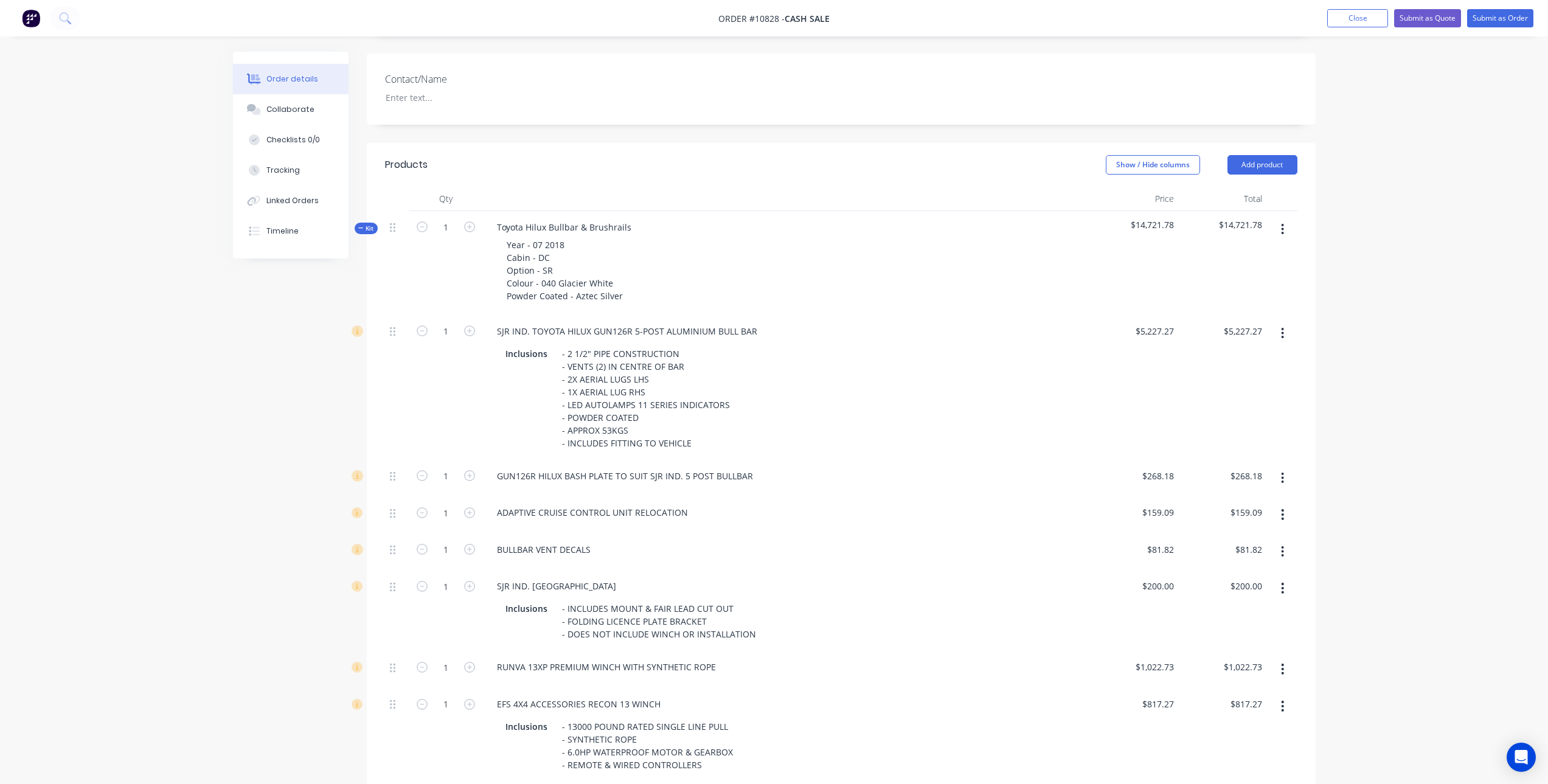
click at [1280, 541] on button "button" at bounding box center [1282, 552] width 28 height 22
click at [1227, 624] on div "Delete" at bounding box center [1239, 632] width 93 height 18
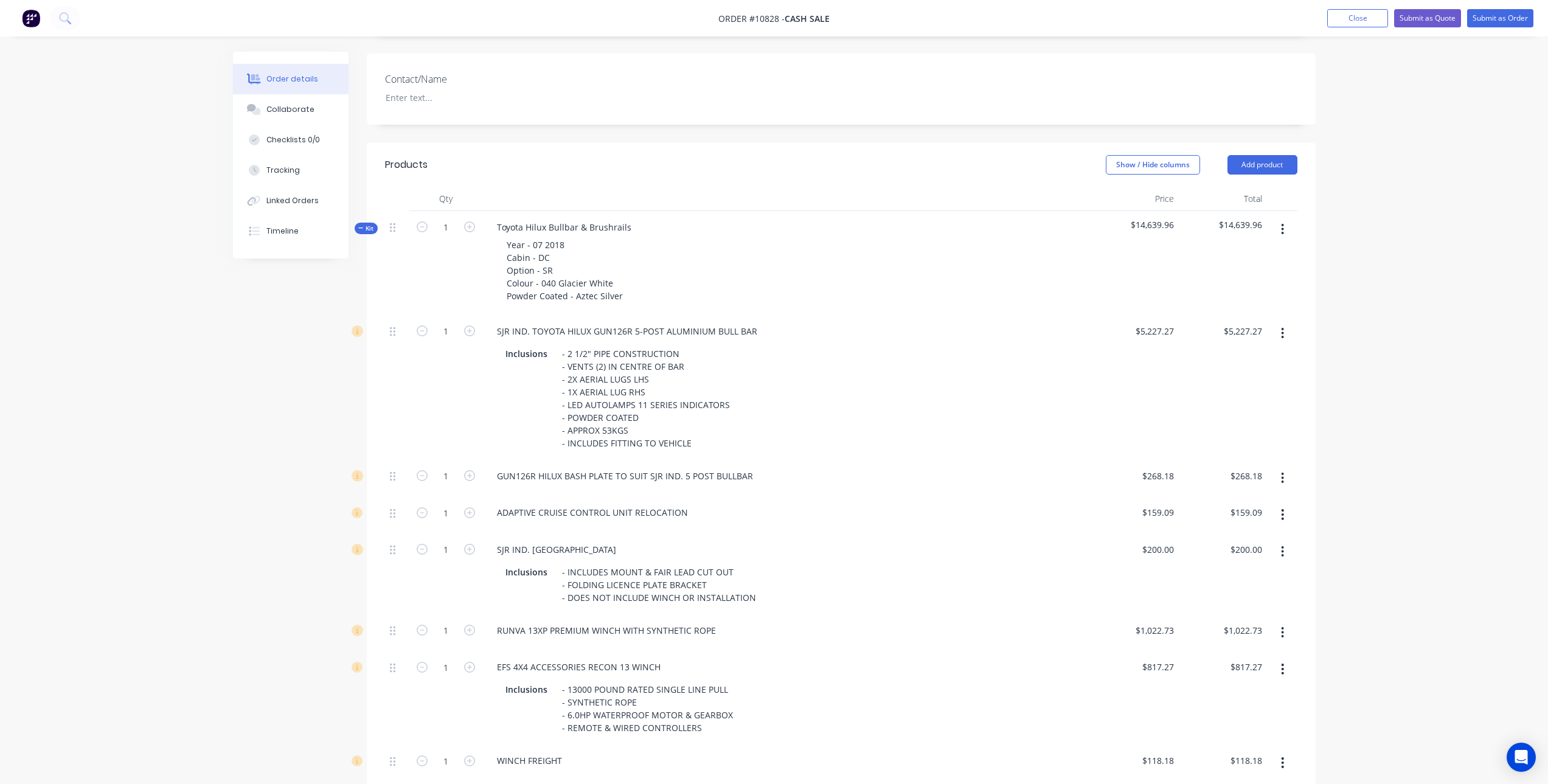
click at [1283, 545] on icon "button" at bounding box center [1283, 552] width 3 height 14
click at [1244, 624] on div "Delete" at bounding box center [1239, 632] width 93 height 18
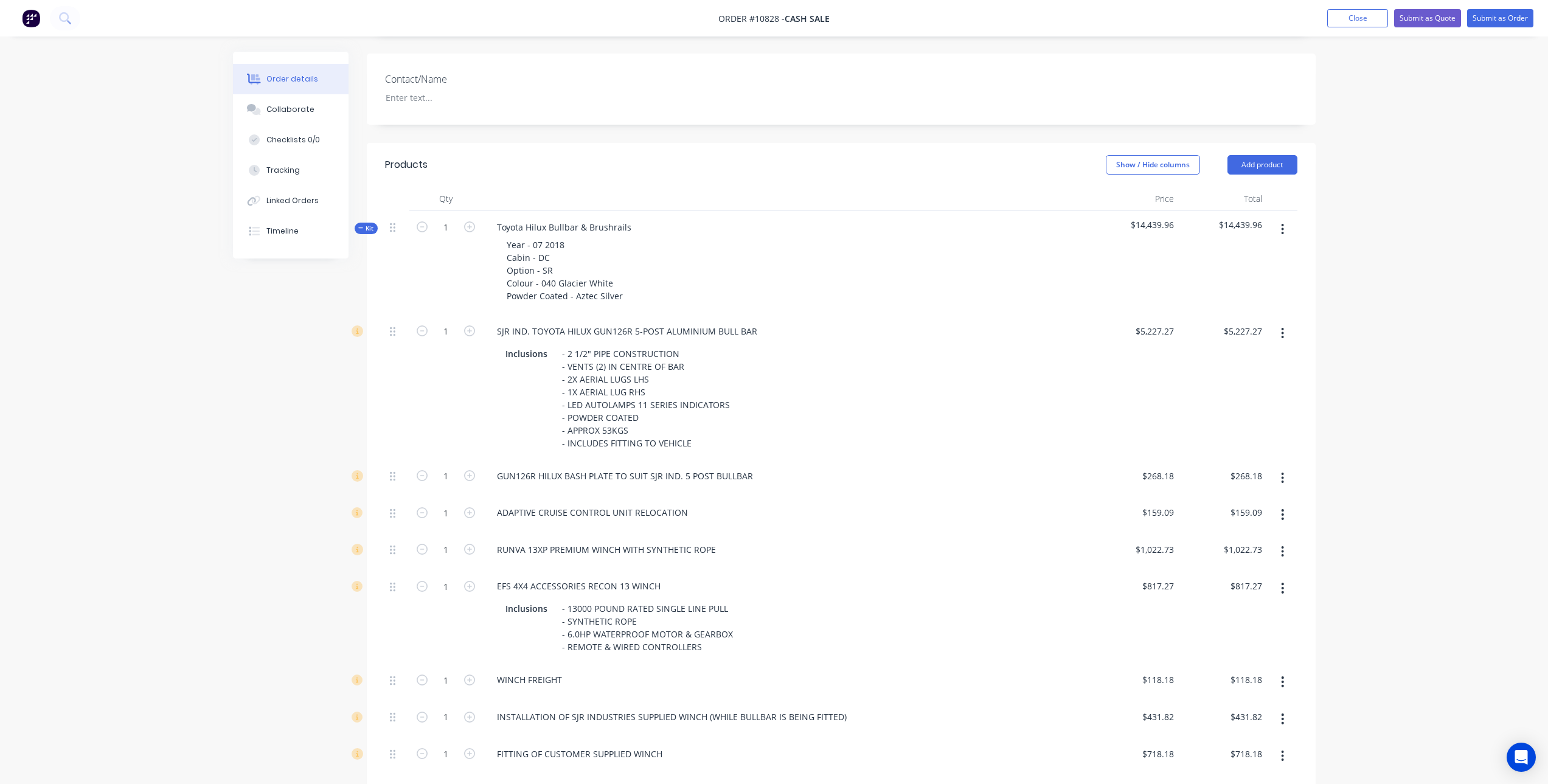
click at [1284, 582] on icon "button" at bounding box center [1283, 589] width 3 height 14
click at [1251, 660] on div "Delete" at bounding box center [1239, 668] width 93 height 18
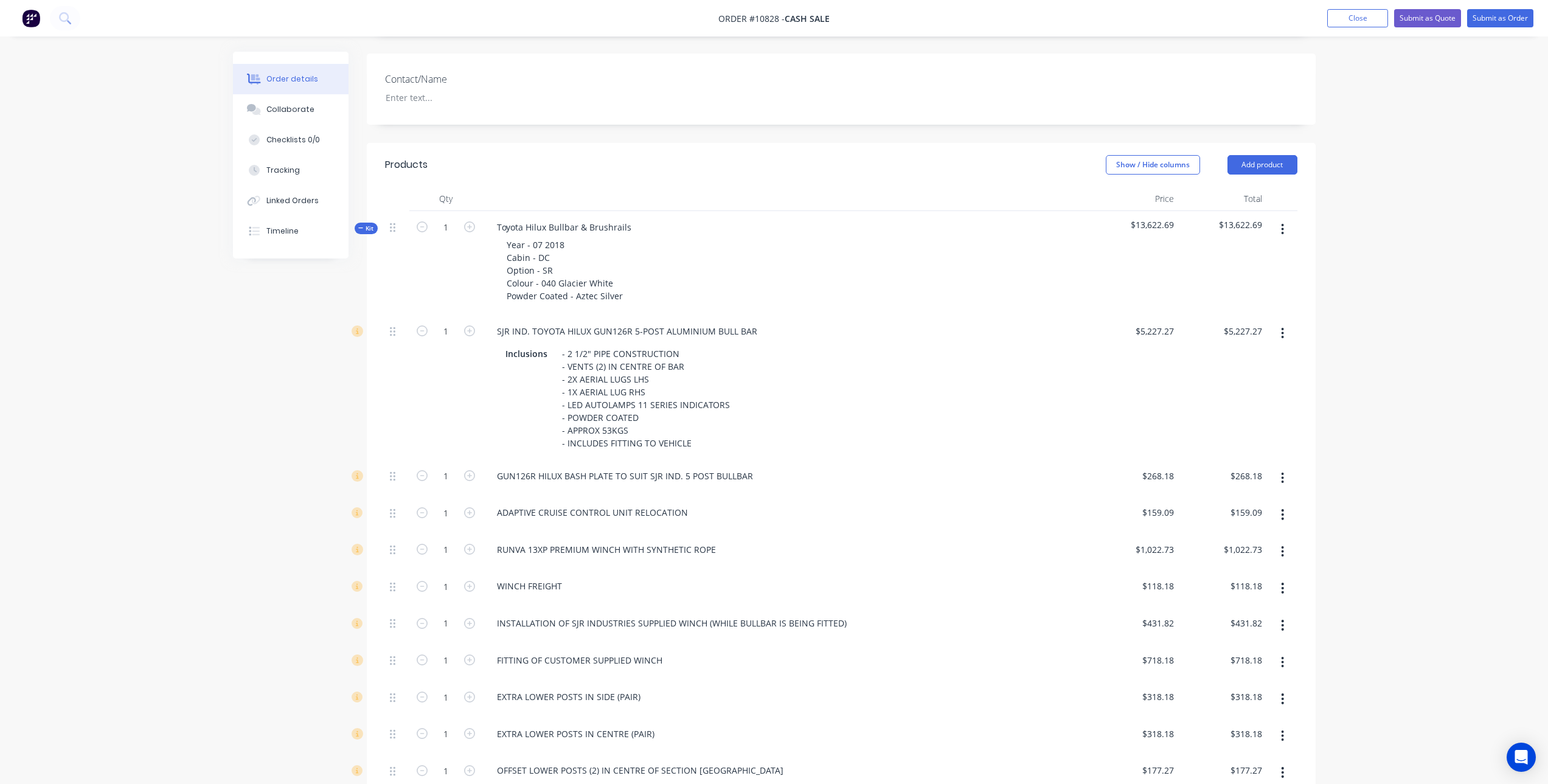
click at [1282, 582] on icon "button" at bounding box center [1283, 589] width 3 height 14
click at [1268, 660] on div "Delete" at bounding box center [1239, 668] width 93 height 18
click at [1281, 578] on button "button" at bounding box center [1282, 589] width 28 height 22
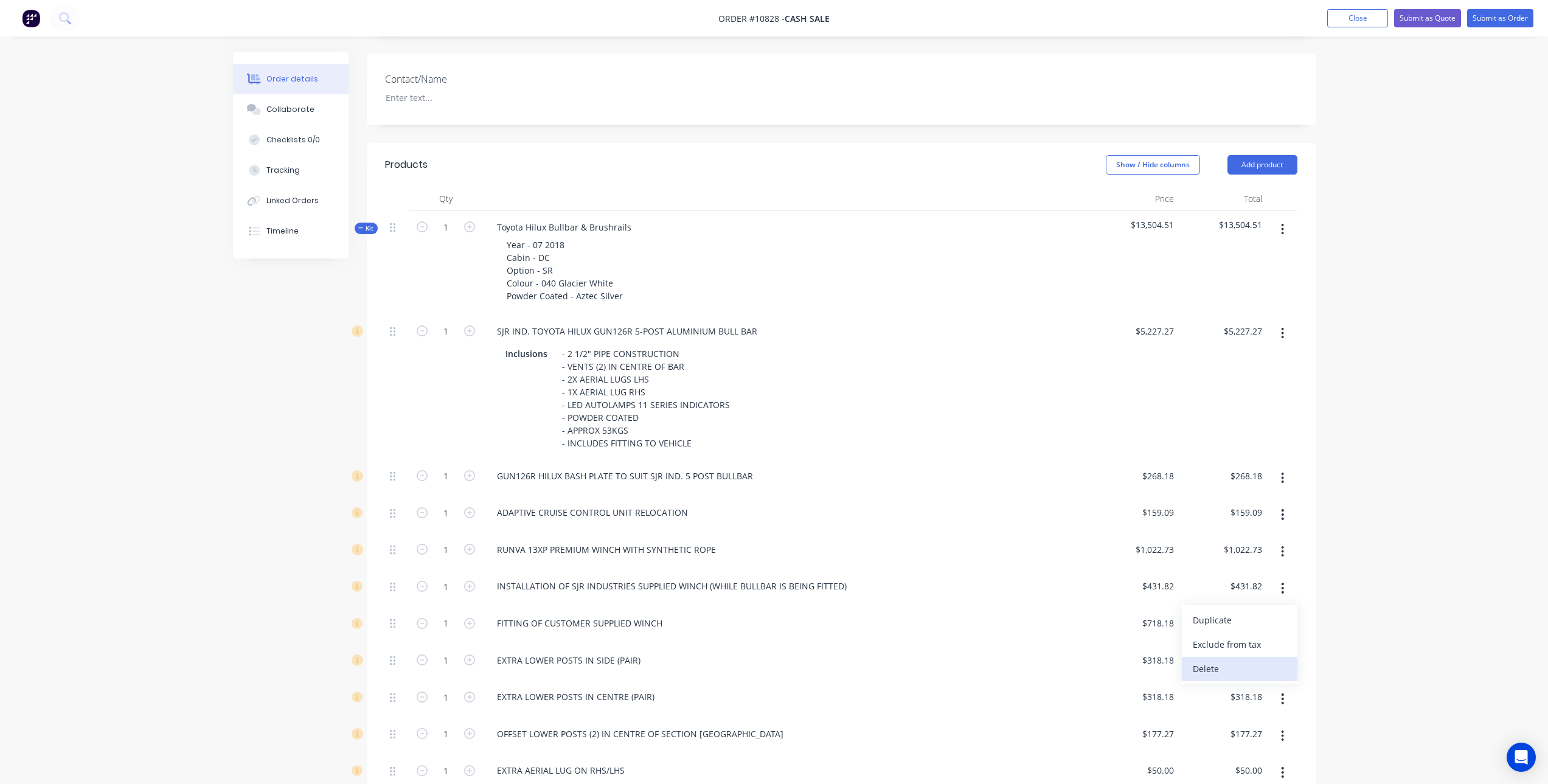
click at [1255, 660] on div "Delete" at bounding box center [1239, 668] width 93 height 18
click at [1280, 578] on button "button" at bounding box center [1282, 589] width 28 height 22
click at [1257, 660] on div "Delete" at bounding box center [1239, 668] width 93 height 18
click at [1285, 578] on button "button" at bounding box center [1282, 589] width 28 height 22
click at [1261, 660] on div "Delete" at bounding box center [1239, 668] width 93 height 18
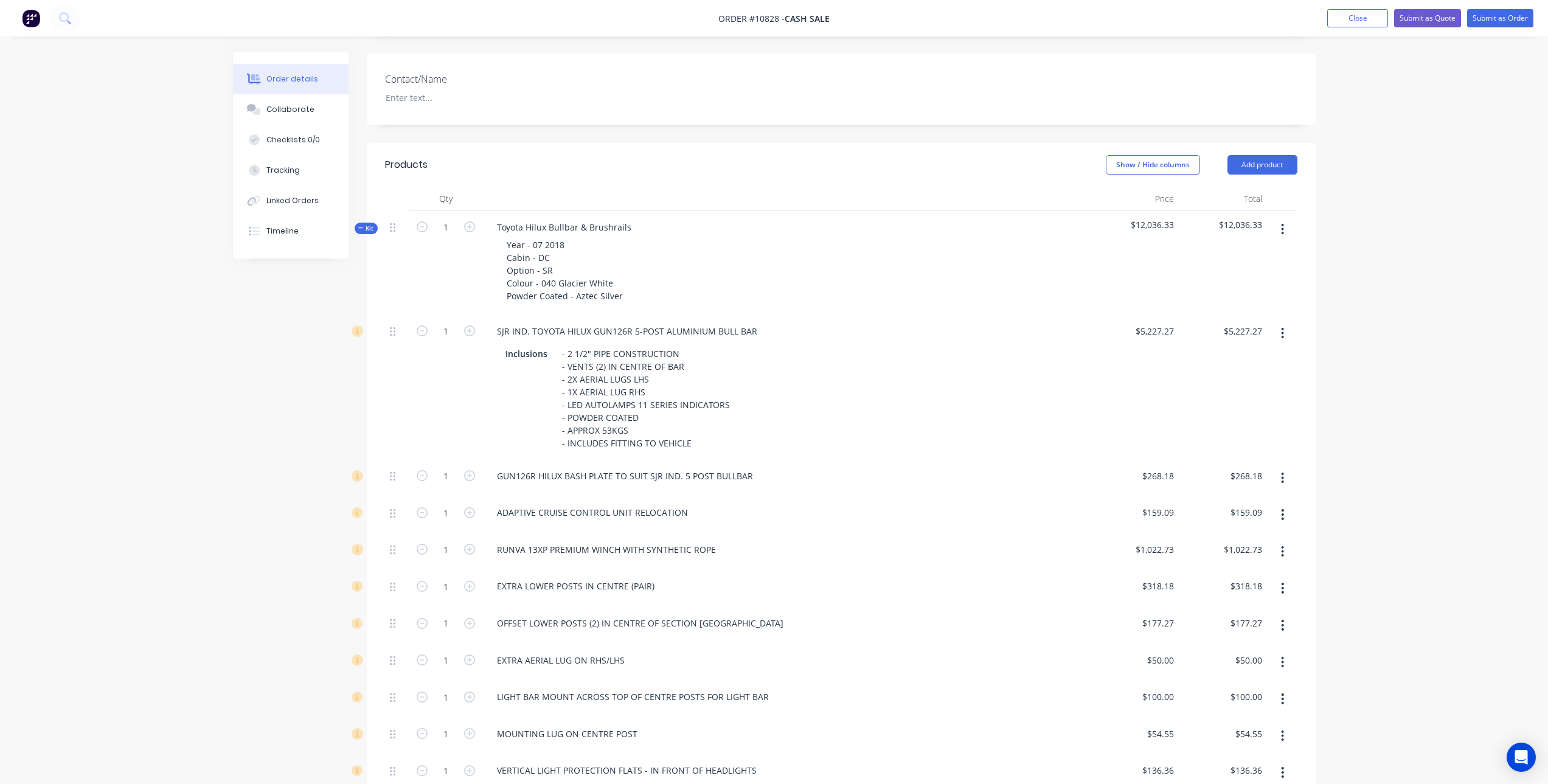
click at [1282, 583] on icon "button" at bounding box center [1282, 588] width 3 height 11
click at [1251, 660] on div "Delete" at bounding box center [1239, 668] width 93 height 18
click at [1281, 578] on button "button" at bounding box center [1282, 589] width 28 height 22
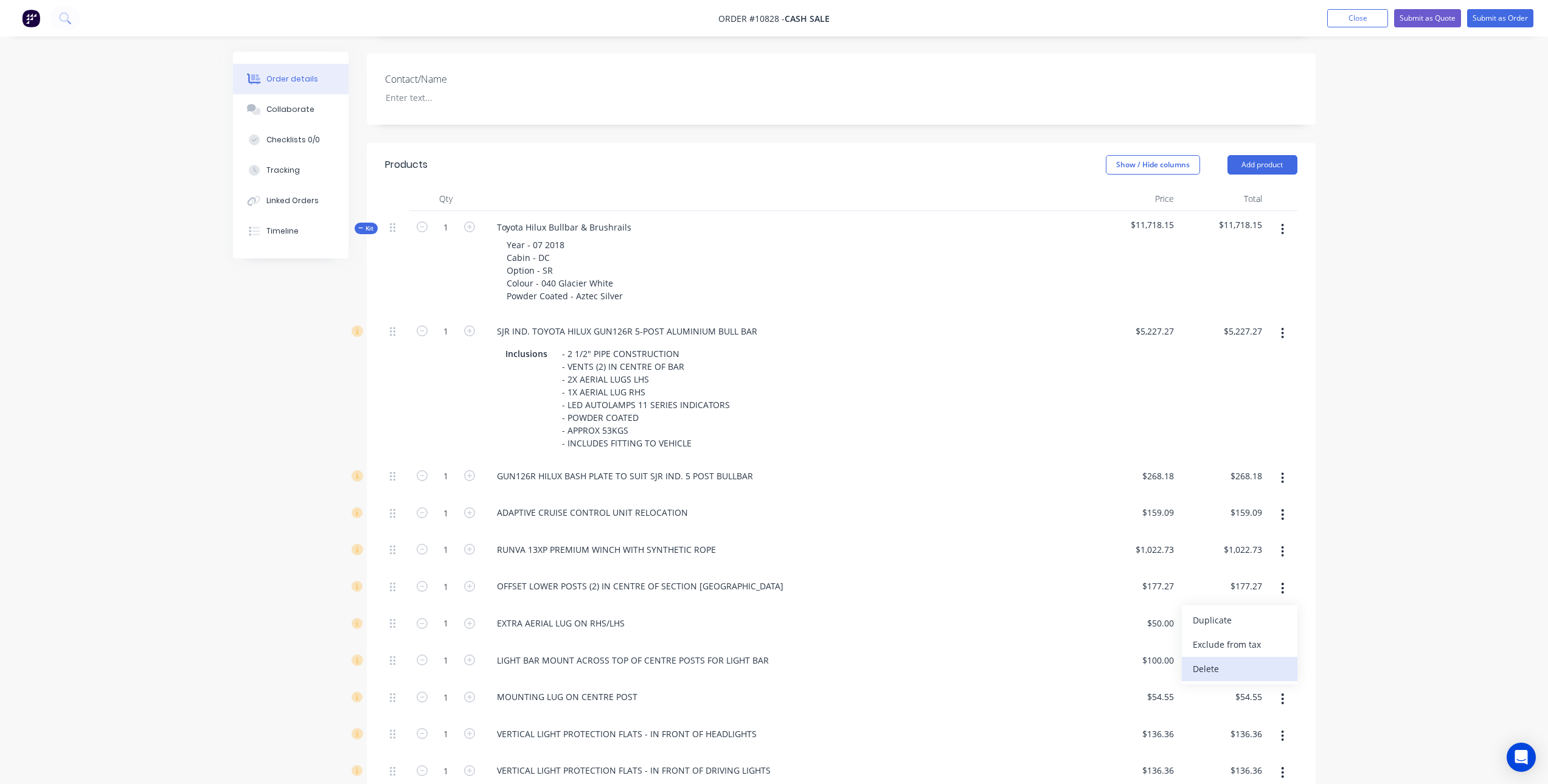
click at [1245, 660] on div "Delete" at bounding box center [1239, 668] width 93 height 18
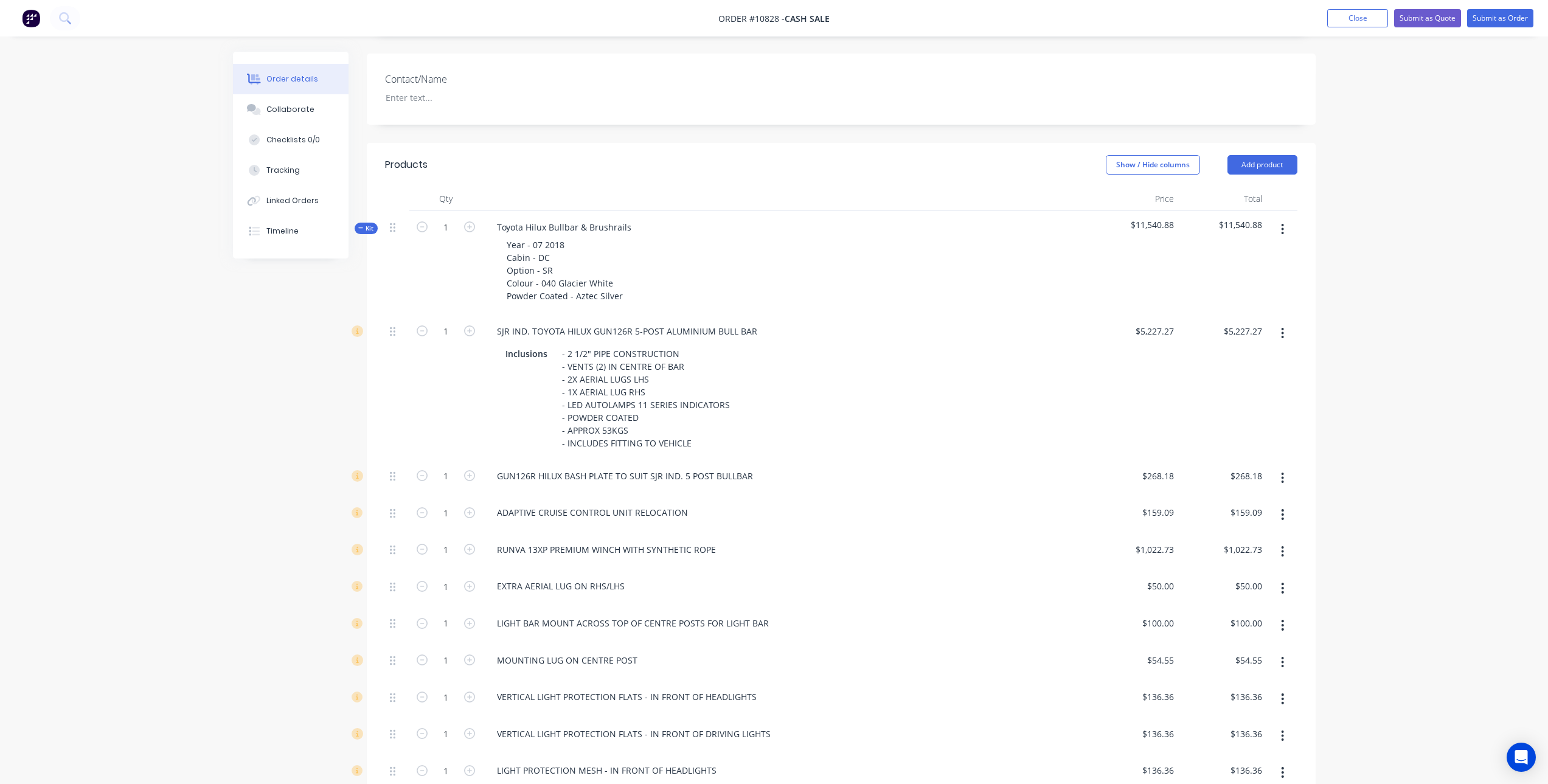
click at [1281, 582] on icon "button" at bounding box center [1283, 589] width 3 height 14
click at [1255, 660] on div "Delete" at bounding box center [1239, 668] width 93 height 18
click at [1282, 582] on icon "button" at bounding box center [1283, 589] width 3 height 14
click at [1074, 578] on div "LIGHT BAR MOUNT ACROSS TOP OF CENTRE POSTS FOR LIGHT BAR" at bounding box center [787, 586] width 598 height 18
click at [1284, 619] on icon "button" at bounding box center [1283, 625] width 3 height 14
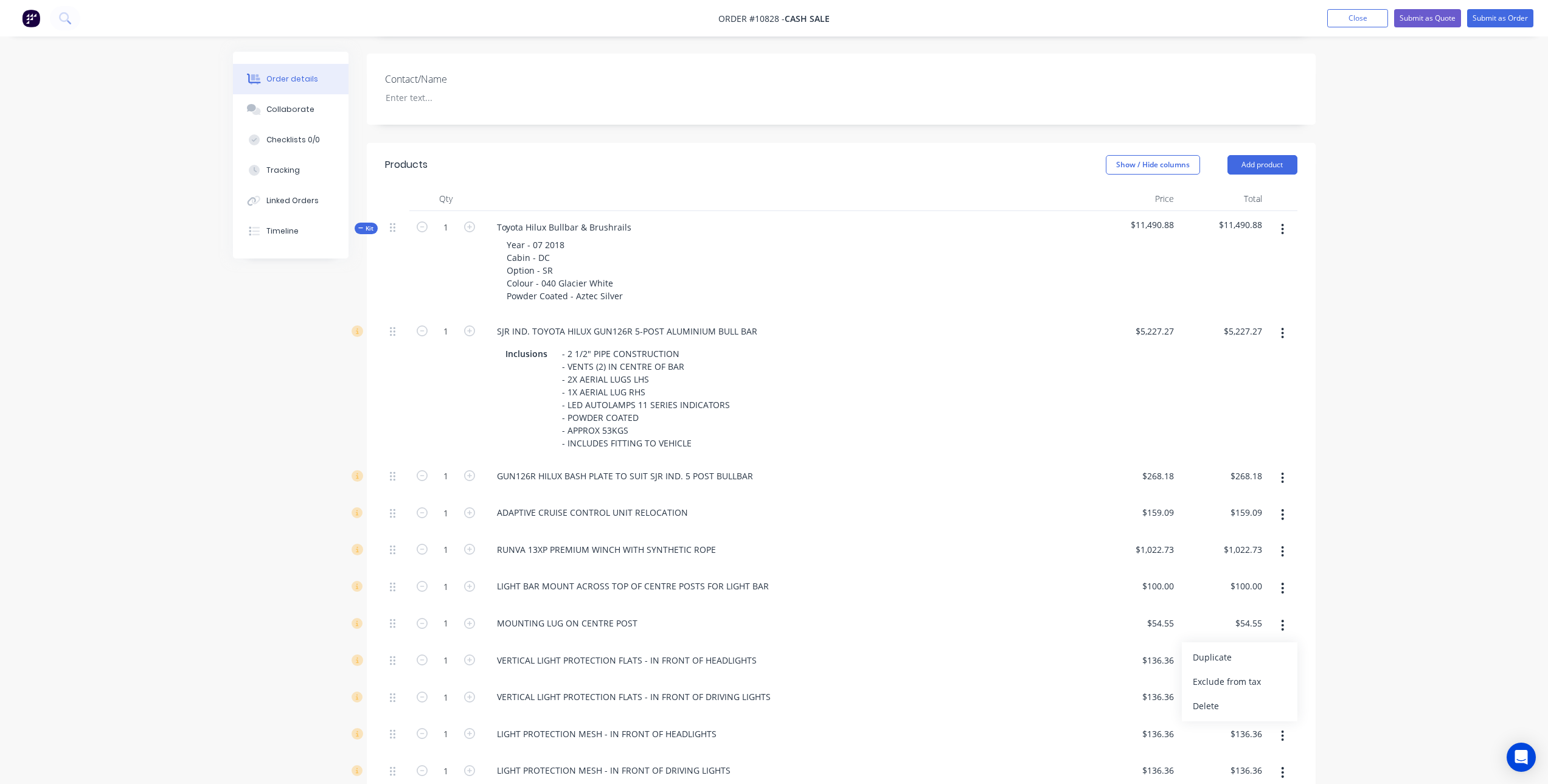
click at [1240, 697] on div "Delete" at bounding box center [1239, 705] width 93 height 18
click at [1280, 651] on button "button" at bounding box center [1282, 662] width 28 height 22
click at [1251, 734] on div "Delete" at bounding box center [1239, 743] width 93 height 18
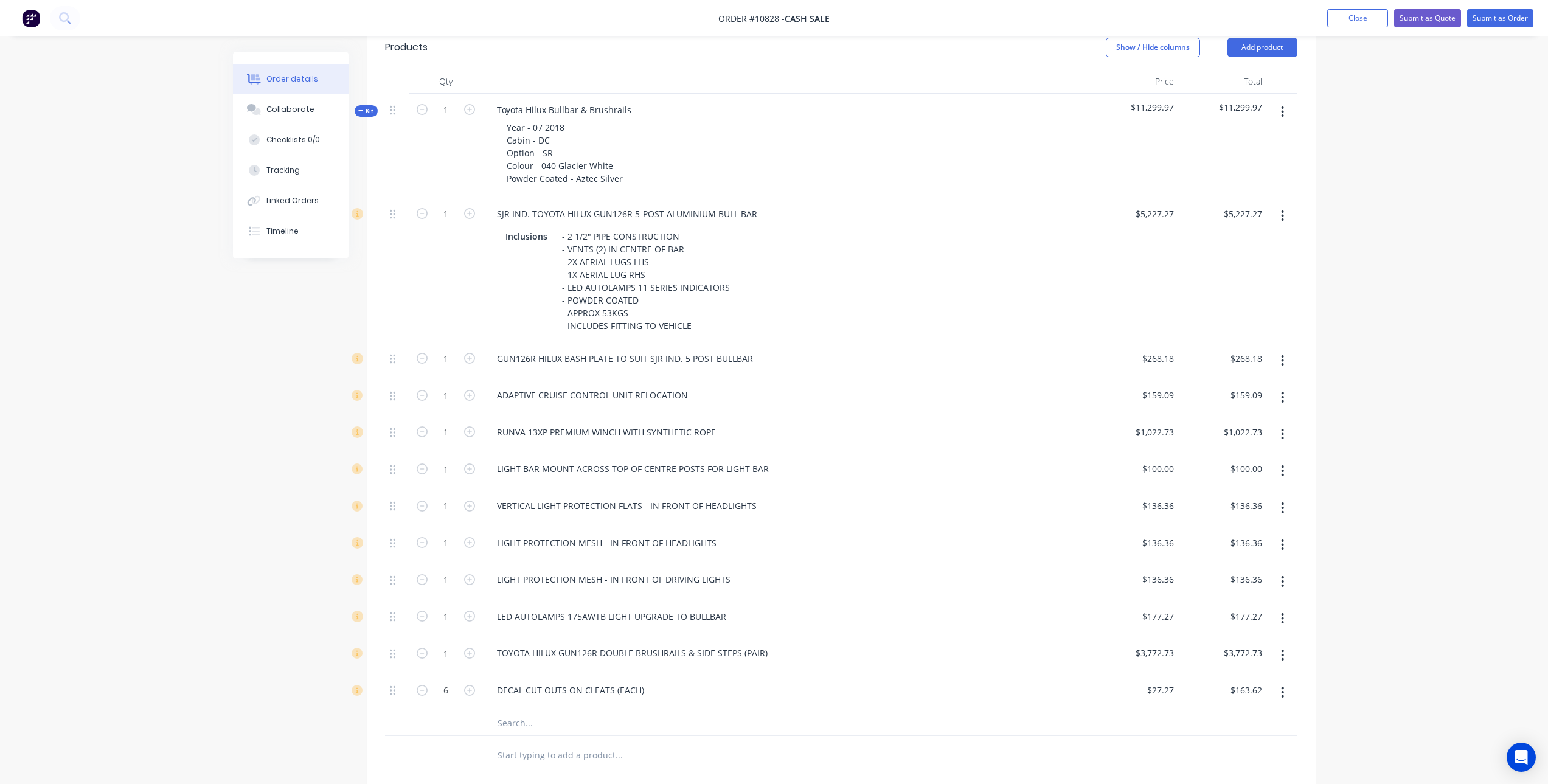
scroll to position [426, 0]
click at [1281, 530] on button "button" at bounding box center [1282, 541] width 28 height 22
click at [1246, 613] on div "Delete" at bounding box center [1239, 621] width 93 height 18
click at [1281, 571] on icon "button" at bounding box center [1283, 578] width 3 height 14
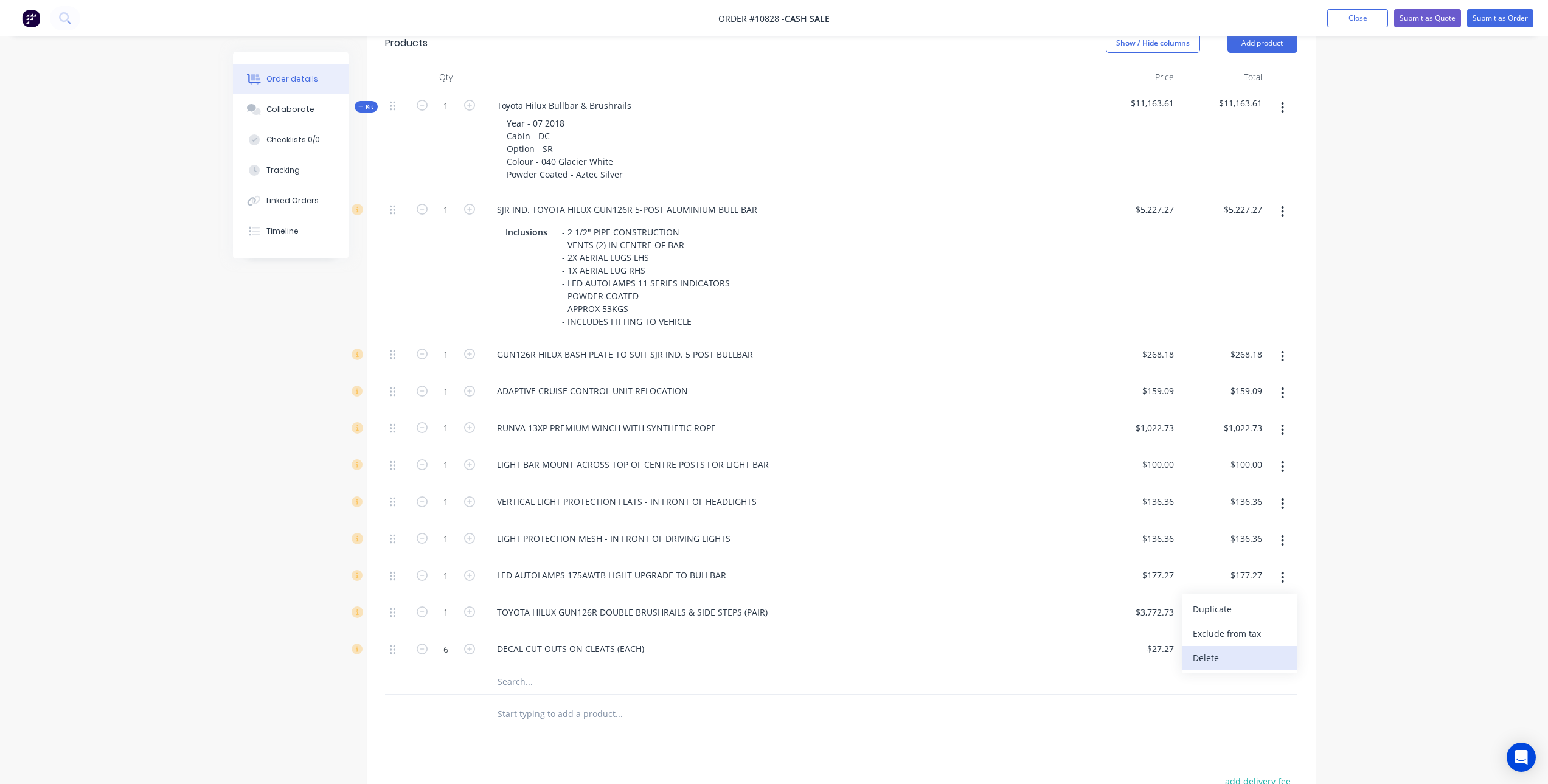
click at [1239, 649] on div "Delete" at bounding box center [1239, 657] width 93 height 18
click at [676, 603] on div "DECAL CUT OUTS ON CLEATS (EACH)" at bounding box center [787, 612] width 598 height 18
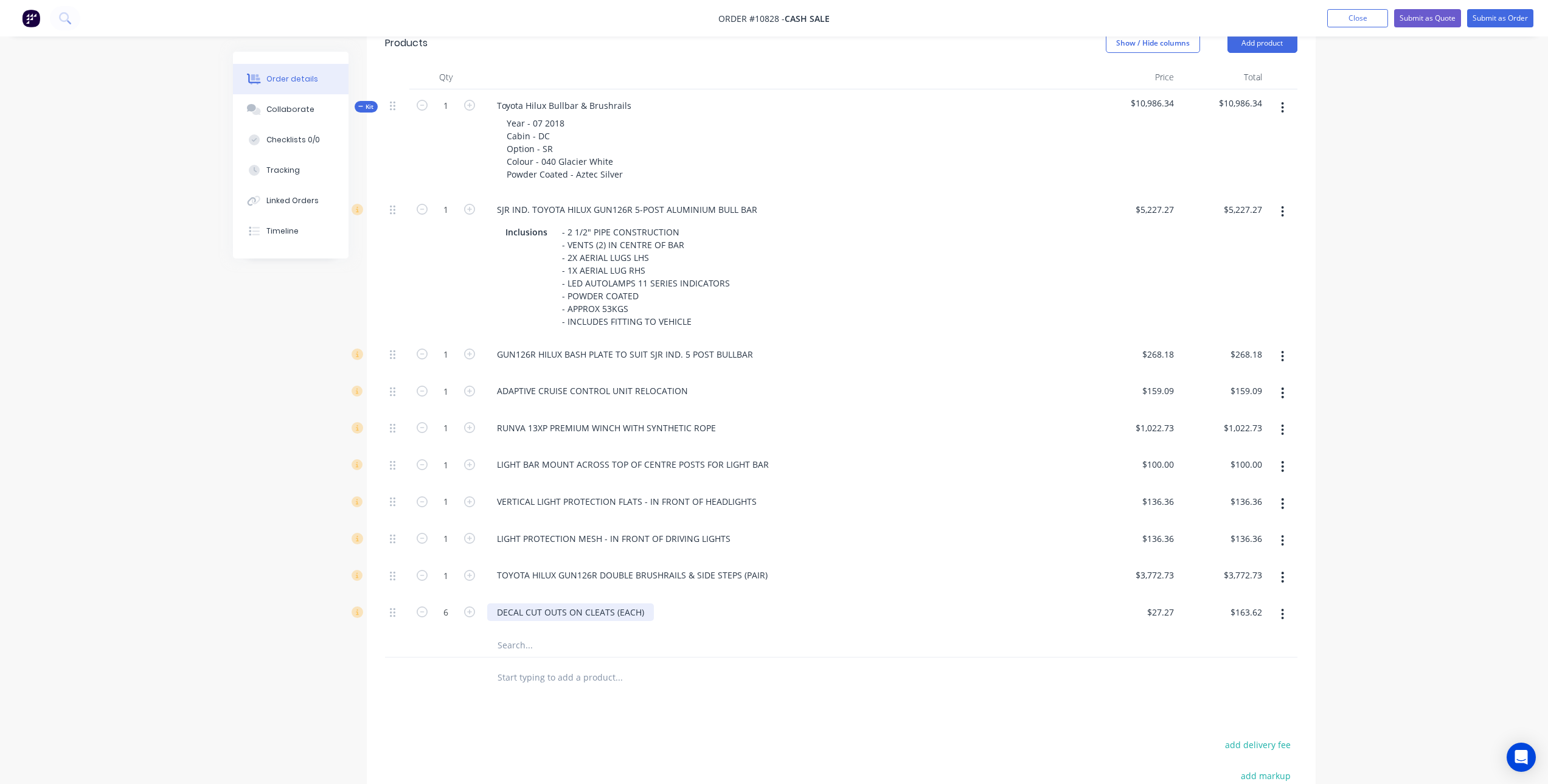
drag, startPoint x: 662, startPoint y: 596, endPoint x: 633, endPoint y: 595, distance: 29.0
click at [655, 603] on div "DECAL CUT OUTS ON CLEATS (EACH)" at bounding box center [787, 612] width 598 height 18
click at [641, 603] on div "DECAL CUT OUTS ON CLEATS (EACH)" at bounding box center [571, 612] width 166 height 18
click at [971, 678] on div at bounding box center [841, 677] width 913 height 39
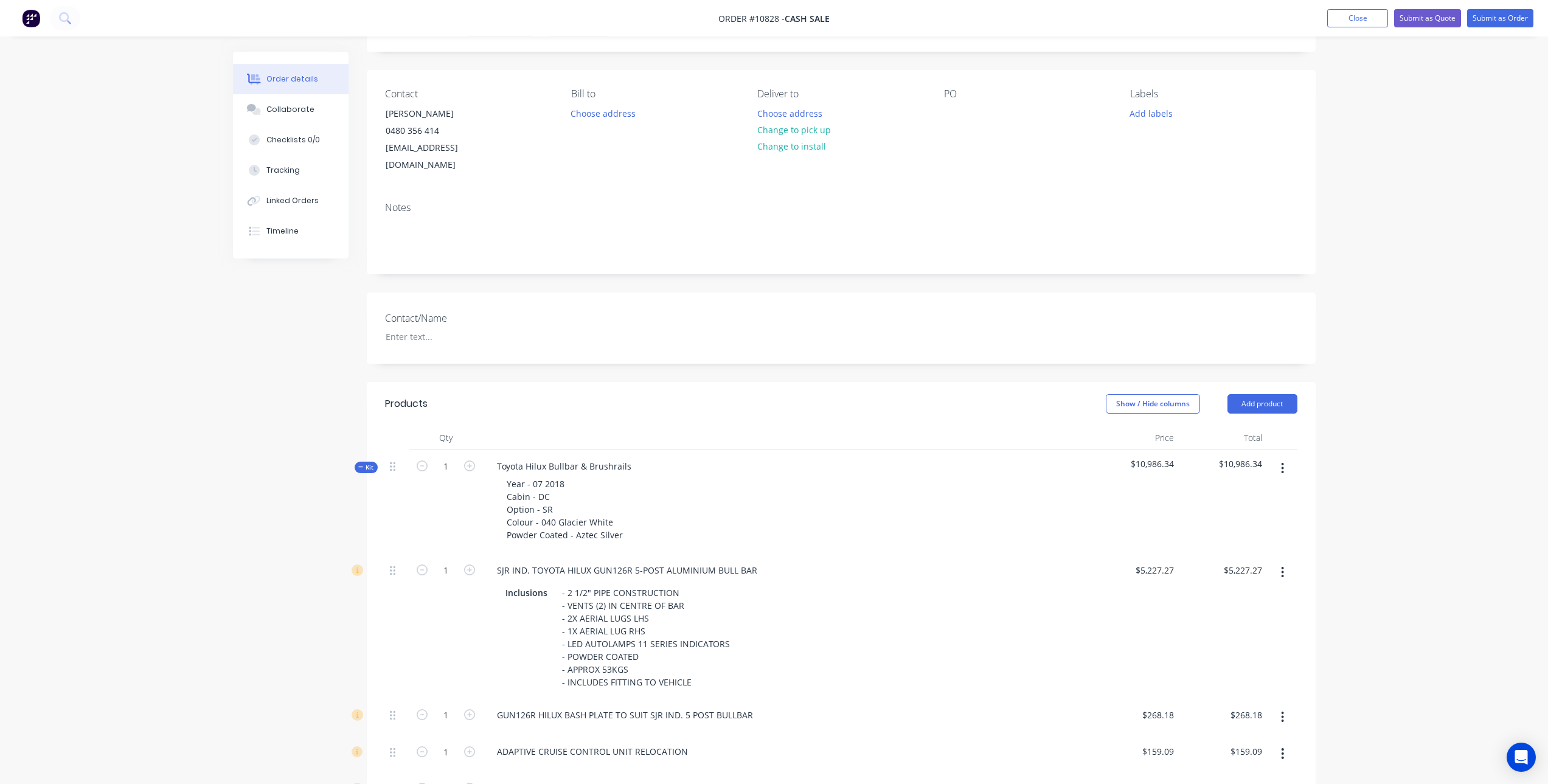
scroll to position [0, 0]
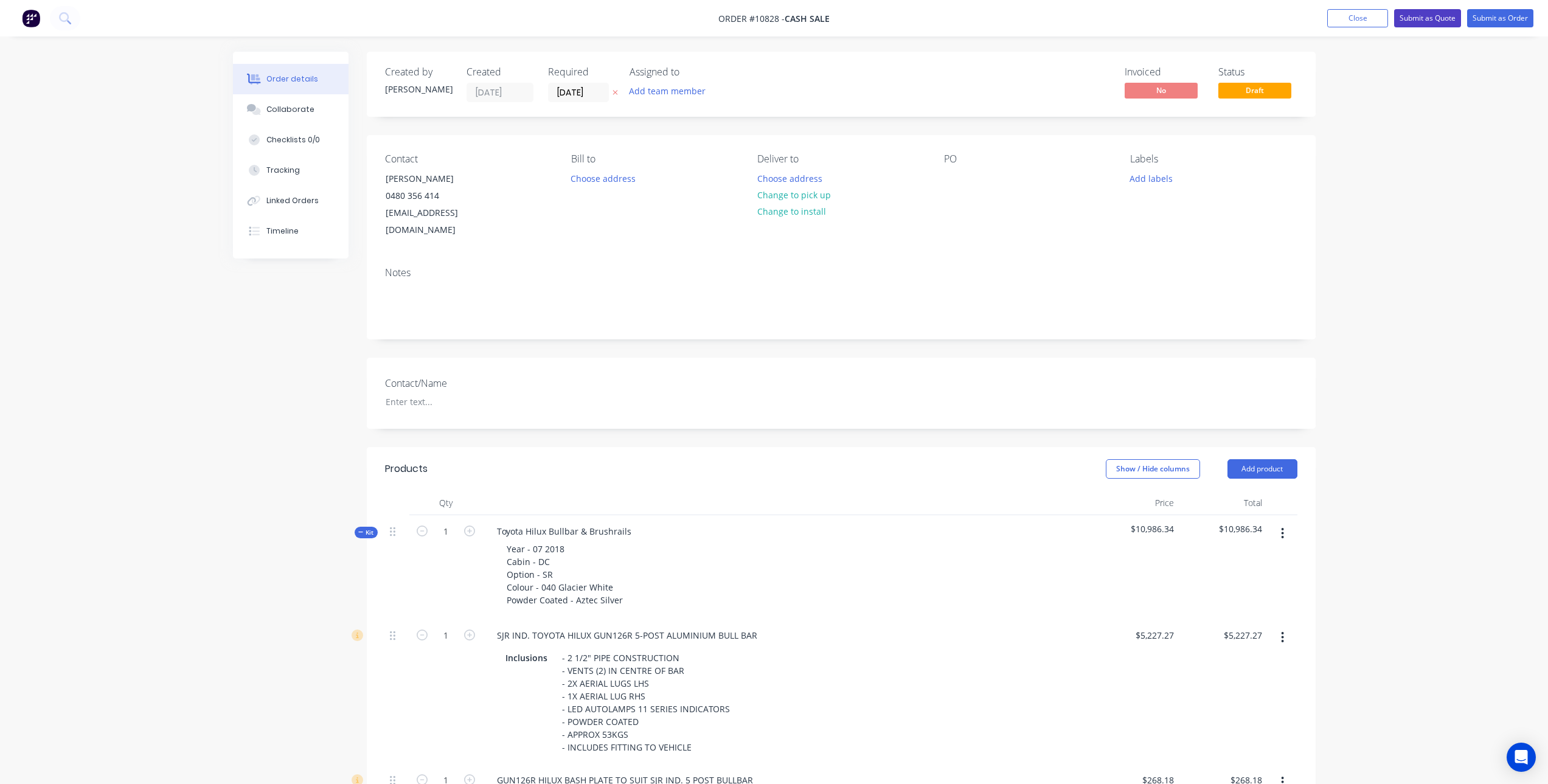
click at [1416, 17] on button "Submit as Quote" at bounding box center [1428, 18] width 67 height 18
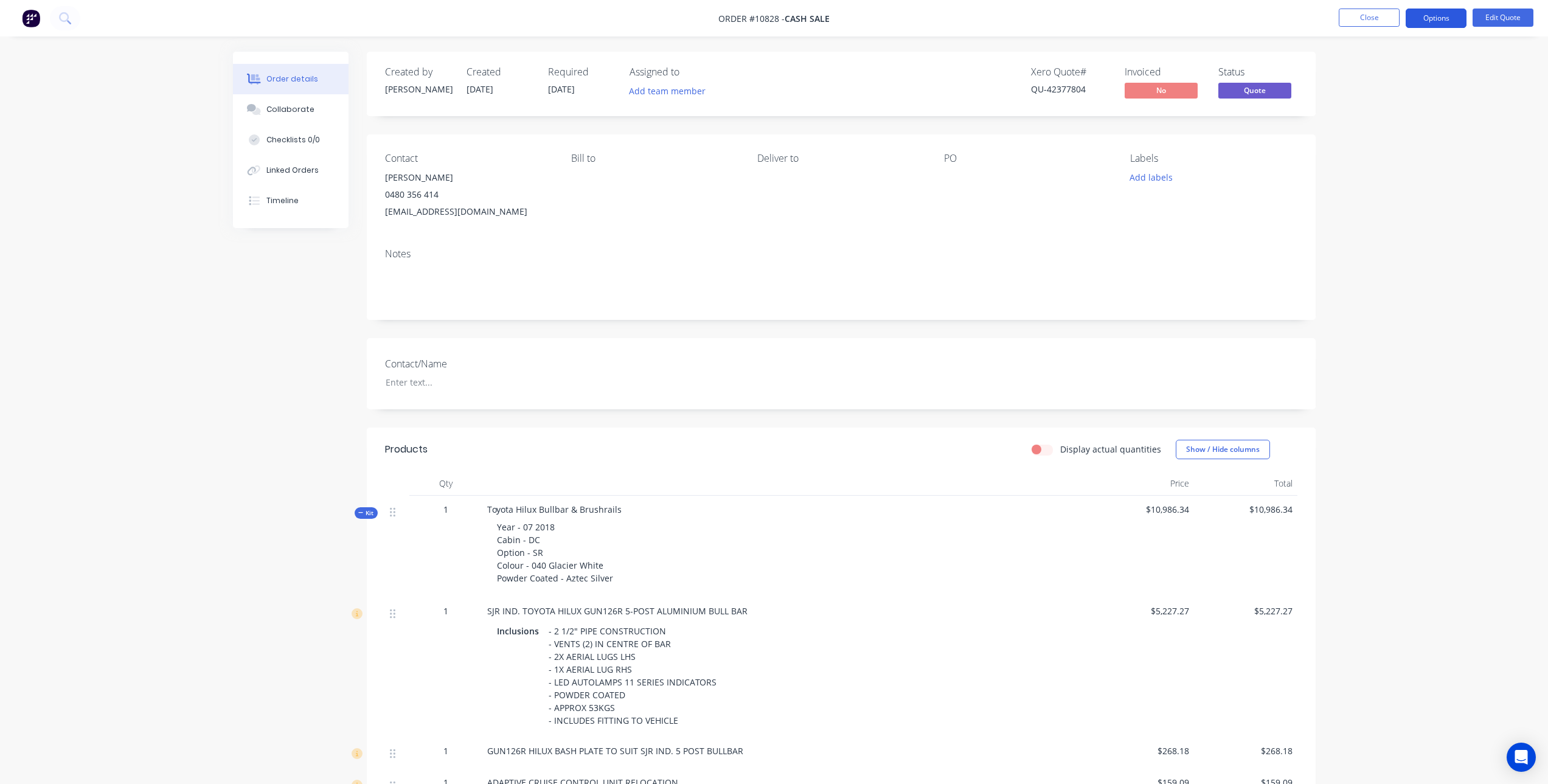
click at [1414, 17] on button "Options" at bounding box center [1436, 18] width 61 height 20
click at [1355, 76] on div "Quote" at bounding box center [1400, 74] width 112 height 18
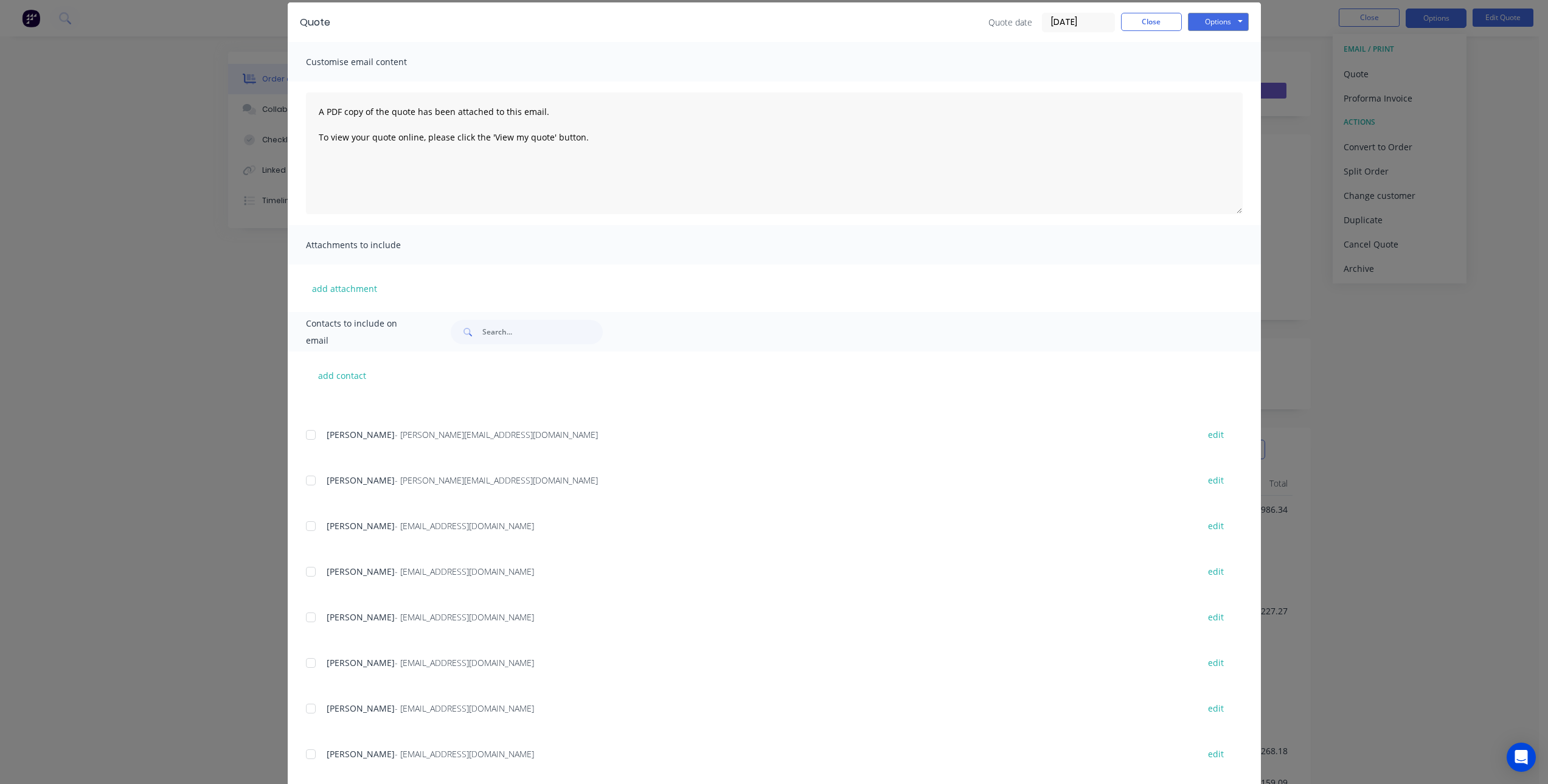
scroll to position [70, 0]
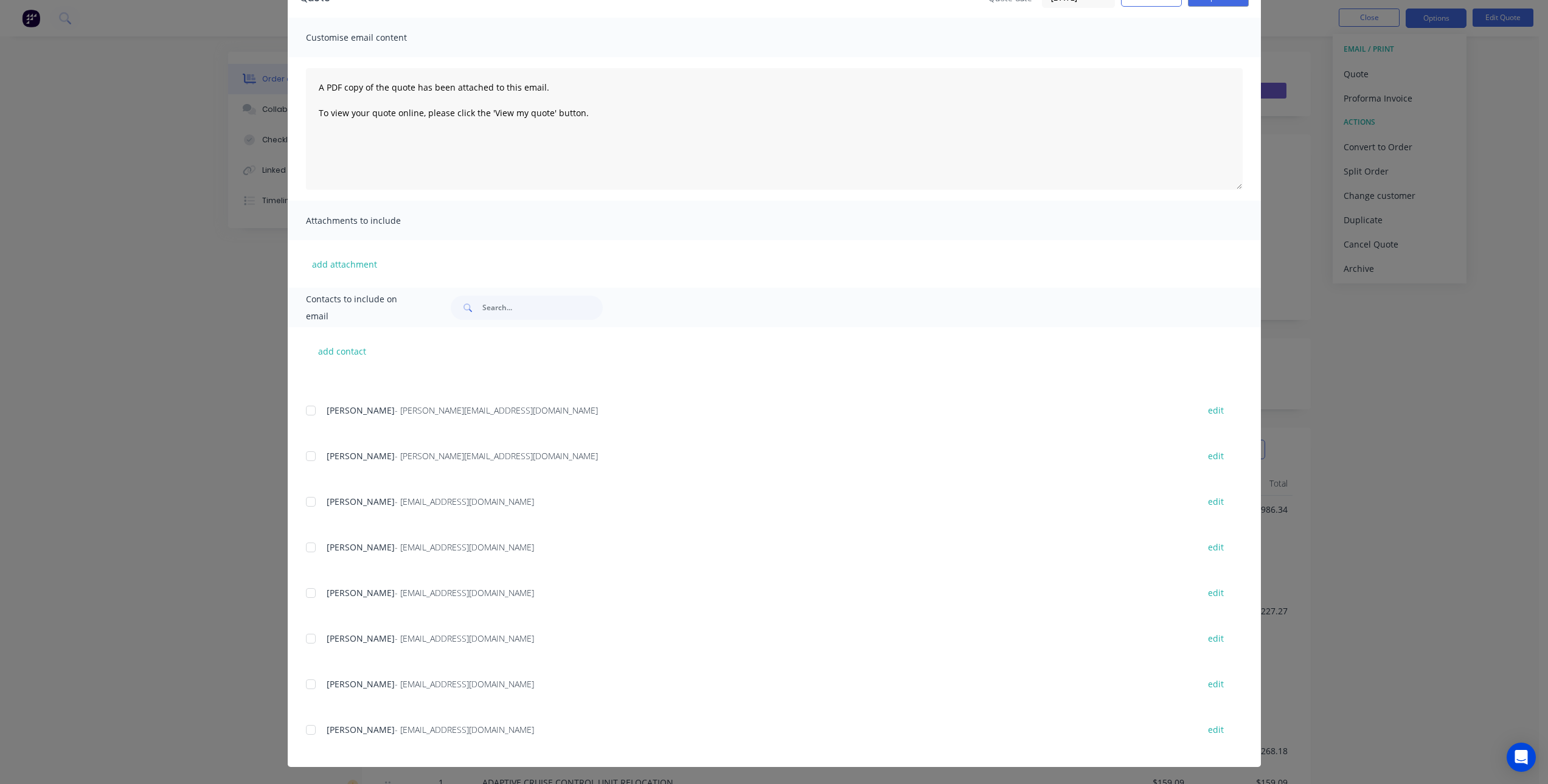
click at [305, 726] on div at bounding box center [310, 730] width 24 height 24
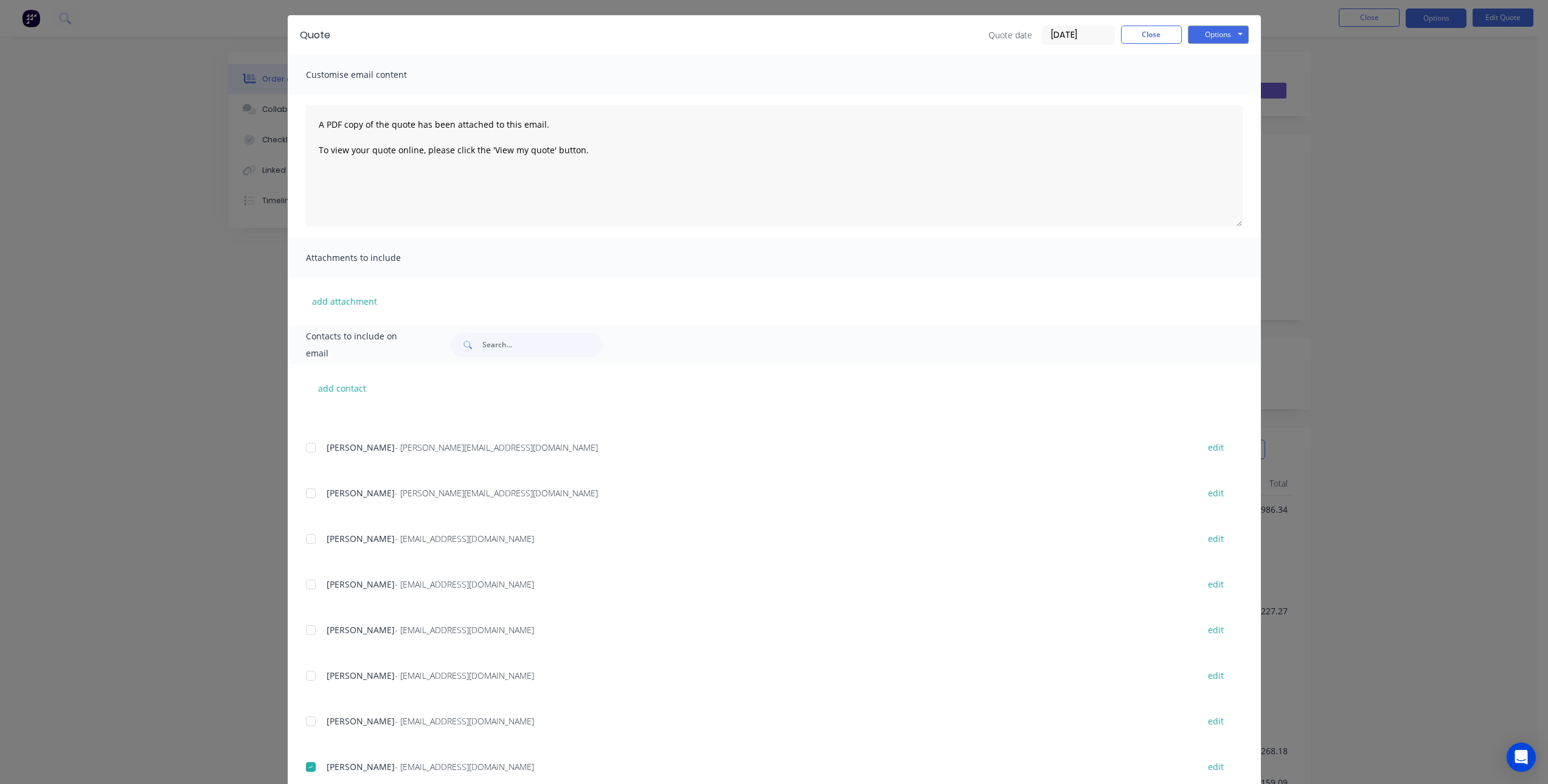
scroll to position [0, 0]
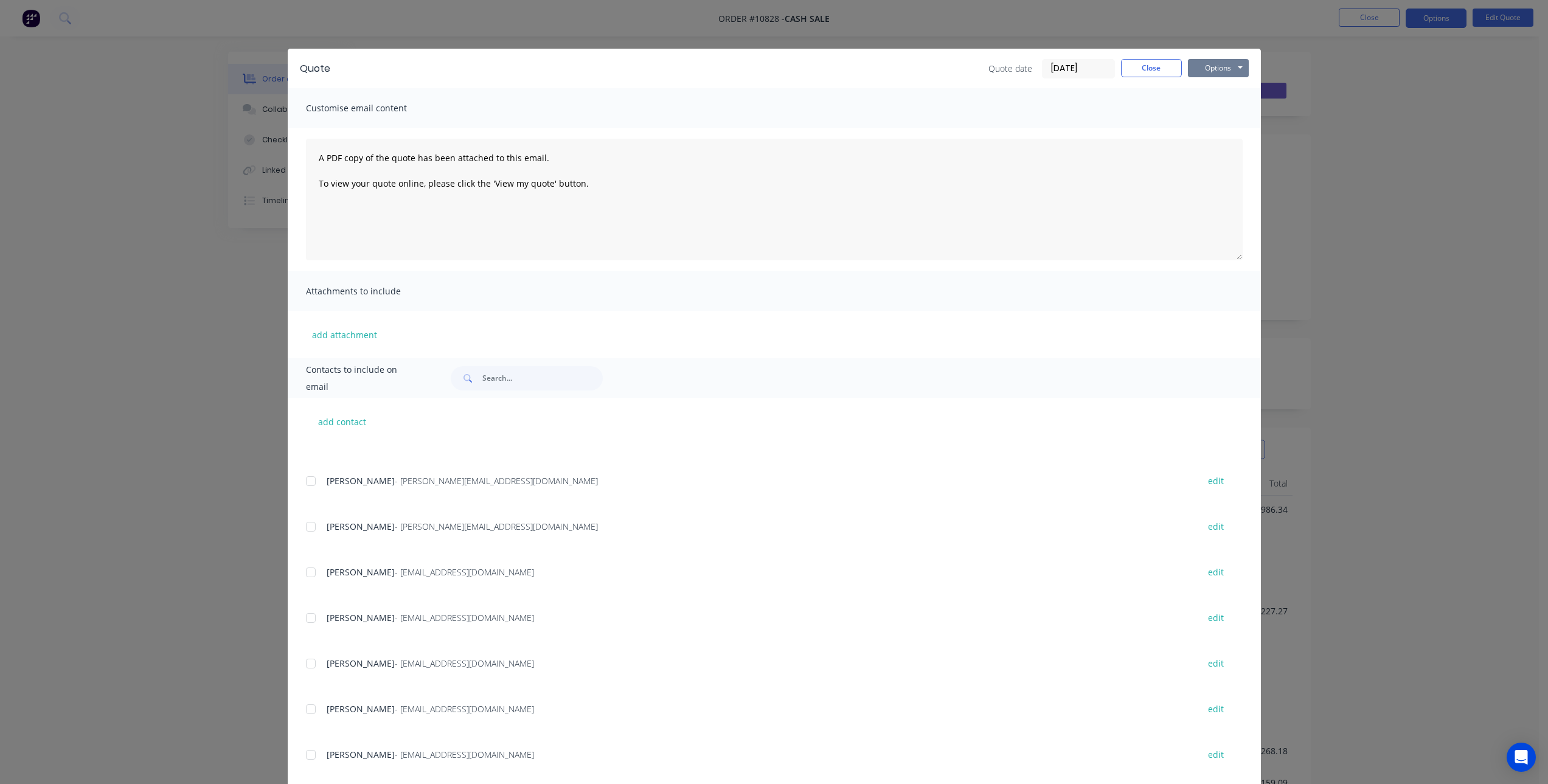
click at [1210, 75] on button "Options" at bounding box center [1218, 68] width 61 height 18
click at [1205, 129] on button "Email" at bounding box center [1227, 129] width 78 height 20
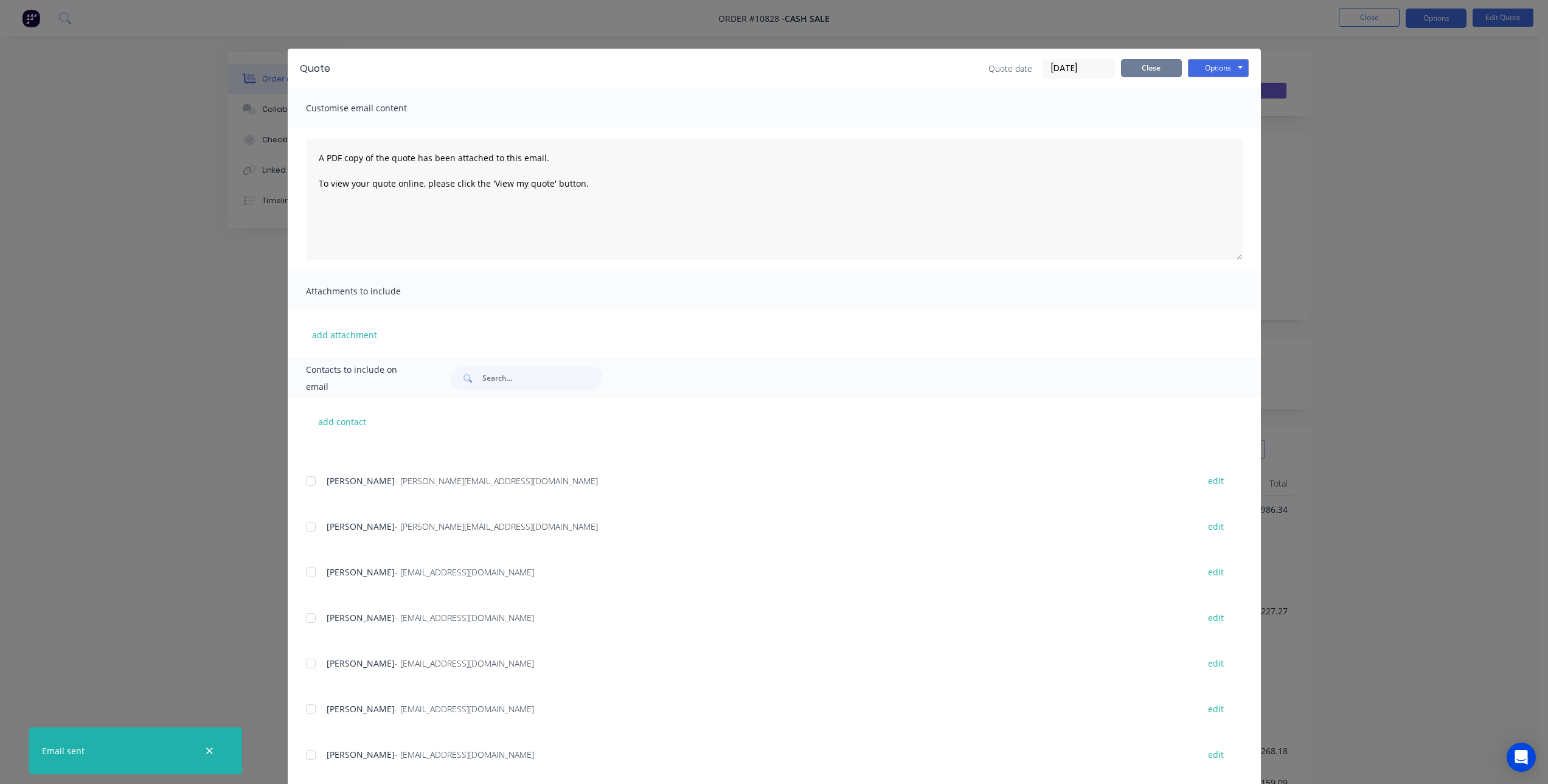
drag, startPoint x: 1151, startPoint y: 66, endPoint x: 1123, endPoint y: 68, distance: 28.1
click at [1151, 66] on button "Close" at bounding box center [1151, 68] width 61 height 18
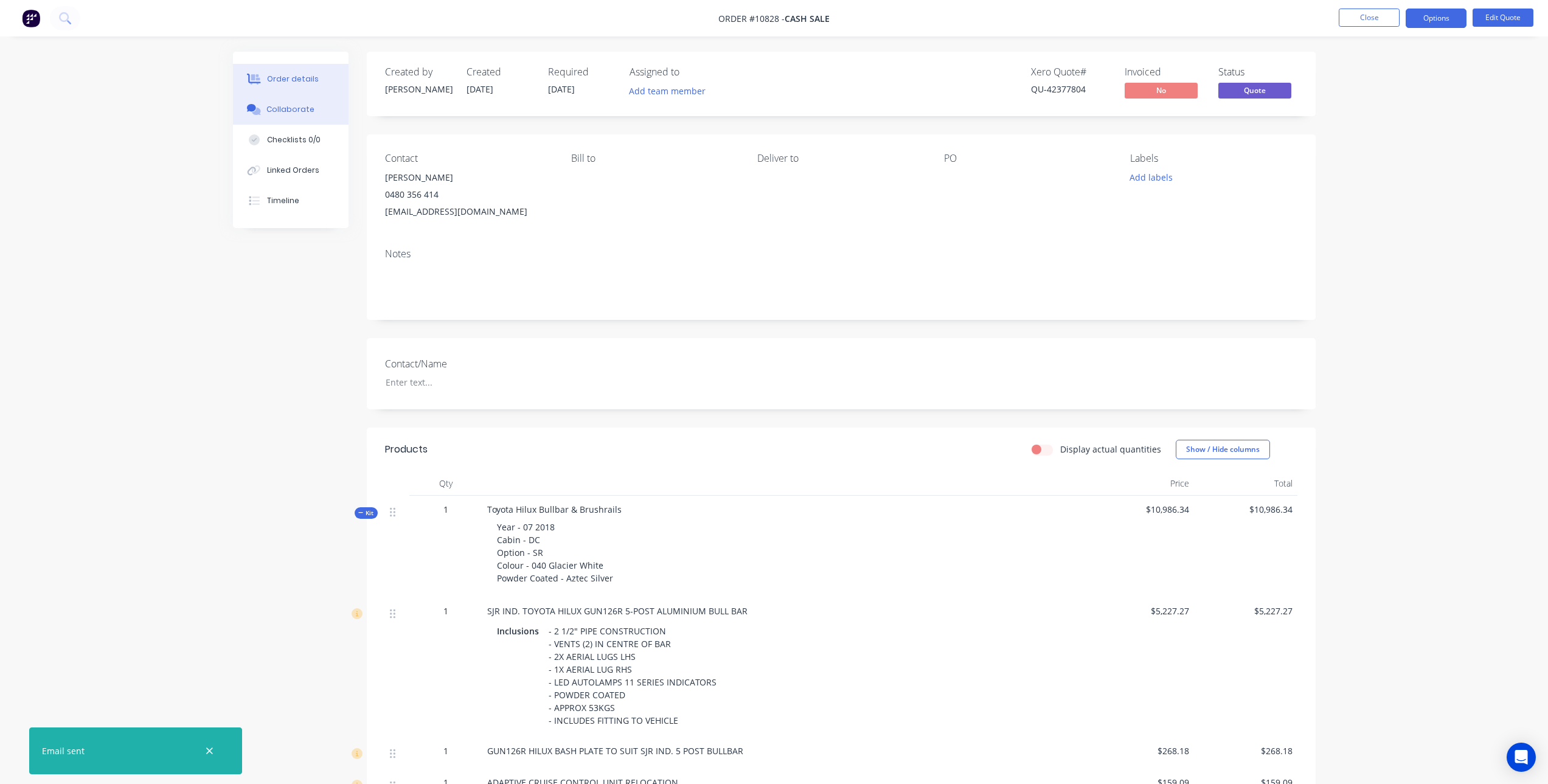
click at [298, 111] on div "Collaborate" at bounding box center [291, 109] width 48 height 11
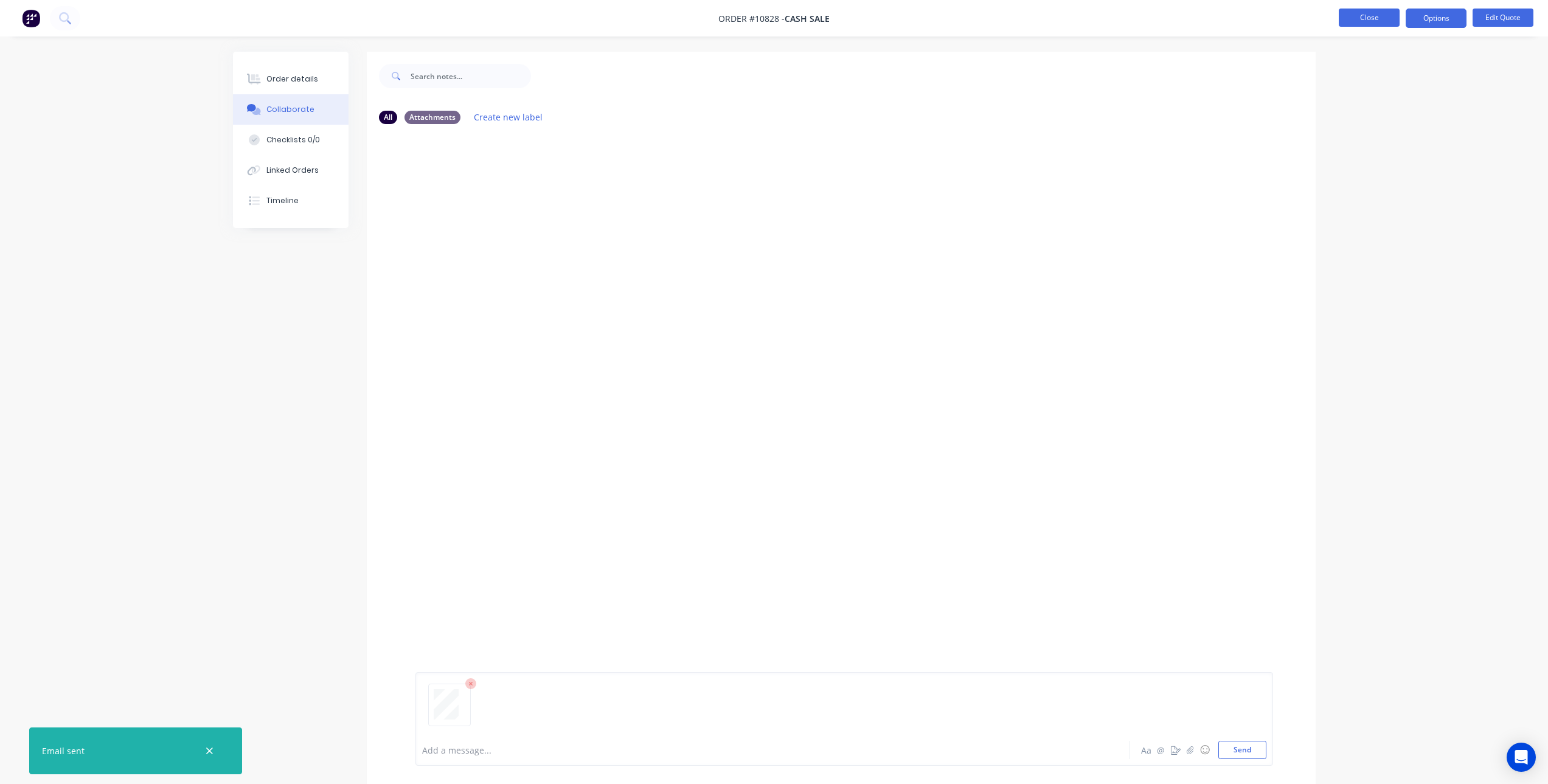
click at [1364, 21] on button "Close" at bounding box center [1369, 17] width 61 height 18
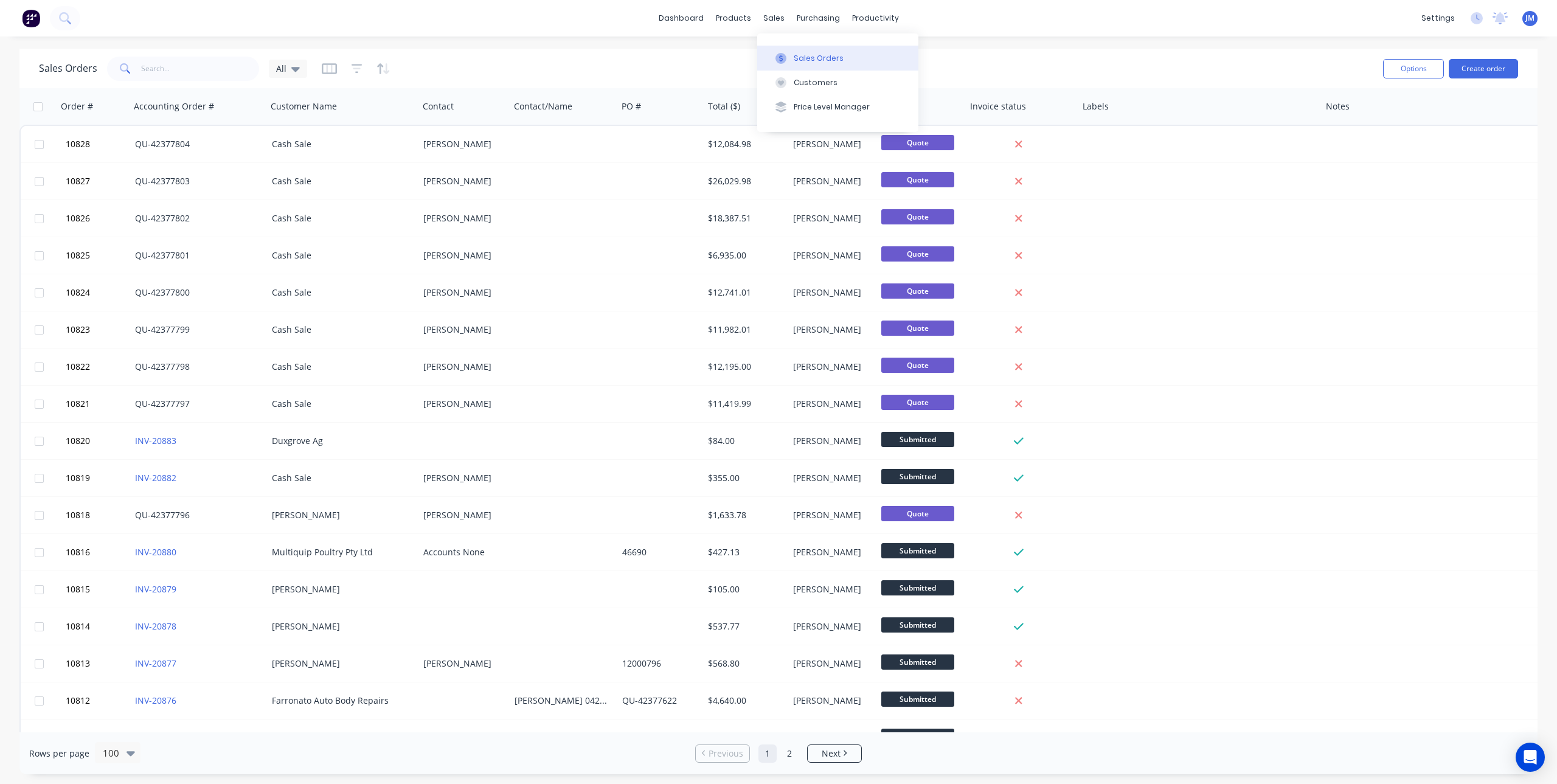
drag, startPoint x: 771, startPoint y: 51, endPoint x: 782, endPoint y: 56, distance: 12.1
click at [771, 51] on button "Sales Orders" at bounding box center [838, 57] width 161 height 24
click at [782, 62] on icon at bounding box center [781, 58] width 11 height 11
click at [1478, 68] on button "Create order" at bounding box center [1483, 69] width 69 height 20
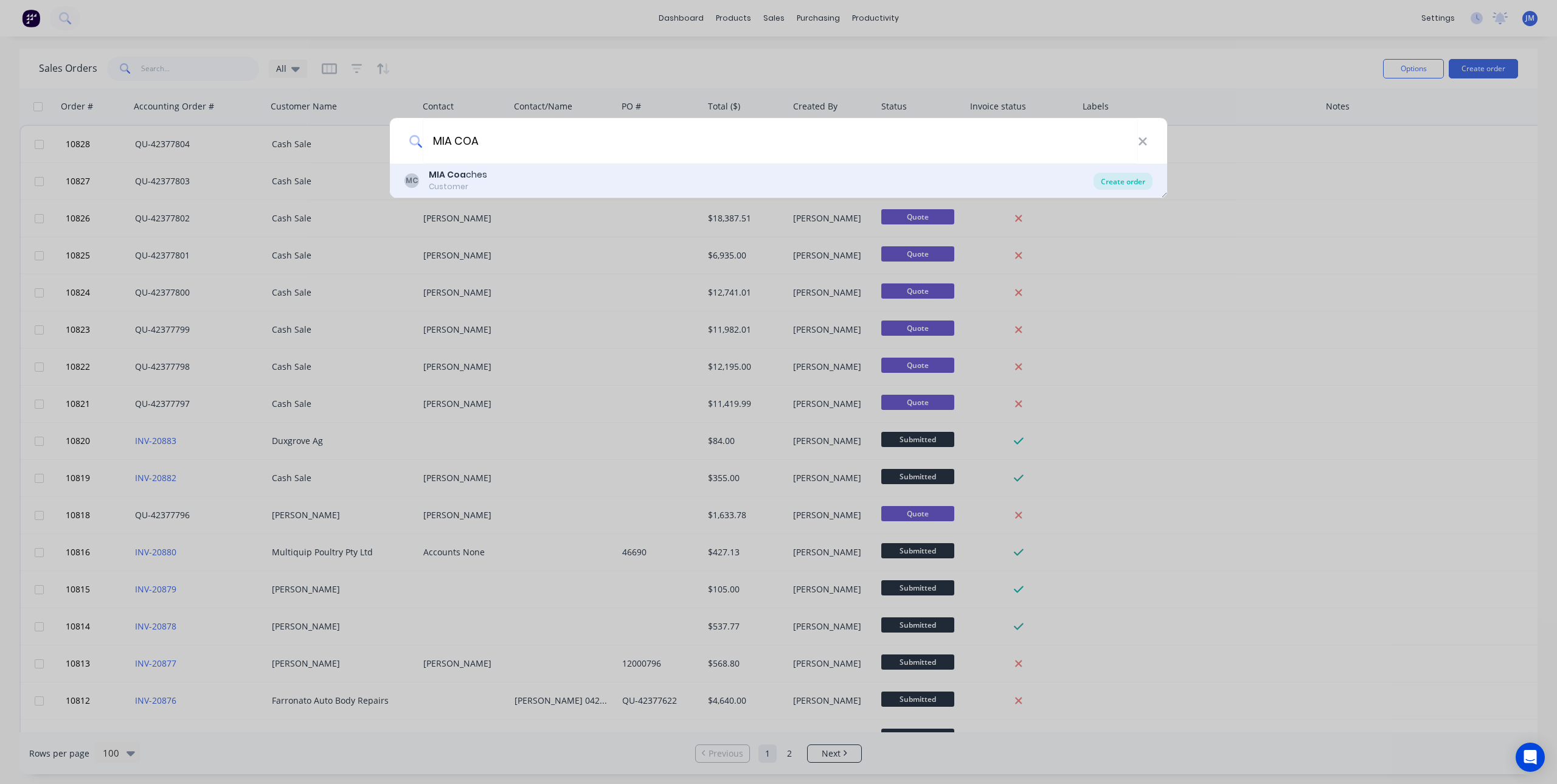
type input "MIA COA"
click at [1123, 179] on div "Create order" at bounding box center [1123, 182] width 59 height 17
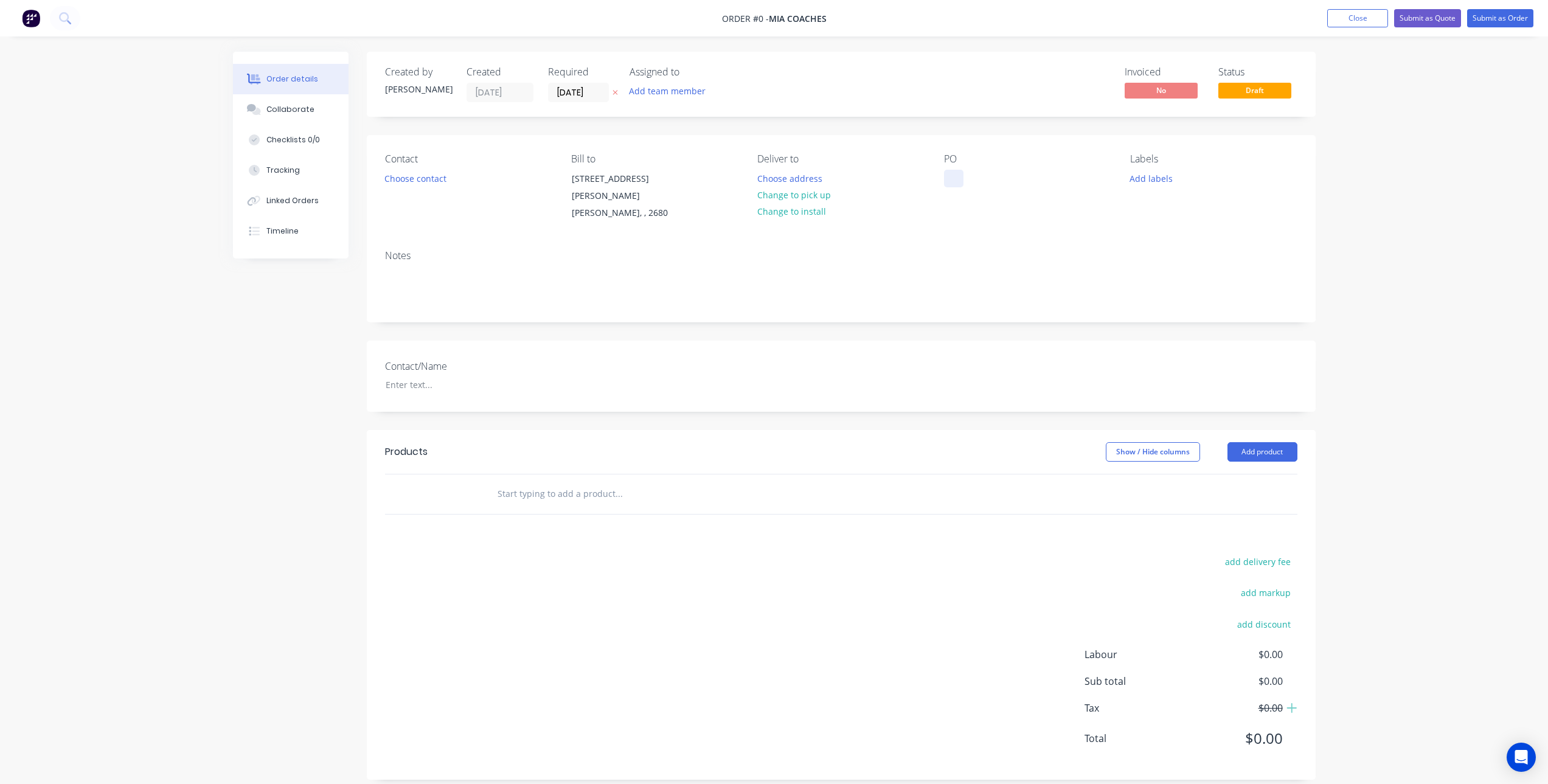
click at [964, 178] on div "PO" at bounding box center [1028, 188] width 166 height 69
click at [953, 173] on div at bounding box center [954, 178] width 20 height 18
click at [550, 485] on div "Order details Collaborate Checklists 0/0 Tracking Linked Orders Timeline Order …" at bounding box center [775, 424] width 1107 height 746
click at [460, 475] on div at bounding box center [446, 494] width 73 height 39
click at [521, 483] on input "text" at bounding box center [619, 494] width 243 height 24
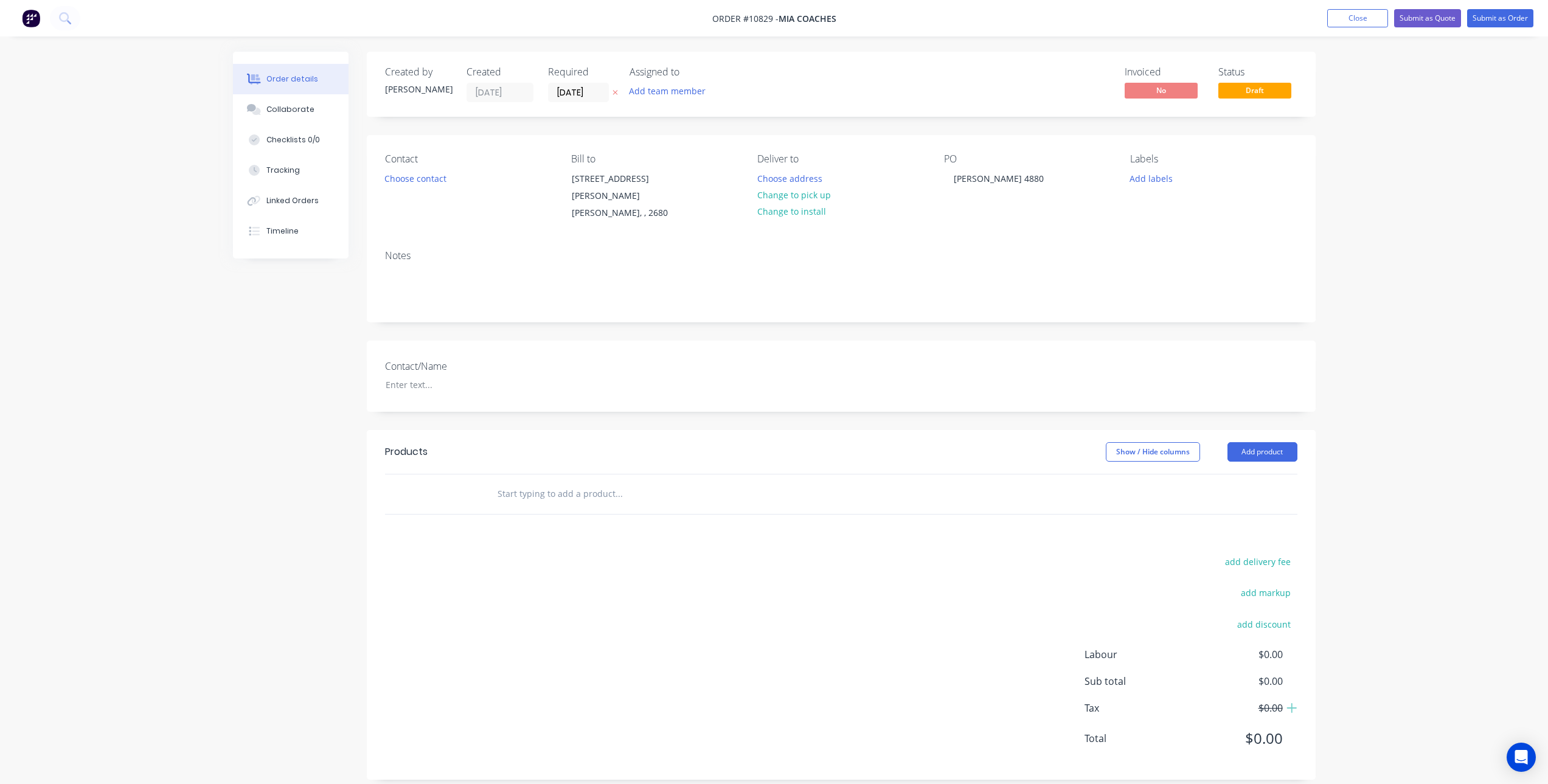
type input "l"
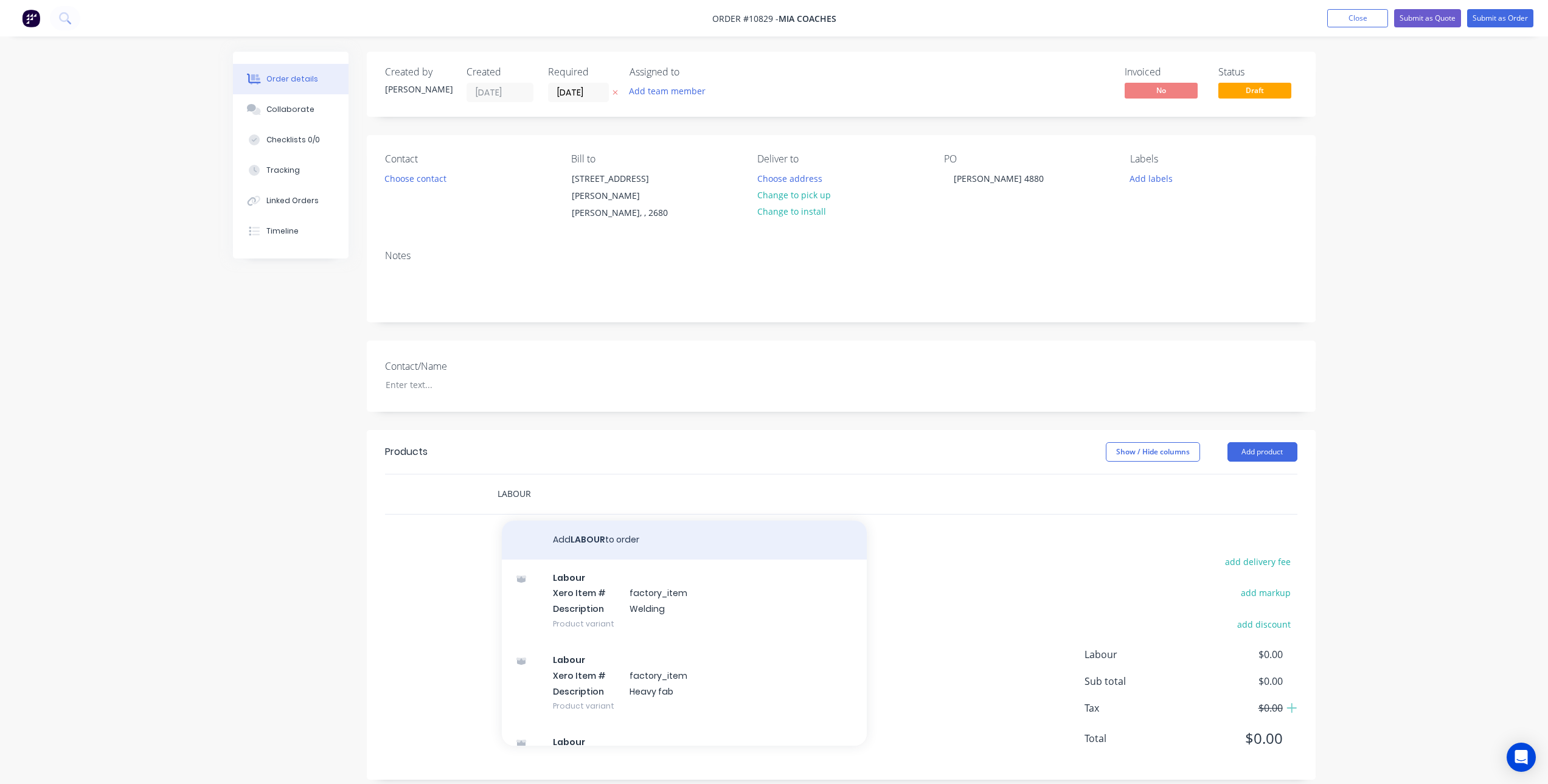
type input "LABOUR"
click at [585, 524] on button "Add LABOUR to order" at bounding box center [685, 540] width 365 height 39
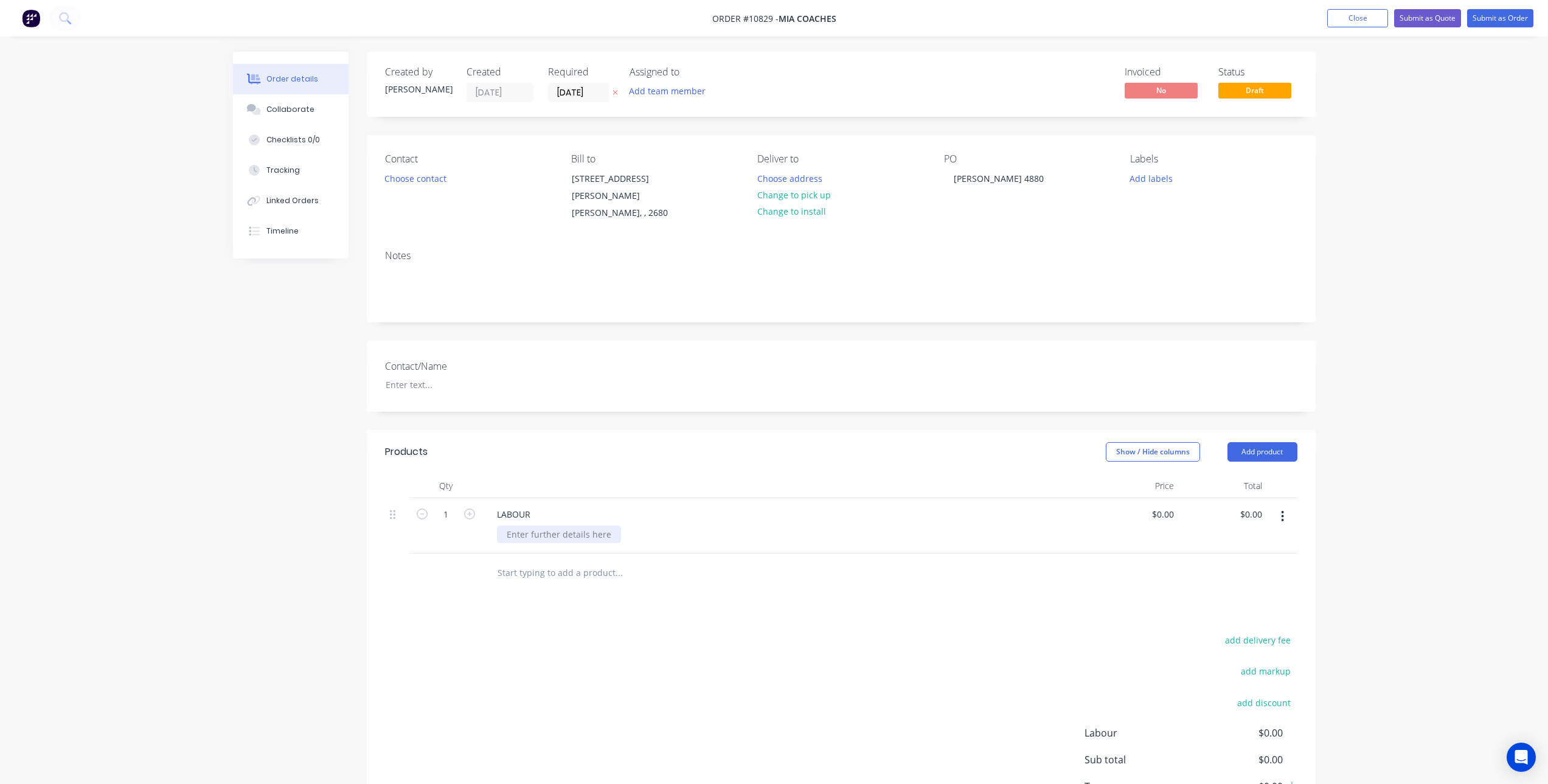
click at [546, 528] on div at bounding box center [559, 534] width 124 height 18
click at [1154, 500] on div "0 $0.00" at bounding box center [1135, 525] width 88 height 56
type input "$127.2727"
type input "$127.27"
click at [1062, 588] on div "Products Show / Hide columns Add product Qty Price Total 1 LABOUR REPAIRS TO DI…" at bounding box center [841, 644] width 949 height 428
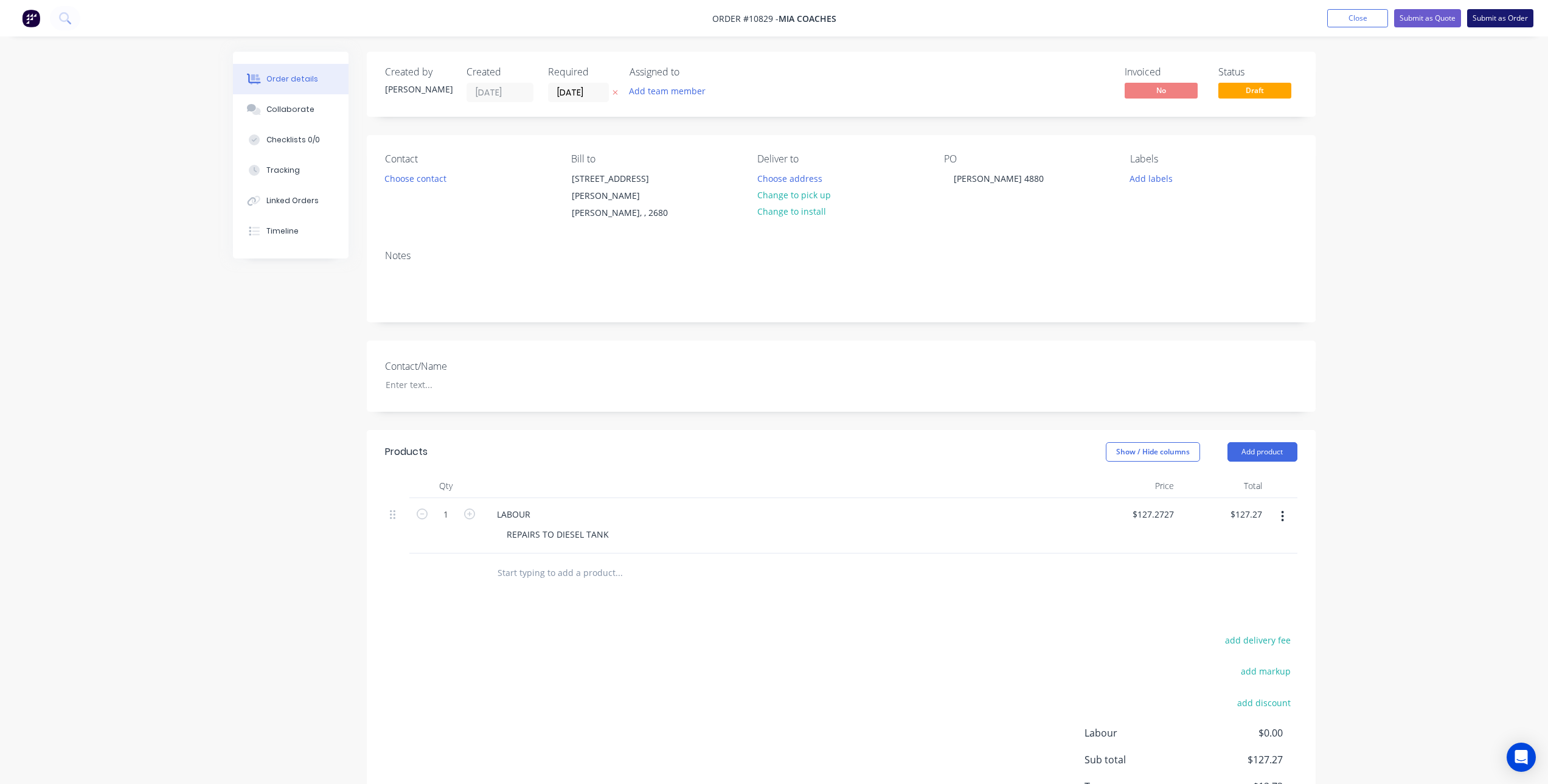
click at [1480, 15] on button "Submit as Order" at bounding box center [1500, 18] width 66 height 18
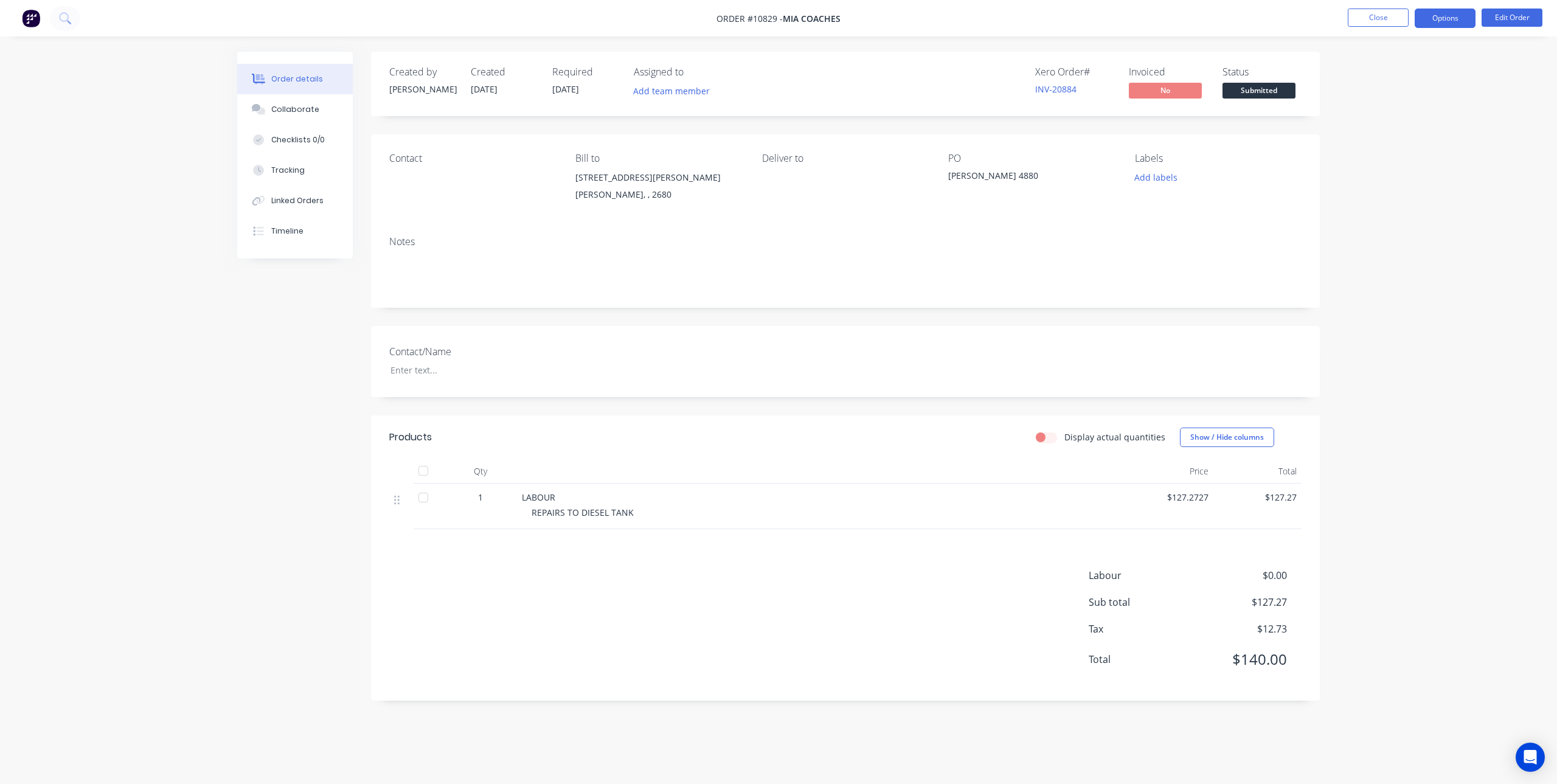
click at [1452, 16] on button "Options" at bounding box center [1445, 18] width 61 height 20
click at [1364, 70] on div "Invoice" at bounding box center [1409, 74] width 112 height 18
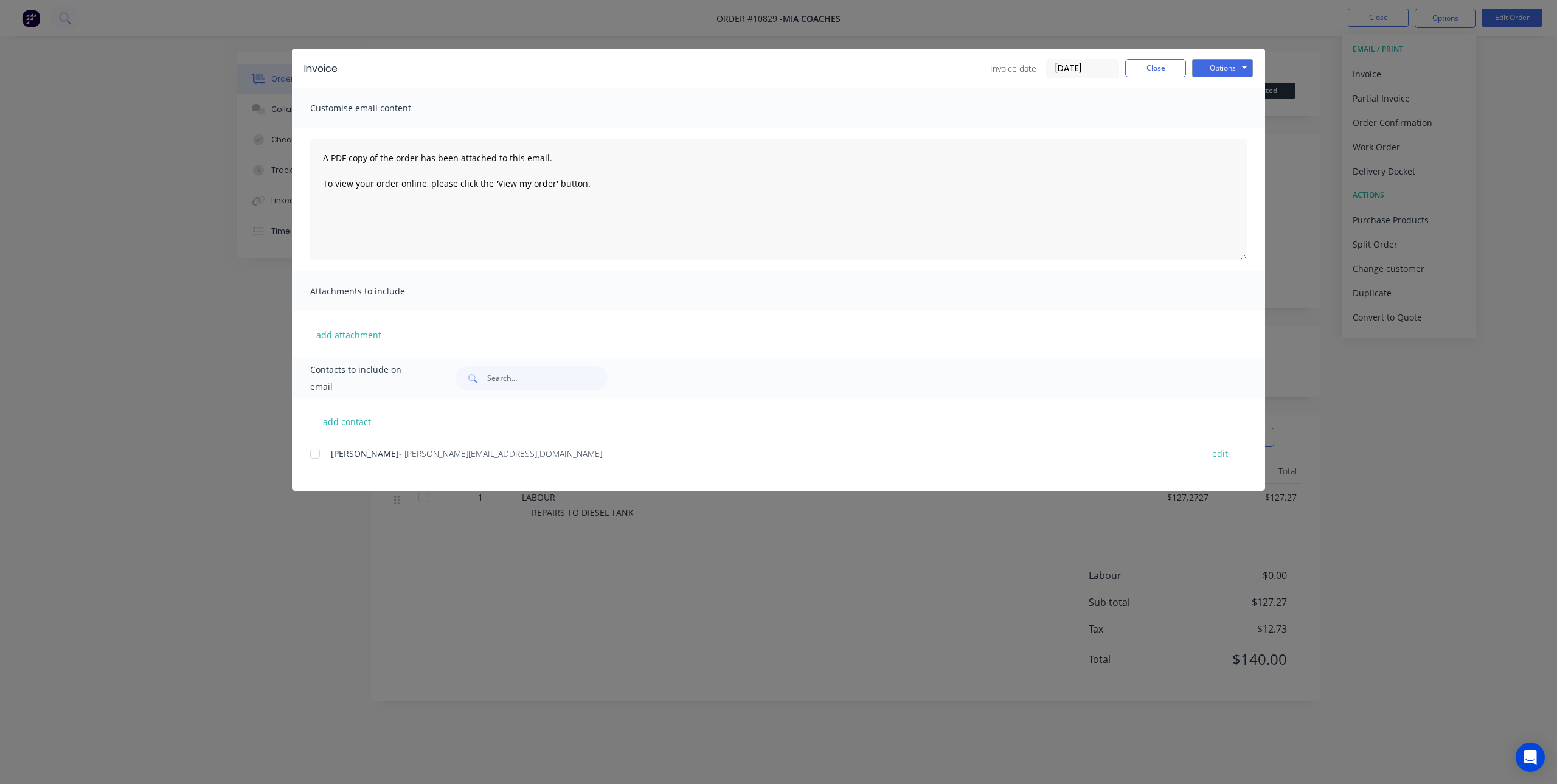
click at [315, 454] on div at bounding box center [314, 453] width 24 height 24
click at [1229, 60] on button "Options" at bounding box center [1222, 68] width 61 height 18
click at [1233, 127] on button "Email" at bounding box center [1231, 129] width 78 height 20
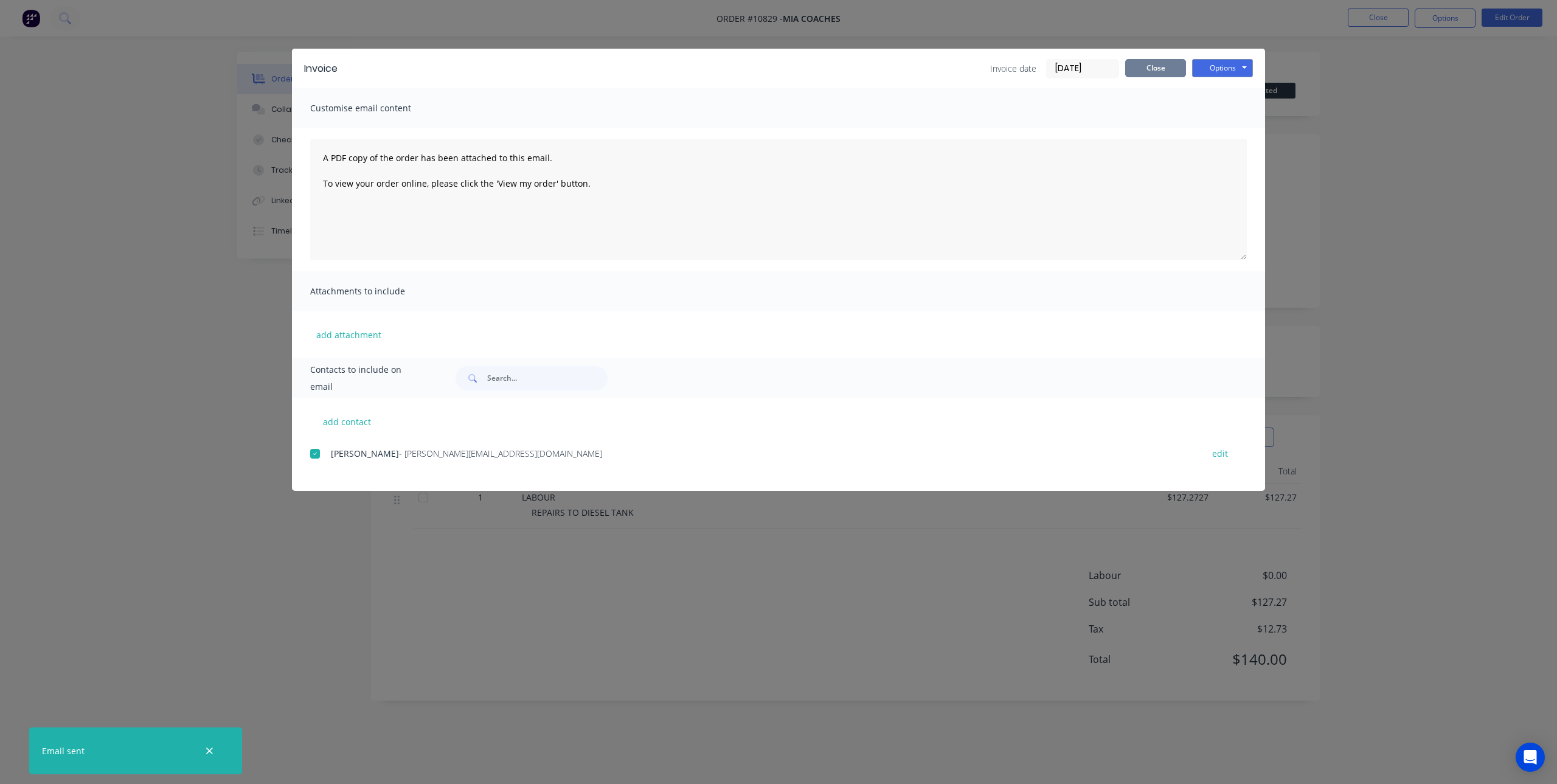
click at [1157, 68] on button "Close" at bounding box center [1155, 68] width 61 height 18
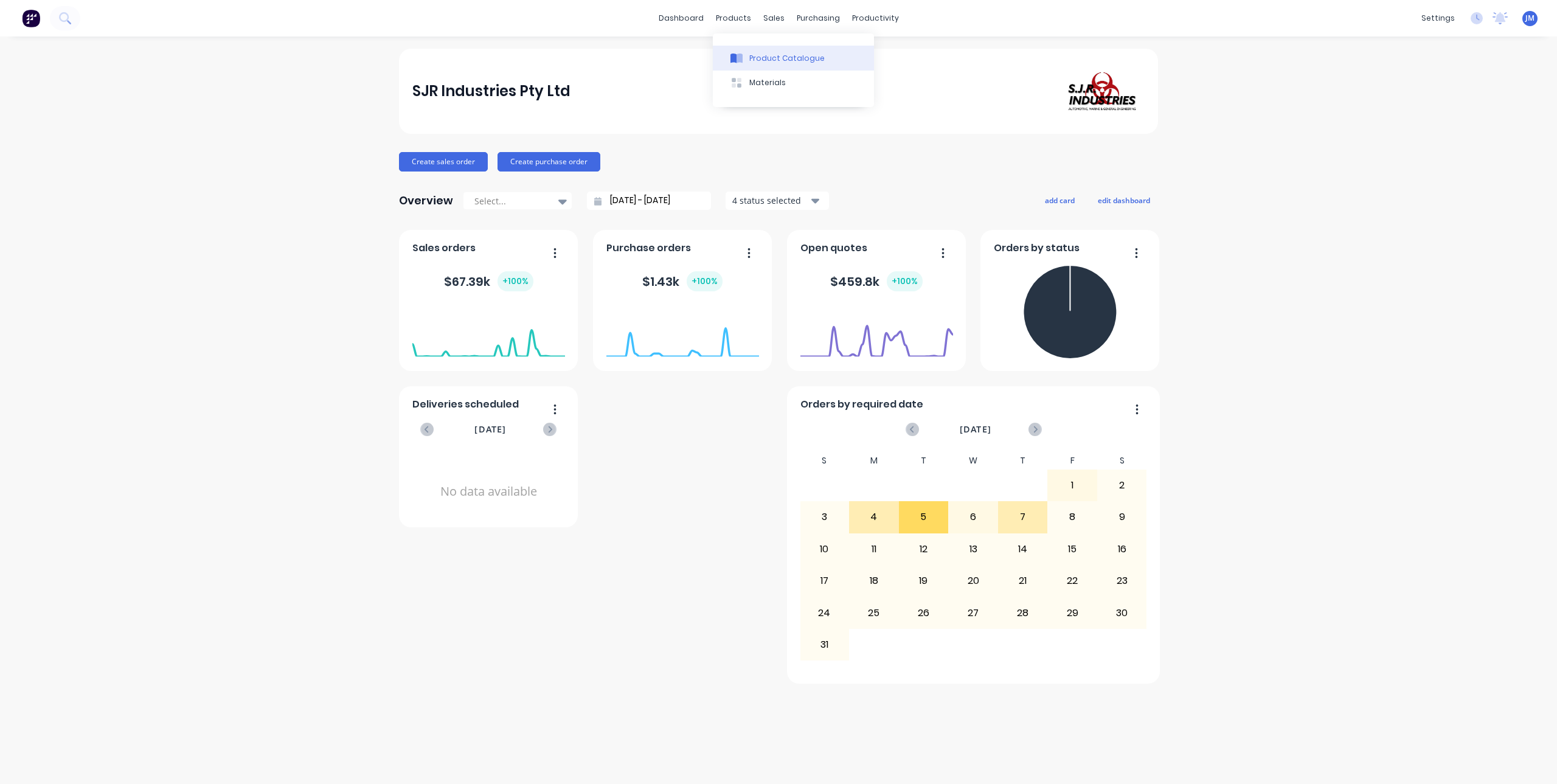
click at [751, 57] on div "Product Catalogue" at bounding box center [787, 58] width 75 height 11
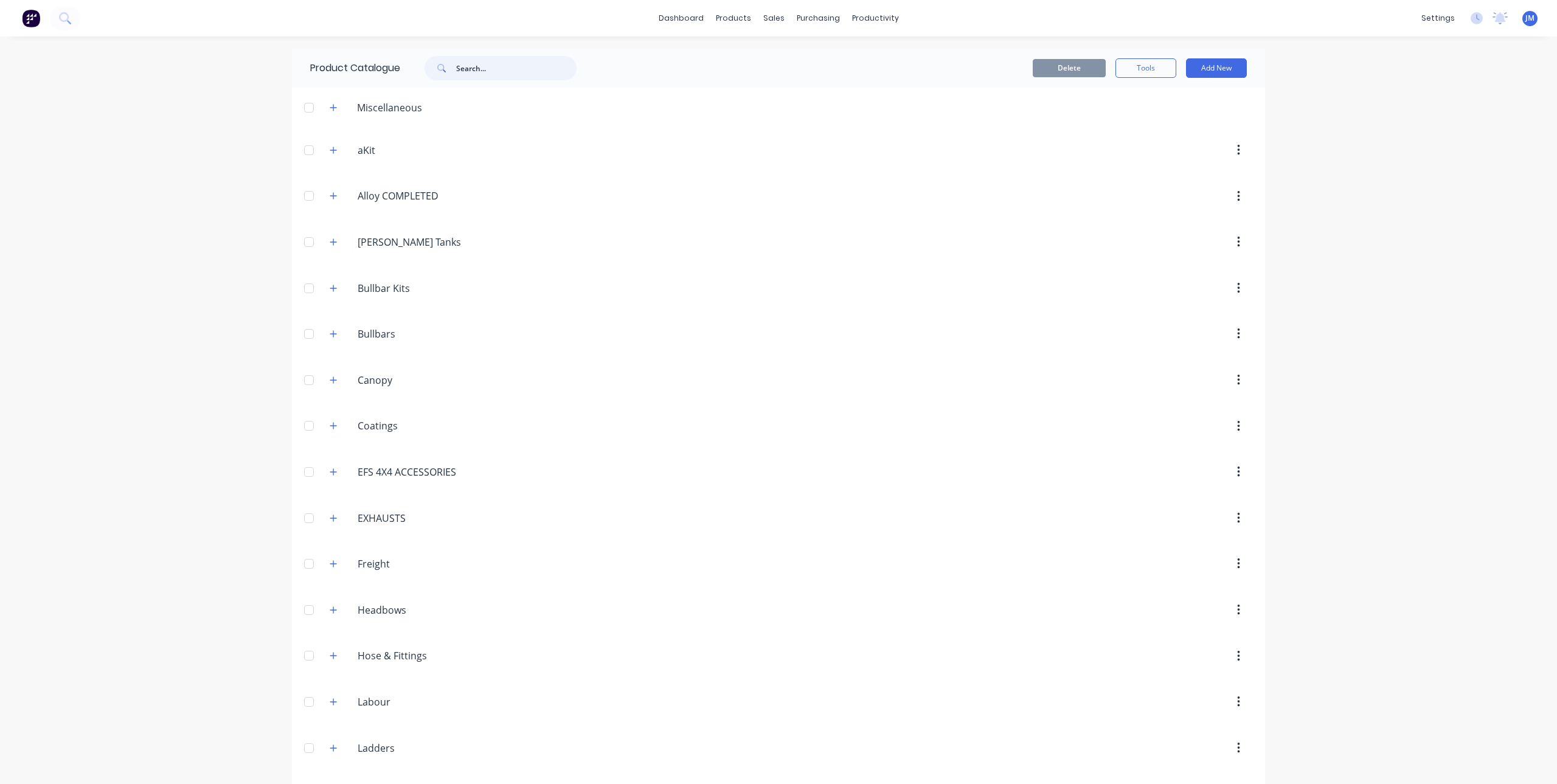
click at [511, 68] on input "text" at bounding box center [516, 68] width 121 height 24
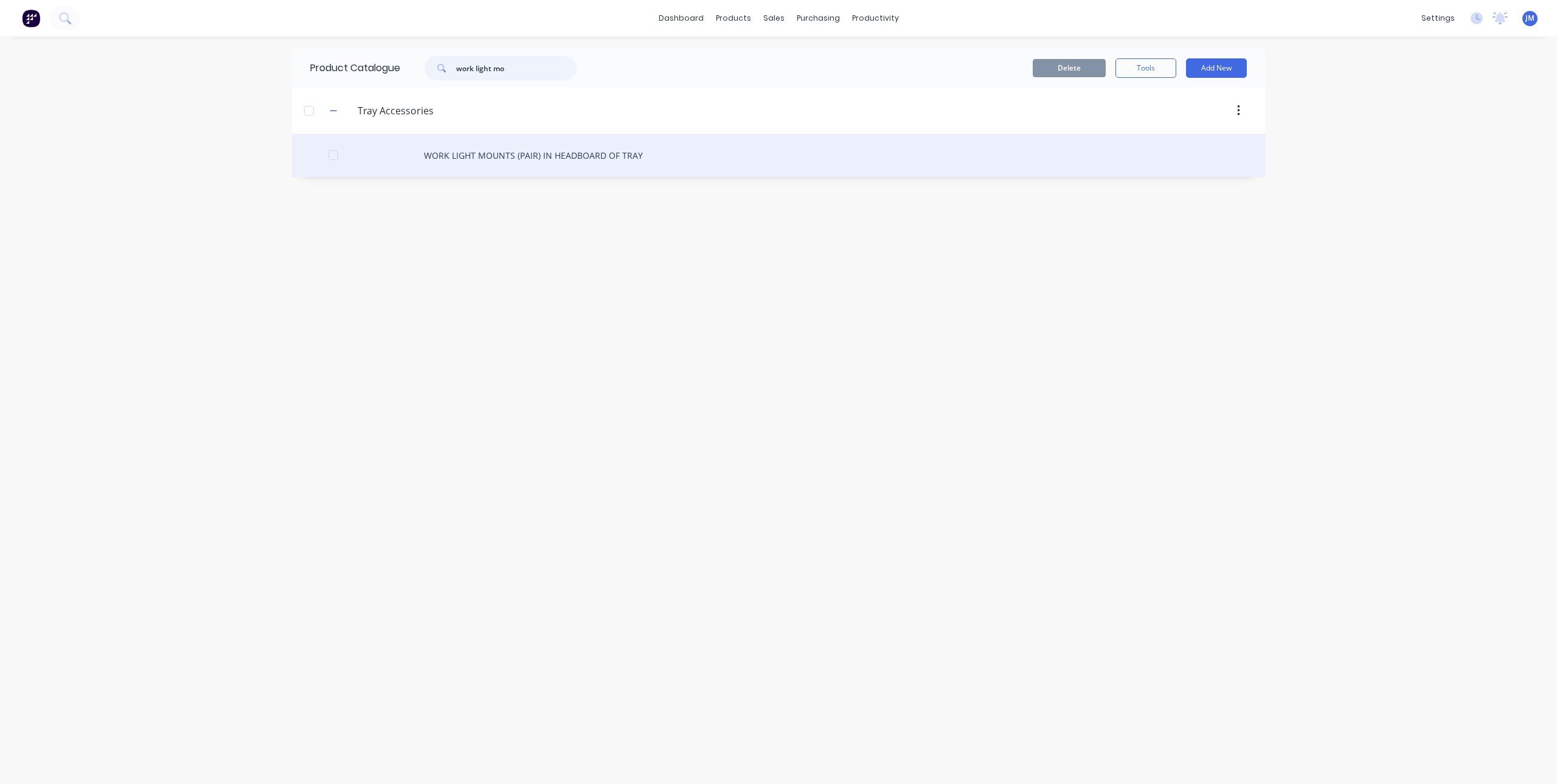
type input "work light mo"
click at [502, 160] on div "WORK LIGHT MOUNTS (PAIR) IN HEADBOARD OF TRAY" at bounding box center [779, 155] width 973 height 43
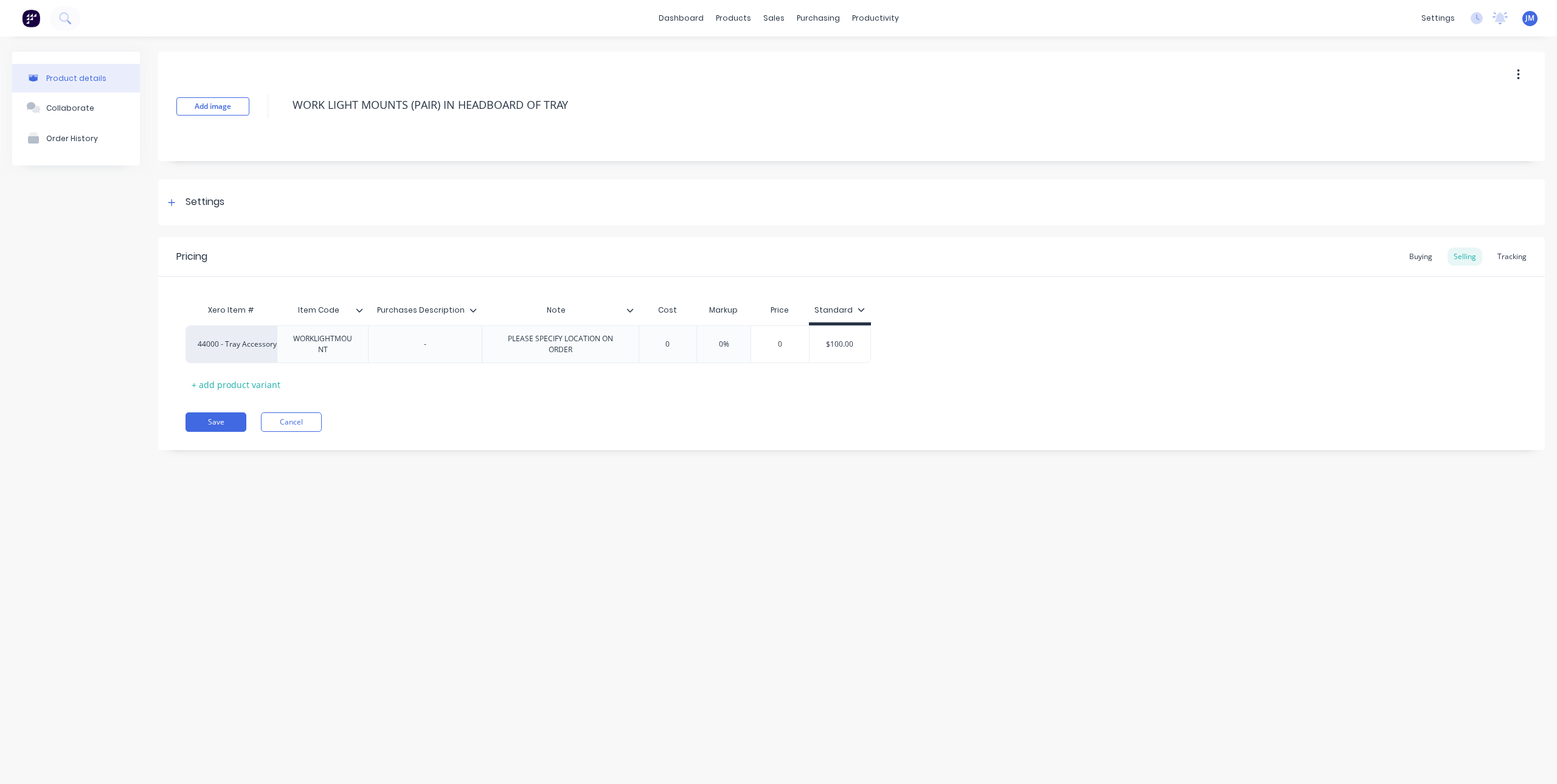
click at [470, 308] on icon at bounding box center [473, 310] width 8 height 8
click at [443, 368] on div "Delete attribute column" at bounding box center [415, 368] width 98 height 13
type textarea "x"
type input "0"
click at [656, 344] on input "0" at bounding box center [666, 344] width 61 height 11
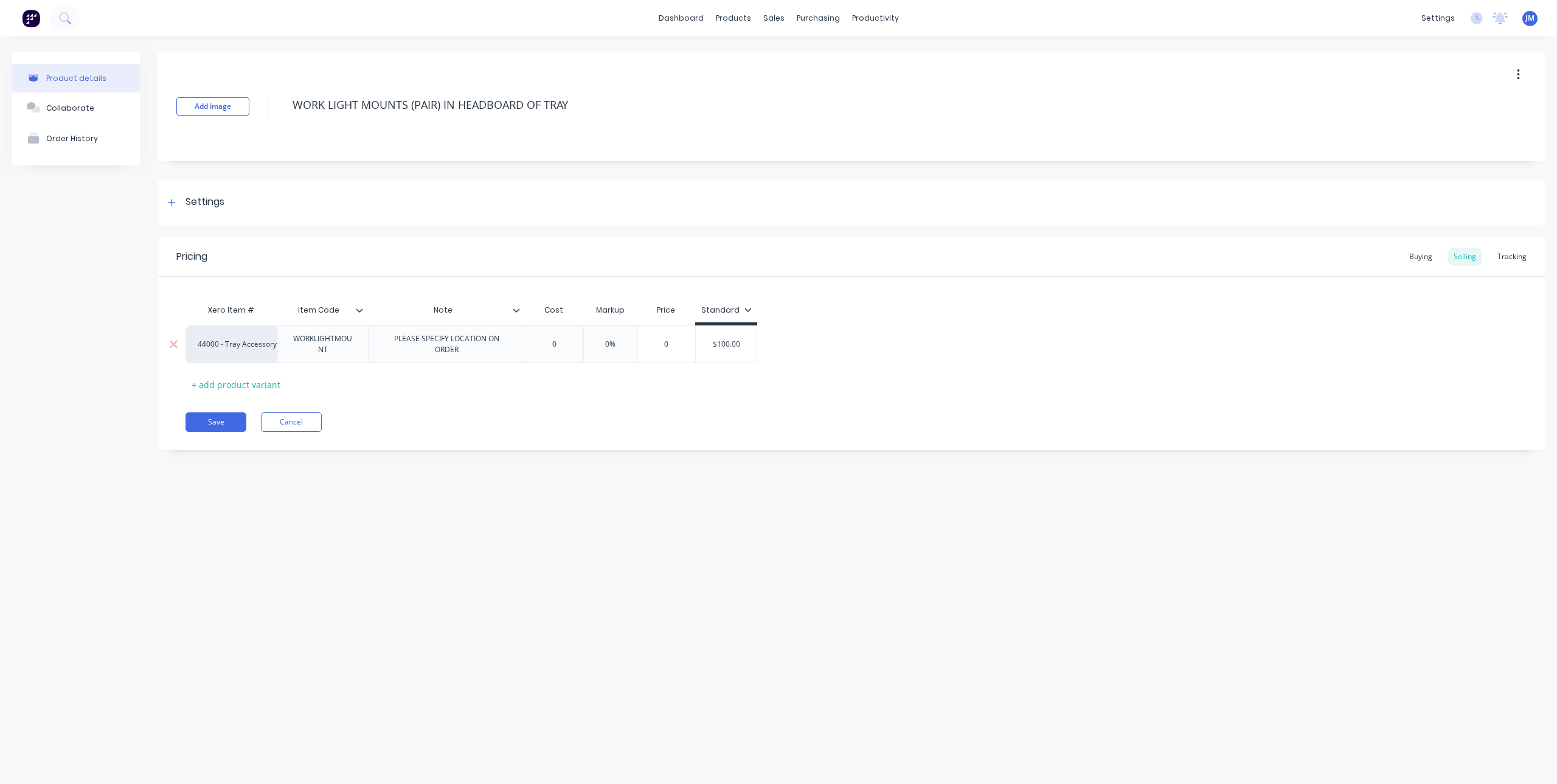
type textarea "x"
type input "10"
type textarea "x"
type input "100"
click at [615, 395] on div "Pricing Buying Selling Tracking Xero Item # Item Code Note Cost Markup Price St…" at bounding box center [852, 344] width 1386 height 212
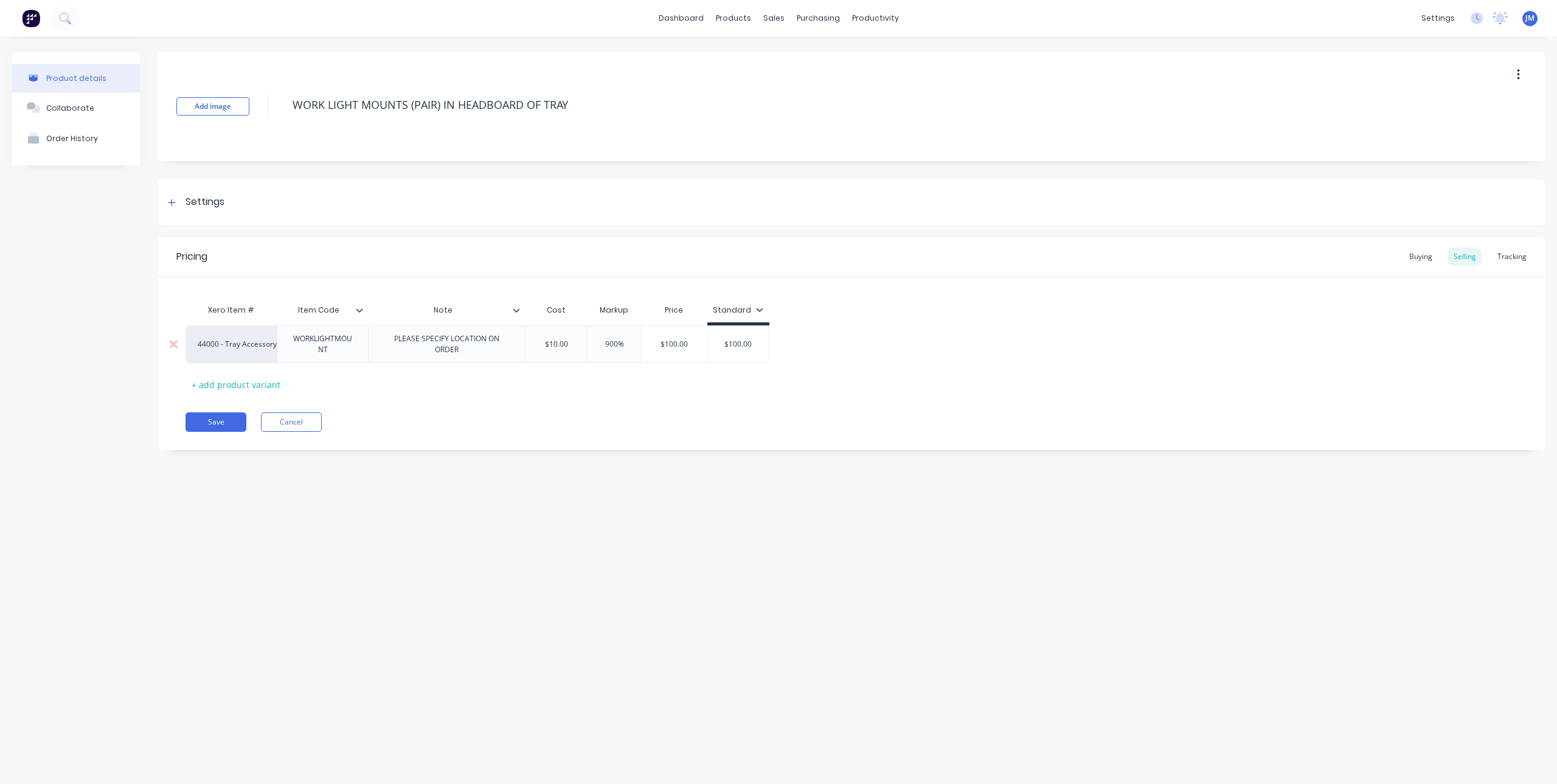
click at [546, 335] on div "$10.00" at bounding box center [556, 344] width 62 height 30
type input "$10.00"
drag, startPoint x: 544, startPoint y: 338, endPoint x: 565, endPoint y: 338, distance: 21.0
click at [565, 338] on div "44000 - Tray Accessory Income WORKLIGHTMOUNT PLEASE SPECIFY LOCATION ON ORDER $…" at bounding box center [851, 344] width 1332 height 38
click at [567, 344] on input "$10.00" at bounding box center [556, 344] width 62 height 11
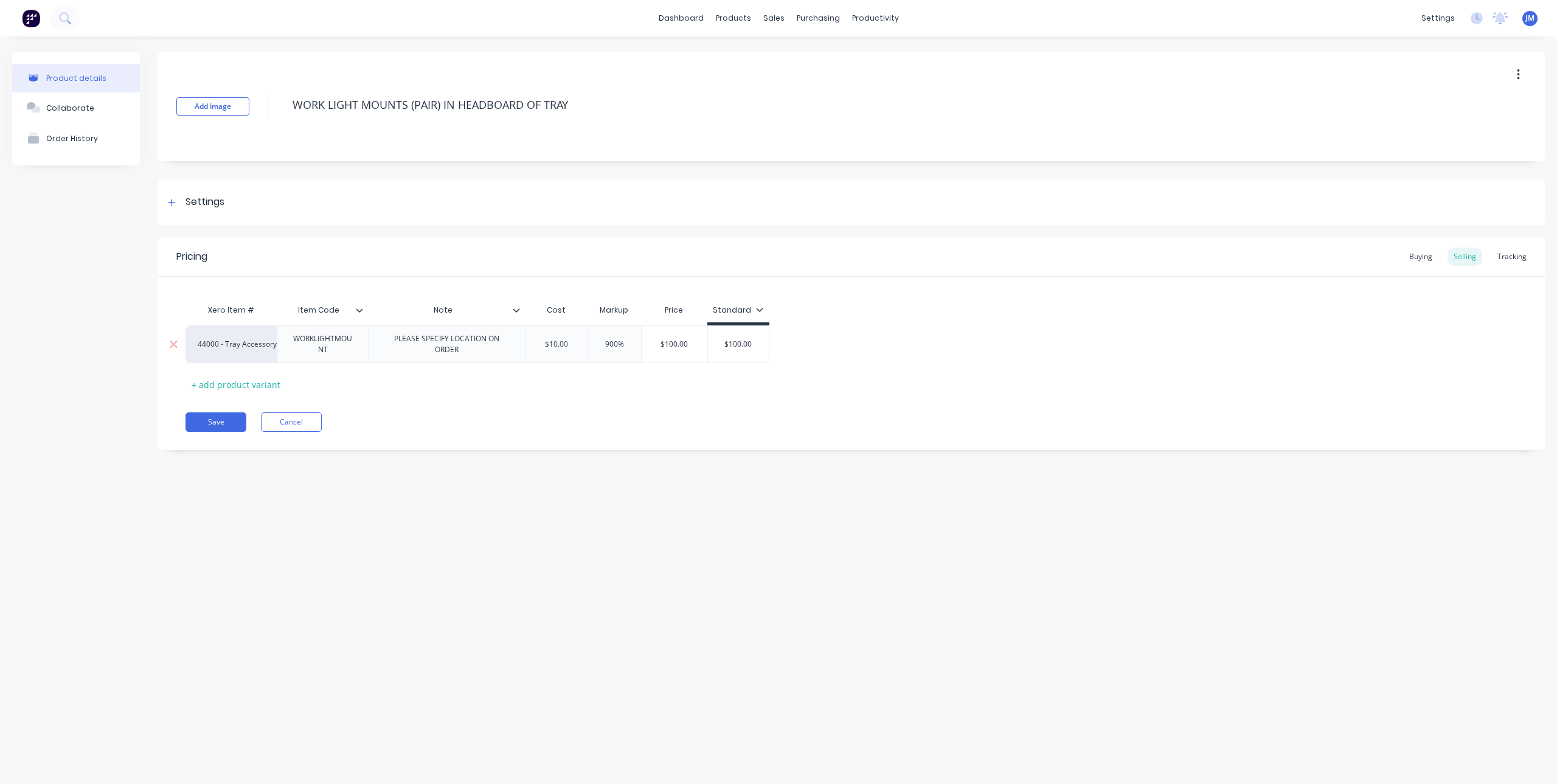
drag, startPoint x: 573, startPoint y: 338, endPoint x: 523, endPoint y: 344, distance: 50.4
click at [523, 344] on div "44000 - Tray Accessory Income WORKLIGHTMOUNT PLEASE SPECIFY LOCATION ON ORDER $…" at bounding box center [476, 344] width 584 height 38
click at [552, 343] on input "$10.00" at bounding box center [556, 344] width 62 height 11
drag, startPoint x: 560, startPoint y: 338, endPoint x: 552, endPoint y: 342, distance: 8.9
click at [552, 342] on input "$10.00" at bounding box center [556, 344] width 62 height 11
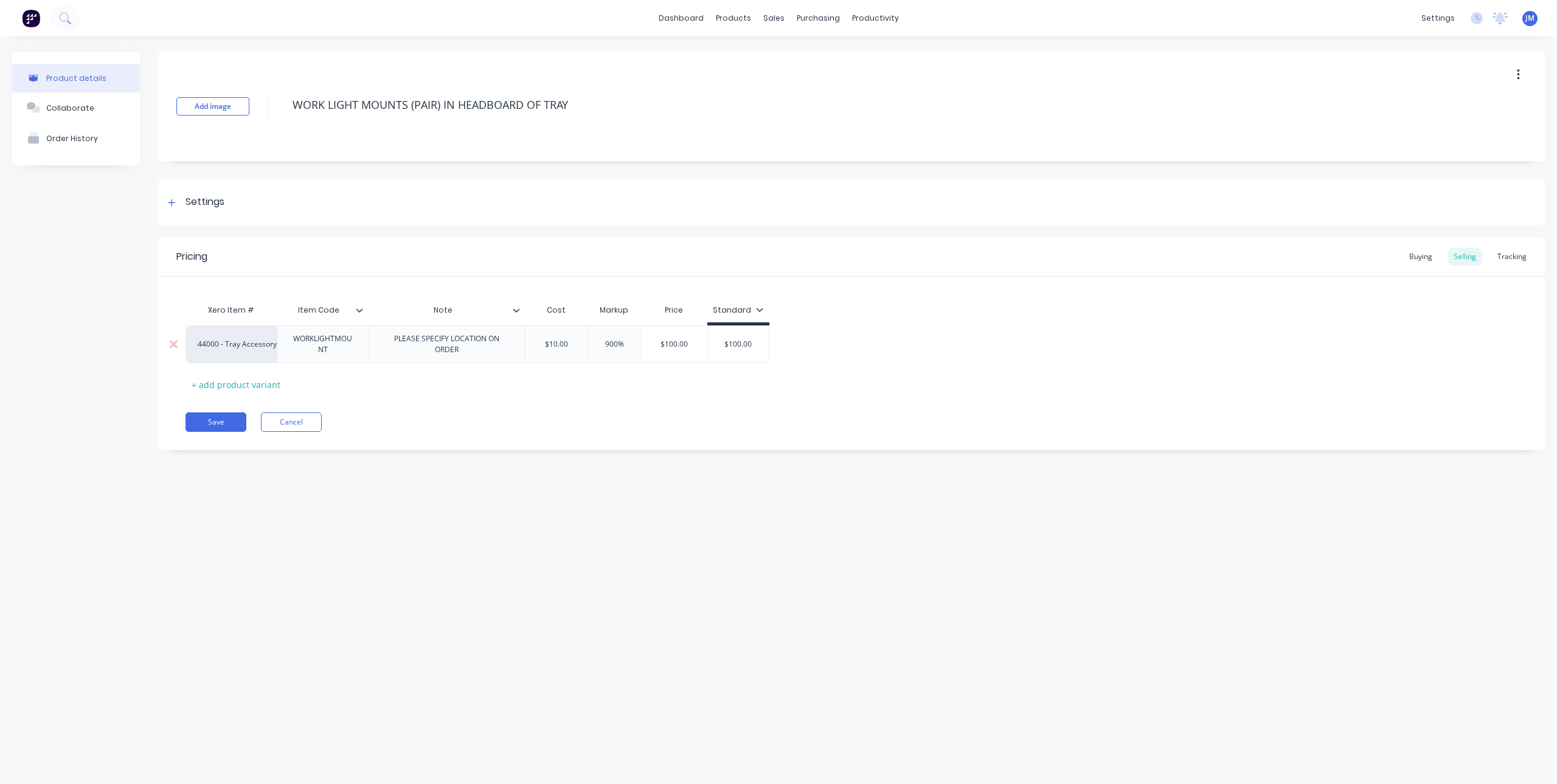
click at [576, 342] on input "$10.00" at bounding box center [556, 344] width 62 height 11
drag, startPoint x: 570, startPoint y: 342, endPoint x: 517, endPoint y: 353, distance: 54.1
click at [517, 353] on div "44000 - Tray Accessory Income WORKLIGHTMOUNT PLEASE SPECIFY LOCATION ON ORDER $…" at bounding box center [476, 344] width 584 height 38
click at [172, 206] on icon at bounding box center [171, 202] width 8 height 9
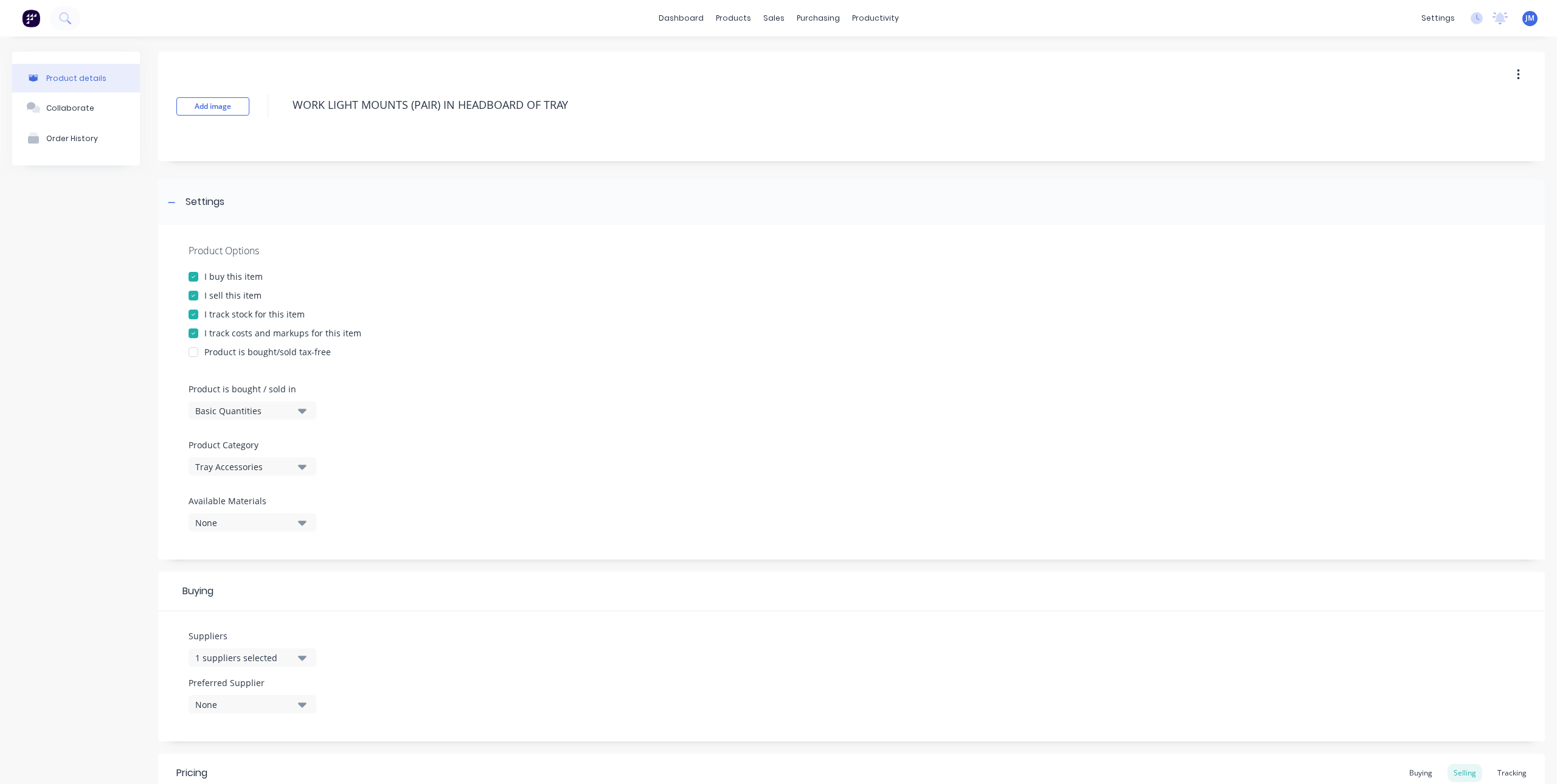
click at [194, 279] on div at bounding box center [194, 277] width 24 height 24
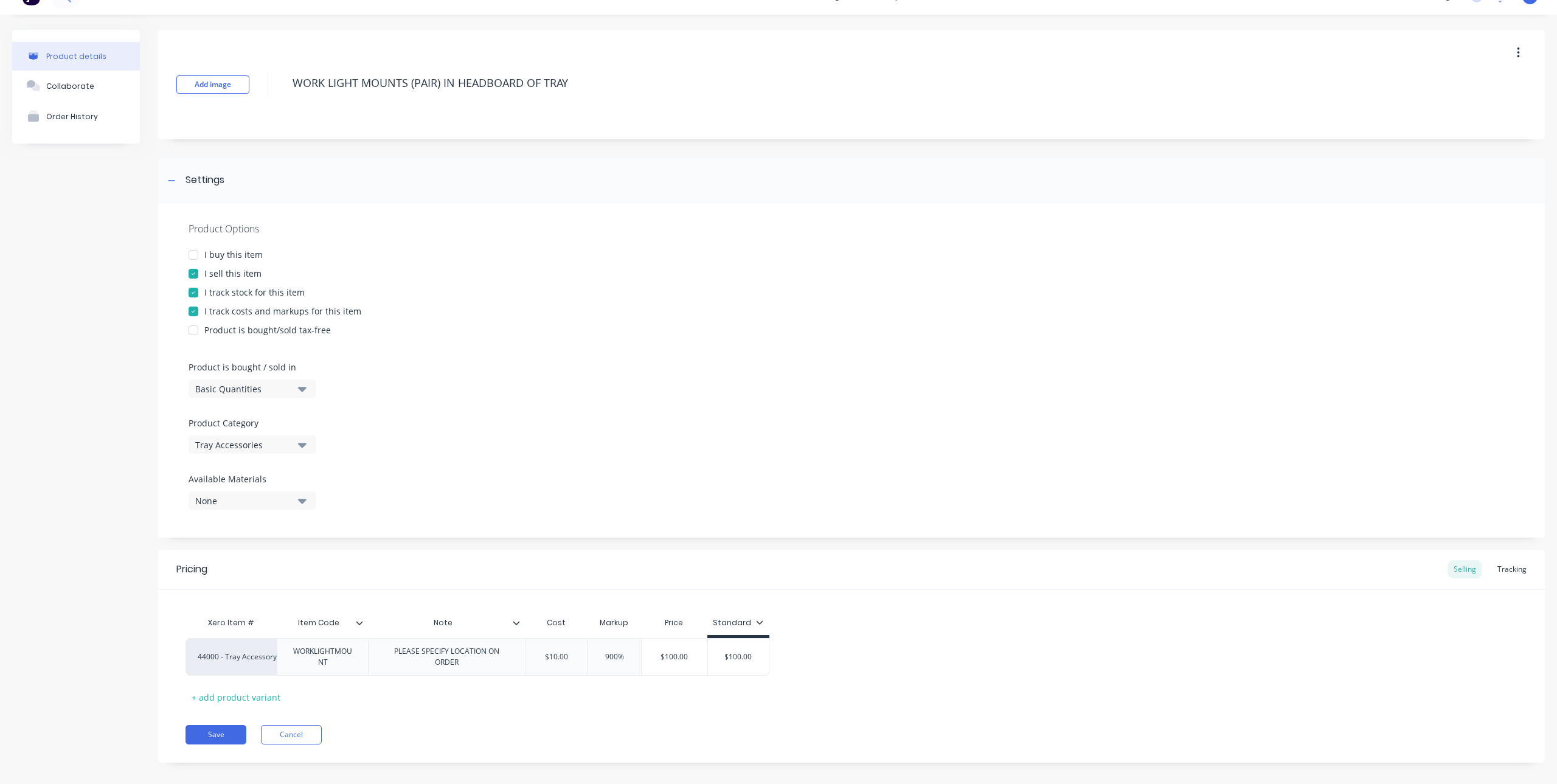
scroll to position [34, 0]
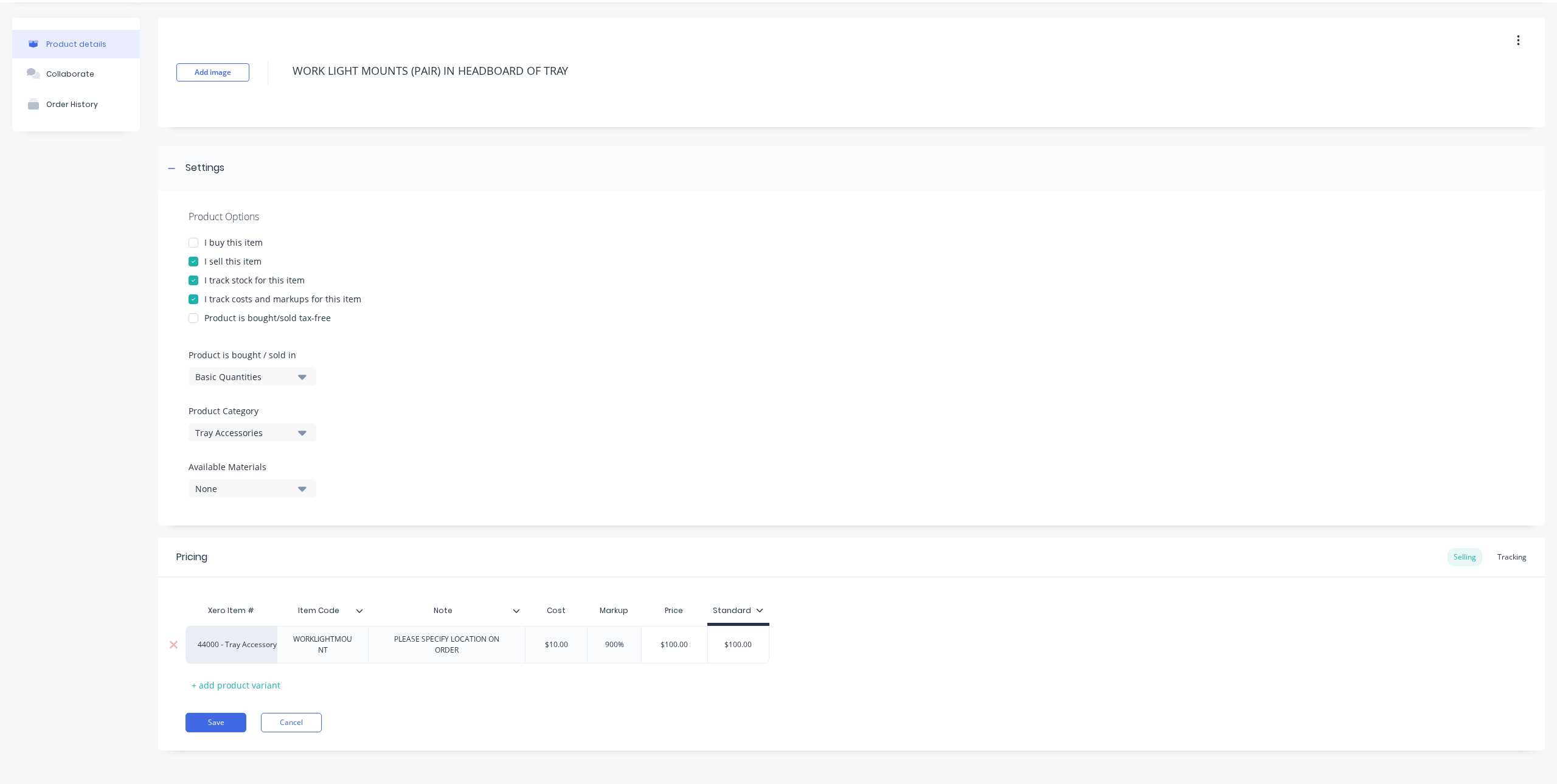
click at [559, 645] on input "$10.00" at bounding box center [556, 644] width 62 height 11
drag, startPoint x: 569, startPoint y: 643, endPoint x: 547, endPoint y: 643, distance: 22.0
click at [547, 643] on input "$10.00" at bounding box center [556, 644] width 62 height 11
type textarea "x"
click at [563, 728] on div "Save Cancel" at bounding box center [865, 722] width 1359 height 20
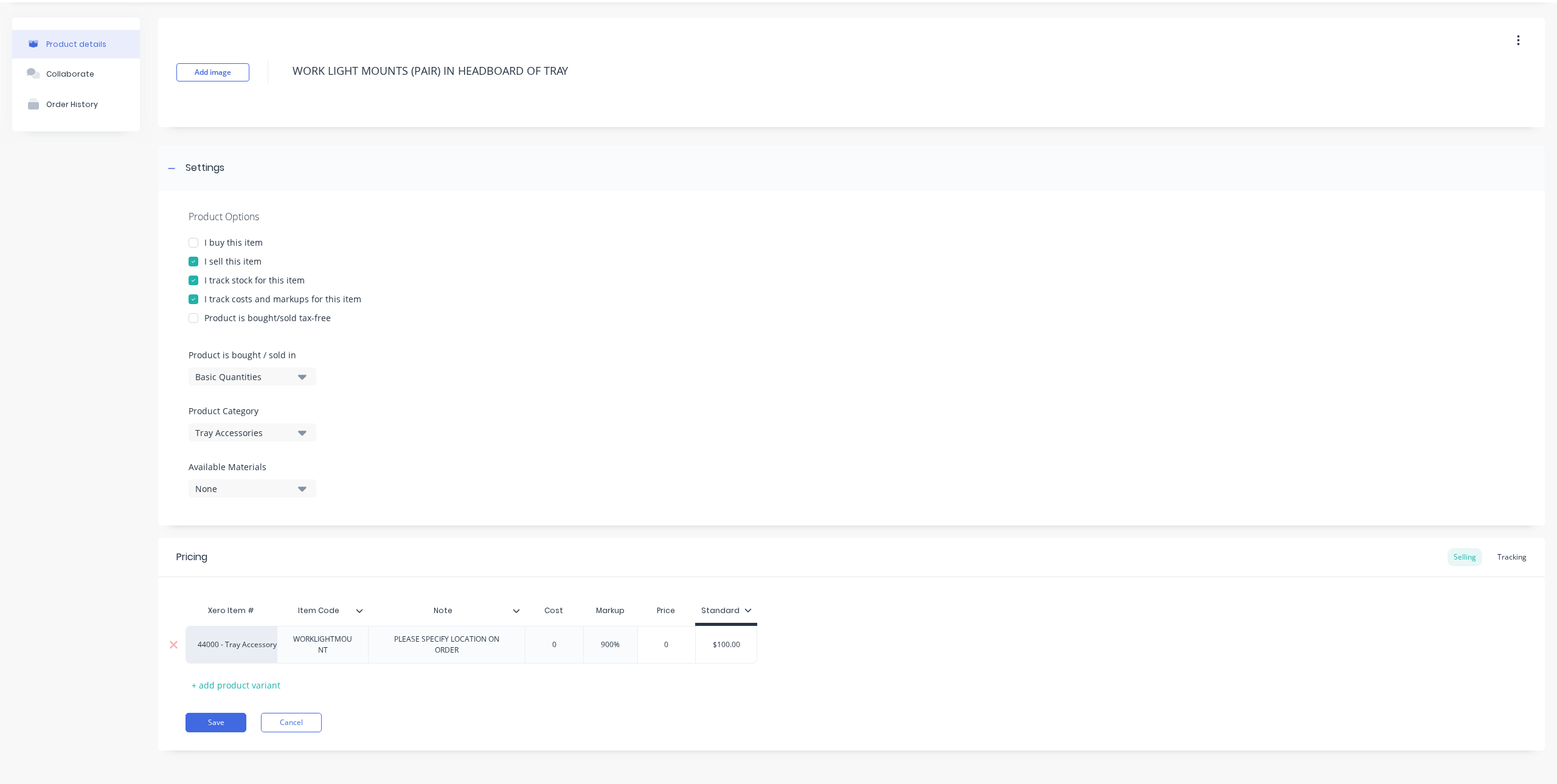
click at [650, 634] on div "0" at bounding box center [666, 644] width 61 height 30
type input "0"
drag, startPoint x: 668, startPoint y: 647, endPoint x: 677, endPoint y: 647, distance: 9.0
click at [677, 647] on input "0" at bounding box center [666, 644] width 61 height 11
type textarea "x"
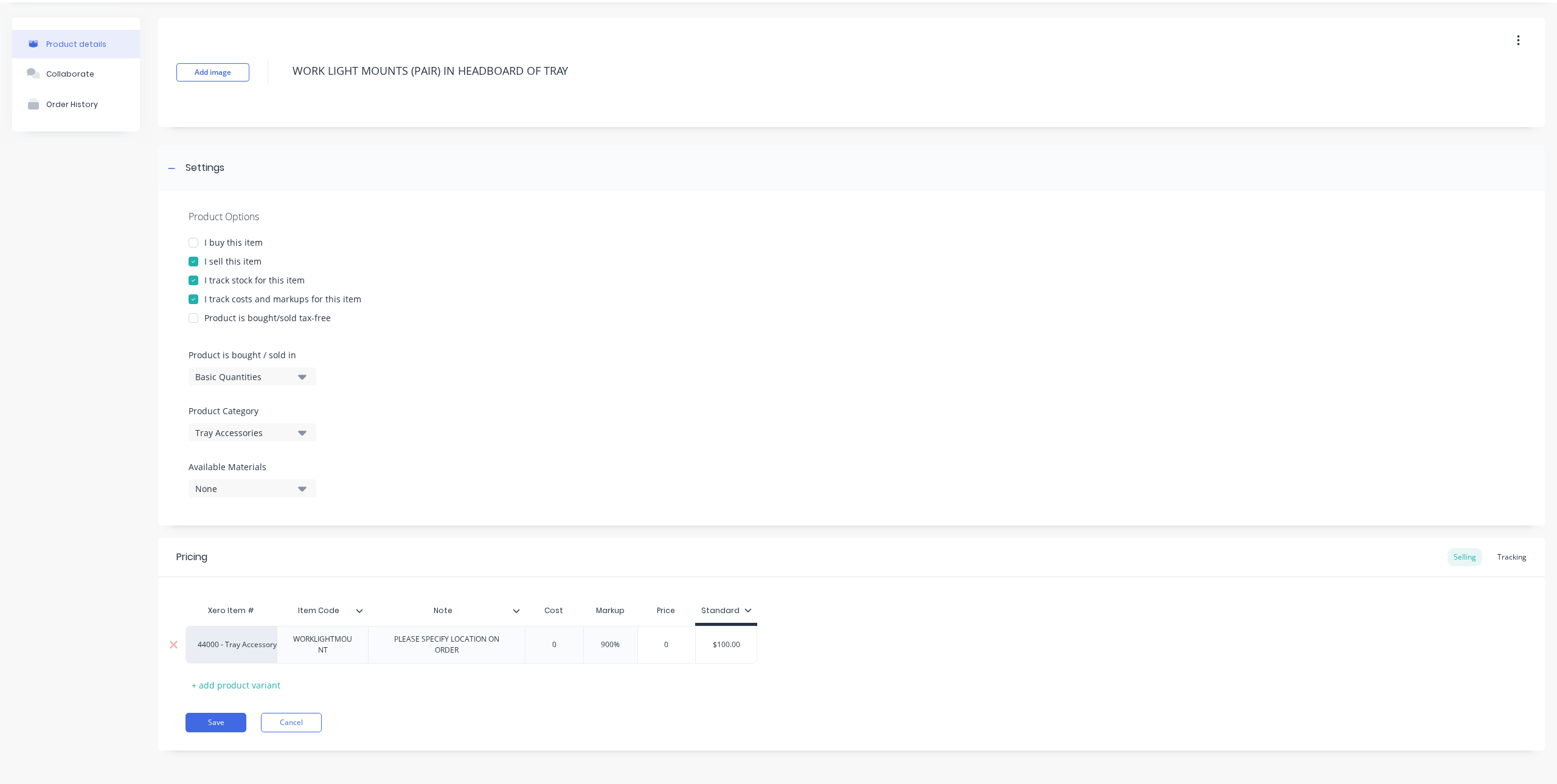
type input "1"
type textarea "x"
type input "10"
type textarea "x"
type input "100"
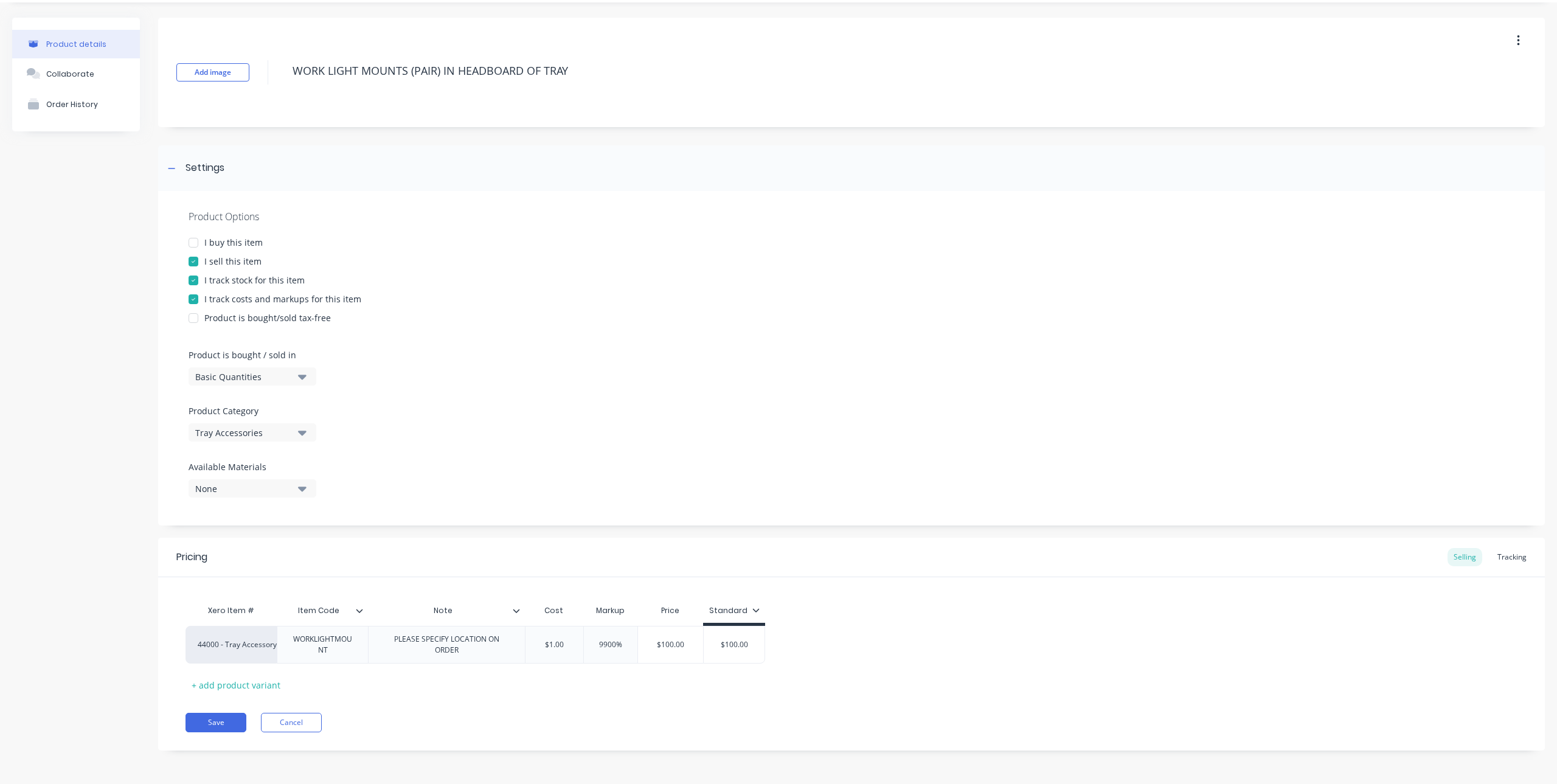
click at [693, 686] on div "Xero Item # Item Code Note Cost Markup Price Standard 44000 - Tray Accessory In…" at bounding box center [851, 646] width 1332 height 96
type input "$1.00"
click at [573, 649] on input "$1.00" at bounding box center [554, 644] width 61 height 11
type input "9900%"
drag, startPoint x: 613, startPoint y: 643, endPoint x: 584, endPoint y: 650, distance: 29.8
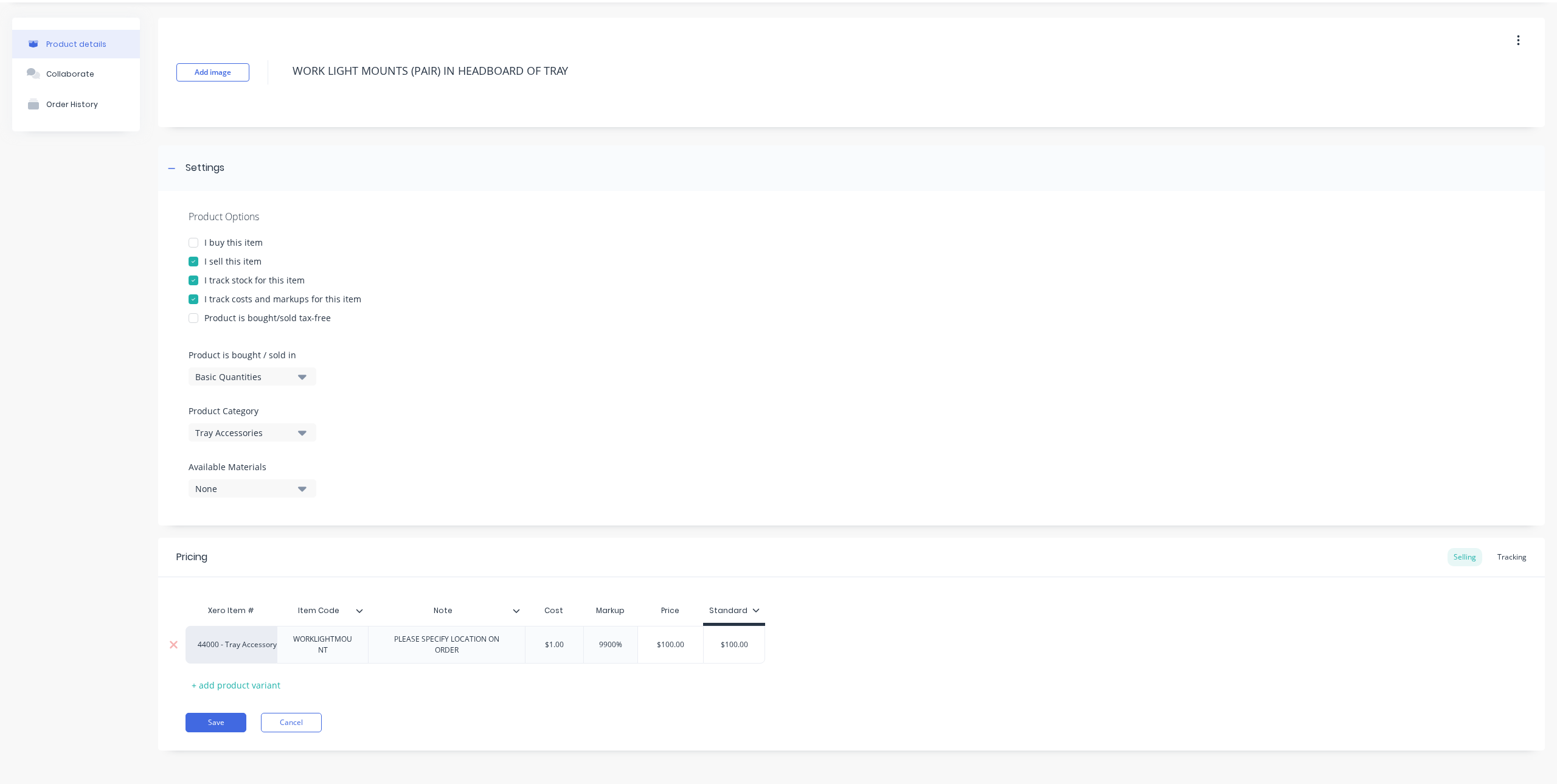
click at [584, 650] on div "9900% 9900%" at bounding box center [610, 644] width 61 height 30
drag, startPoint x: 624, startPoint y: 644, endPoint x: 592, endPoint y: 644, distance: 32.0
click at [592, 644] on input "9900%" at bounding box center [610, 644] width 61 height 11
type textarea "x"
click at [596, 703] on div "Pricing Selling Tracking Xero Item # Item Code Note Cost Markup Price Standard …" at bounding box center [852, 643] width 1386 height 212
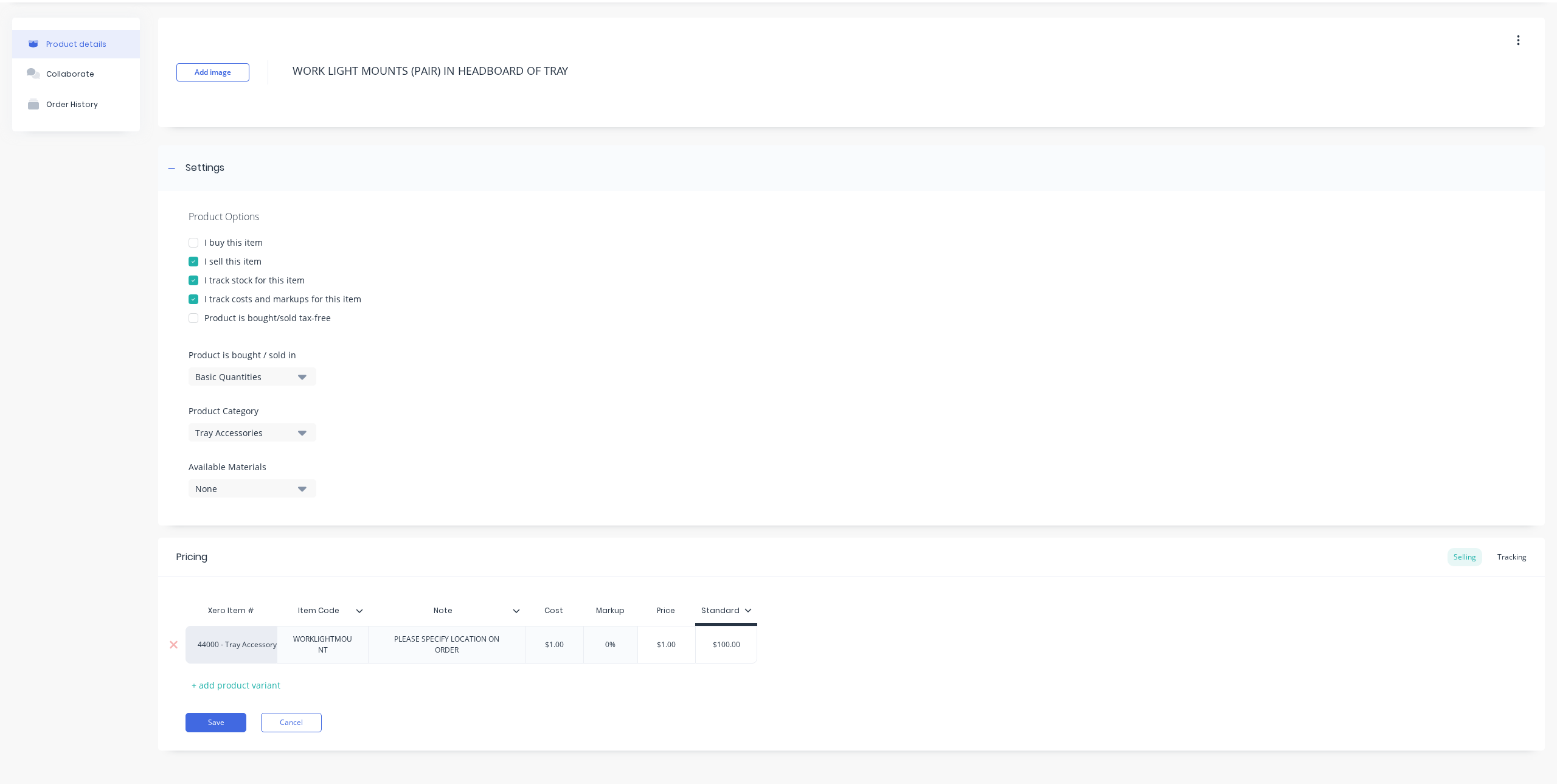
drag, startPoint x: 566, startPoint y: 643, endPoint x: 528, endPoint y: 634, distance: 39.1
click at [528, 634] on div "$1.00 $1.00" at bounding box center [554, 644] width 61 height 30
type textarea "x"
click at [554, 667] on div "Xero Item # Item Code Note Cost Markup Price Standard 44000 - Tray Accessory In…" at bounding box center [851, 646] width 1332 height 96
type input "0"
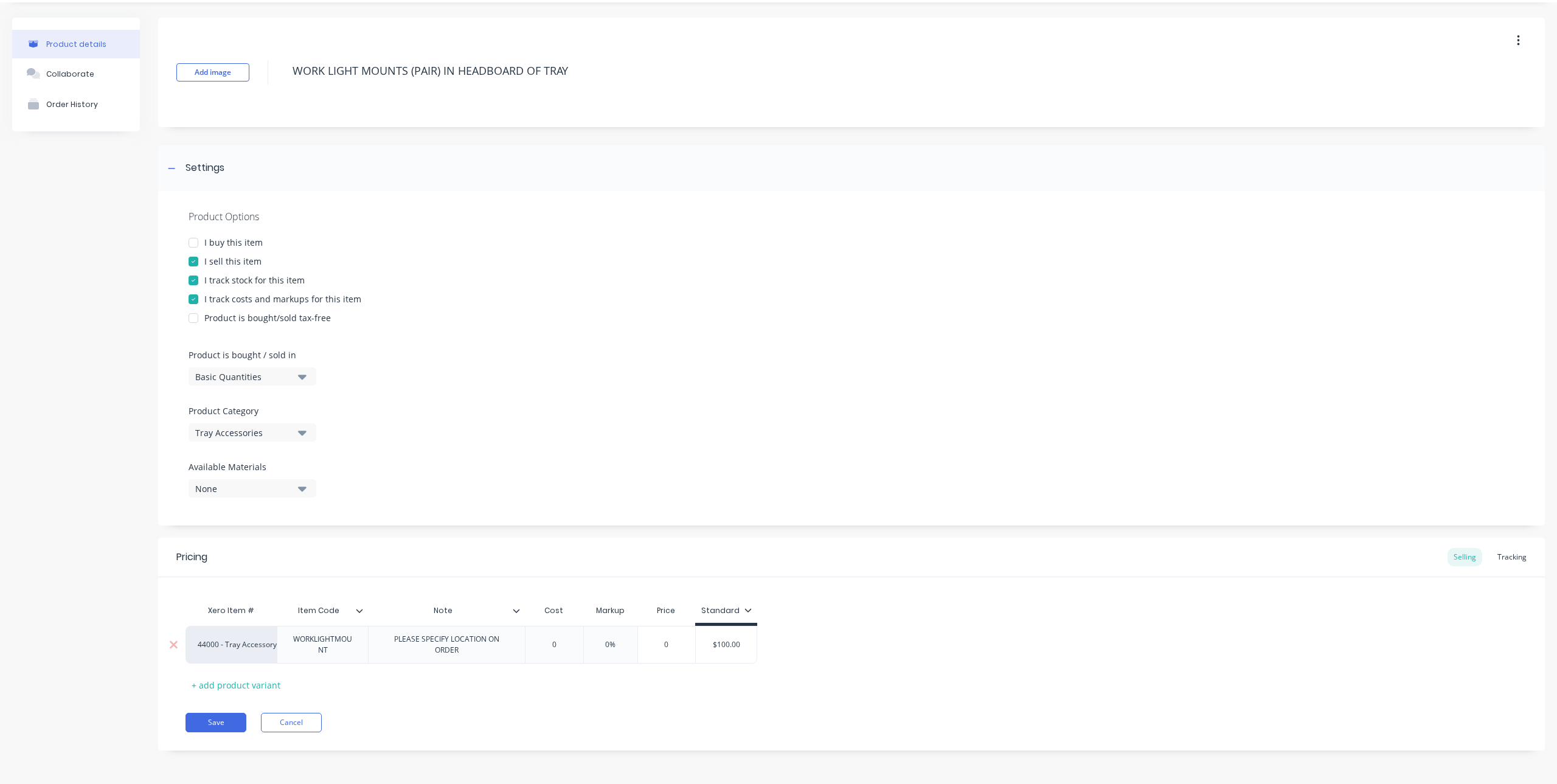
drag, startPoint x: 662, startPoint y: 644, endPoint x: 684, endPoint y: 643, distance: 22.0
click at [684, 643] on input "0" at bounding box center [666, 644] width 61 height 11
type textarea "x"
type input "1"
type textarea "x"
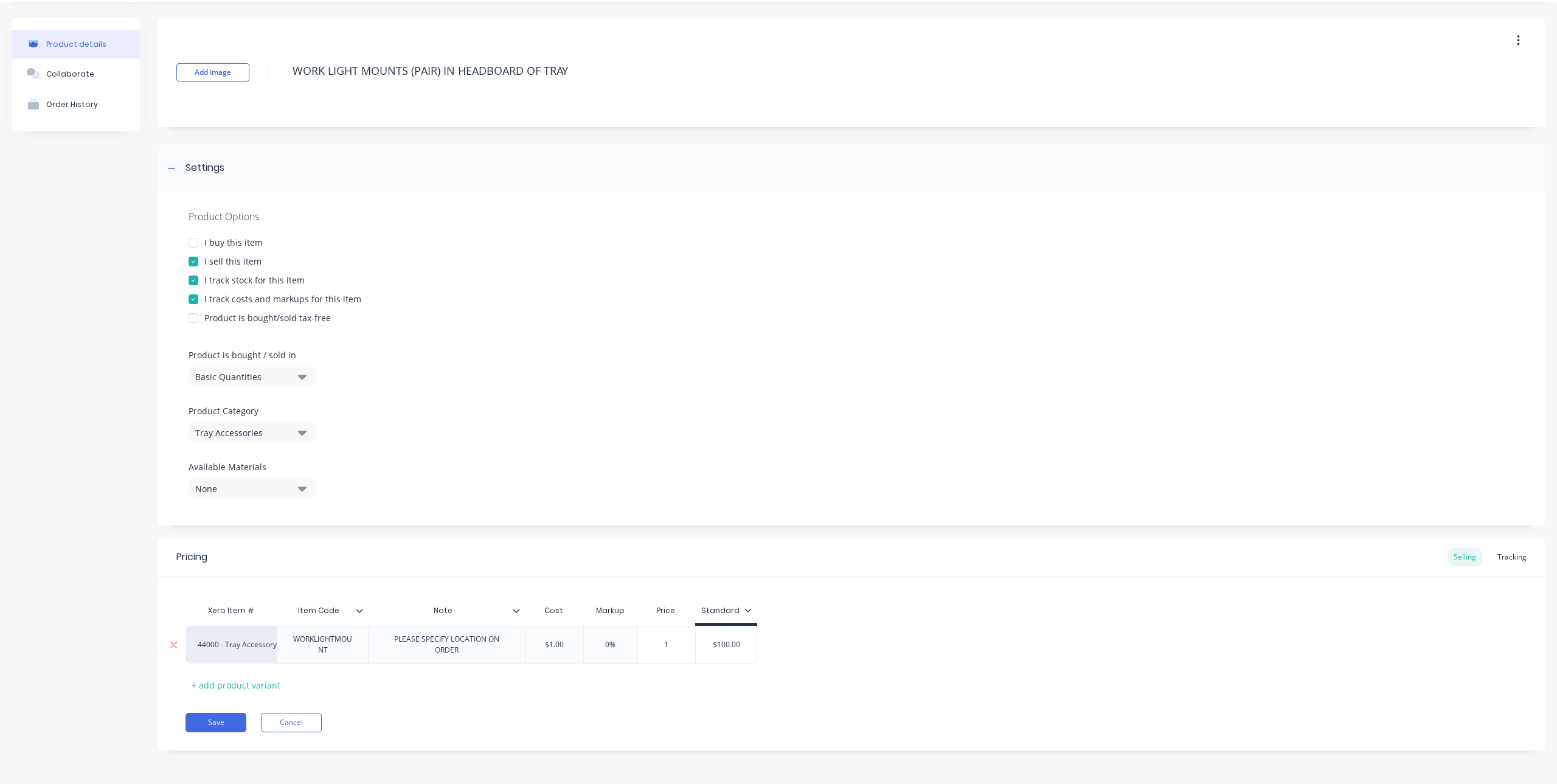
type input "10"
type textarea "x"
type input "100"
click at [688, 673] on div "Xero Item # Item Code Note Cost Markup Price Standard 44000 - Tray Accessory In…" at bounding box center [851, 646] width 1332 height 96
drag, startPoint x: 571, startPoint y: 650, endPoint x: 518, endPoint y: 651, distance: 53.0
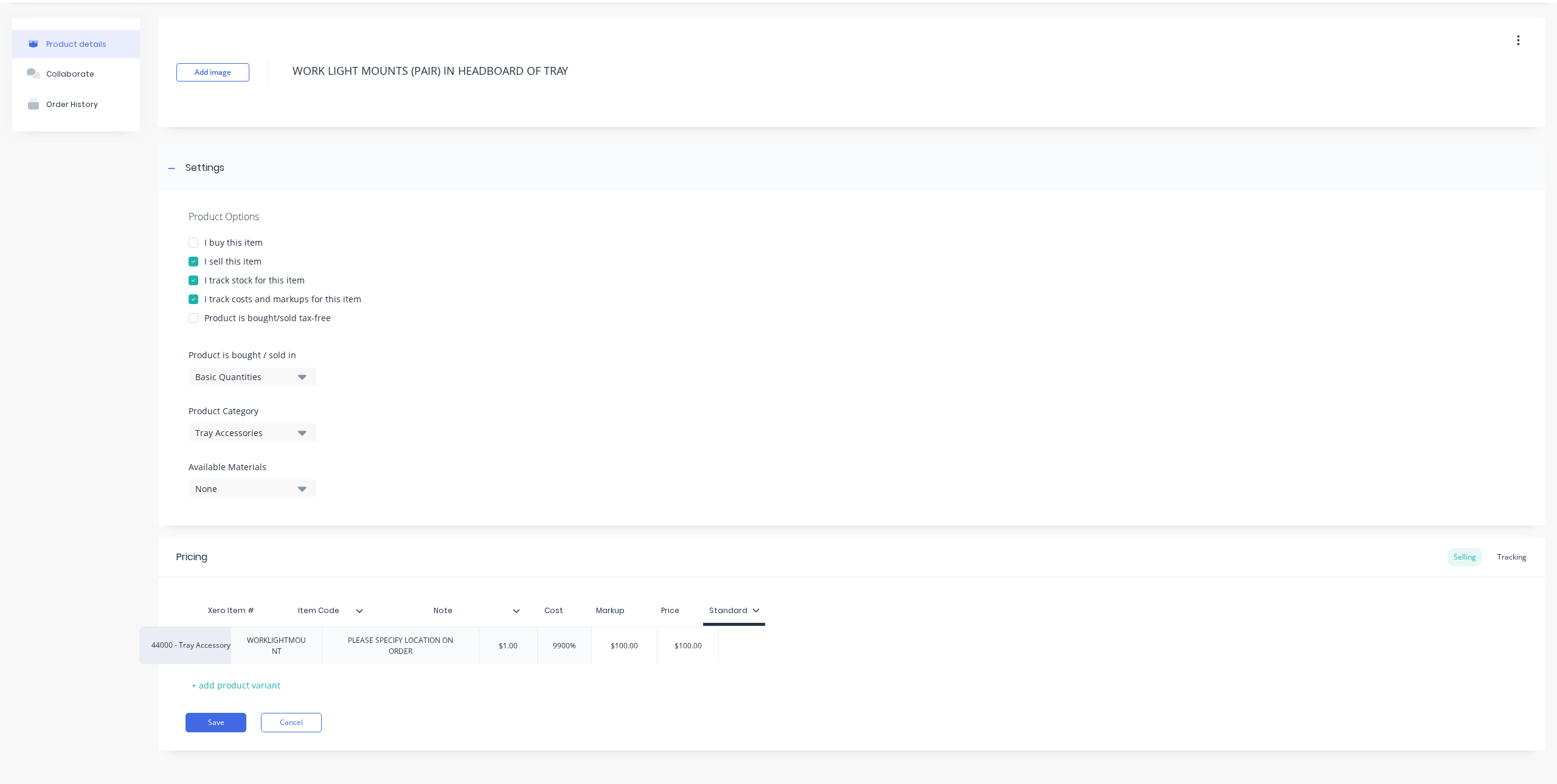
click at [518, 651] on div "44000 - Tray Accessory Income WORKLIGHTMOUNT PLEASE SPECIFY LOCATION ON ORDER $…" at bounding box center [851, 644] width 1332 height 38
click at [1116, 522] on div "Product Options I buy this item I sell this item I track stock for this item I …" at bounding box center [852, 358] width 1386 height 334
type input "$1.00"
drag, startPoint x: 564, startPoint y: 643, endPoint x: 452, endPoint y: 643, distance: 112.0
click at [452, 643] on div "44000 - Tray Accessory Income WORKLIGHTMOUNT PLEASE SPECIFY LOCATION ON ORDER $…" at bounding box center [475, 644] width 579 height 38
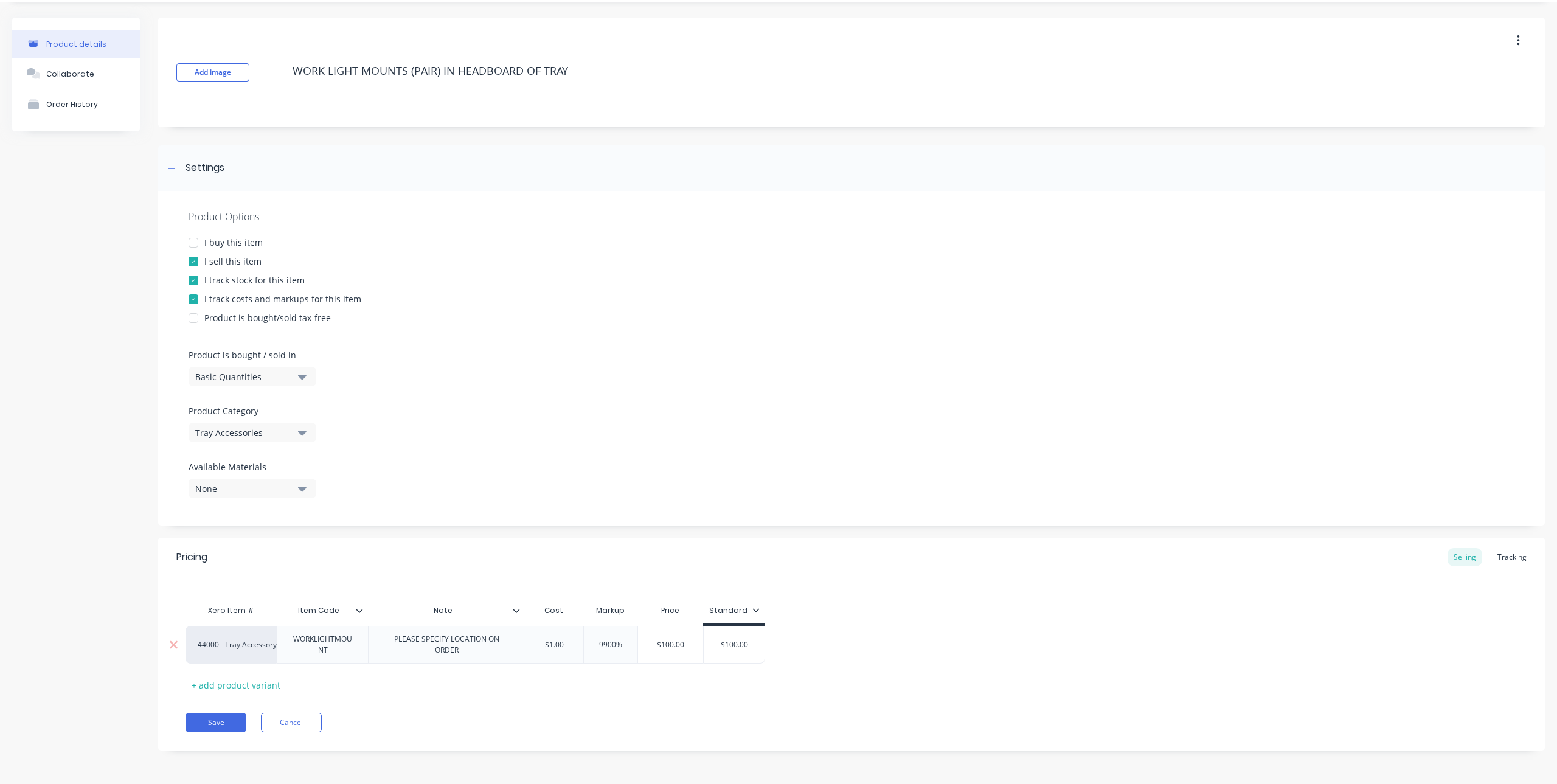
type textarea "x"
type input "9900%"
drag, startPoint x: 621, startPoint y: 649, endPoint x: 545, endPoint y: 649, distance: 76.0
click at [545, 649] on div "44000 - Tray Accessory Income WORKLIGHTMOUNT PLEASE SPECIFY LOCATION ON ORDER 0…" at bounding box center [470, 644] width 572 height 38
type textarea "x"
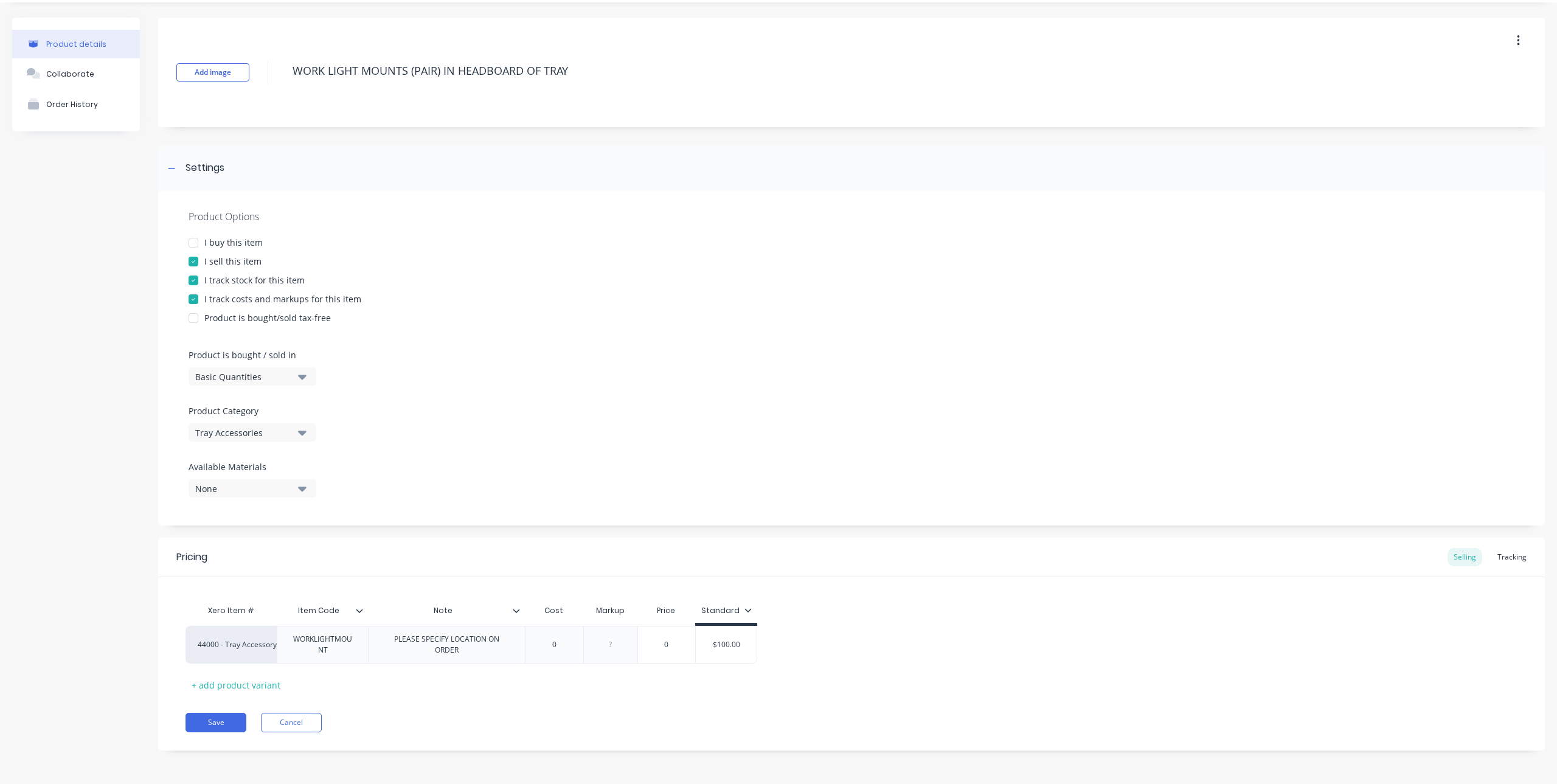
click at [649, 715] on div "Save Cancel" at bounding box center [865, 722] width 1359 height 20
click at [443, 616] on div "Note" at bounding box center [442, 610] width 150 height 30
drag, startPoint x: 450, startPoint y: 614, endPoint x: 438, endPoint y: 608, distance: 13.4
click at [438, 608] on input "Note" at bounding box center [442, 610] width 150 height 11
type input "NOTE:"
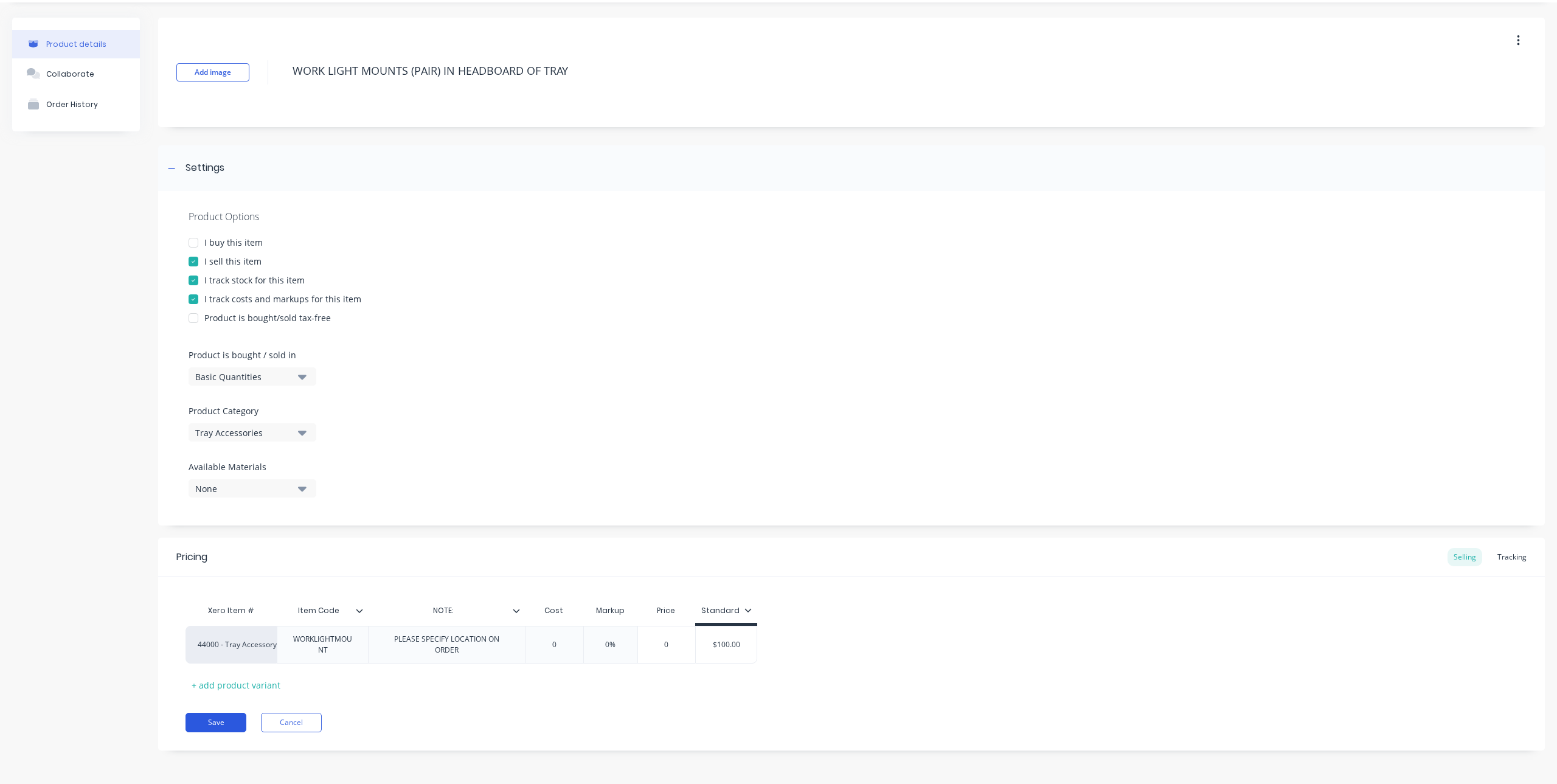
click at [232, 724] on button "Save" at bounding box center [215, 722] width 61 height 20
type textarea "x"
